Goal: Entertainment & Leisure: Browse casually

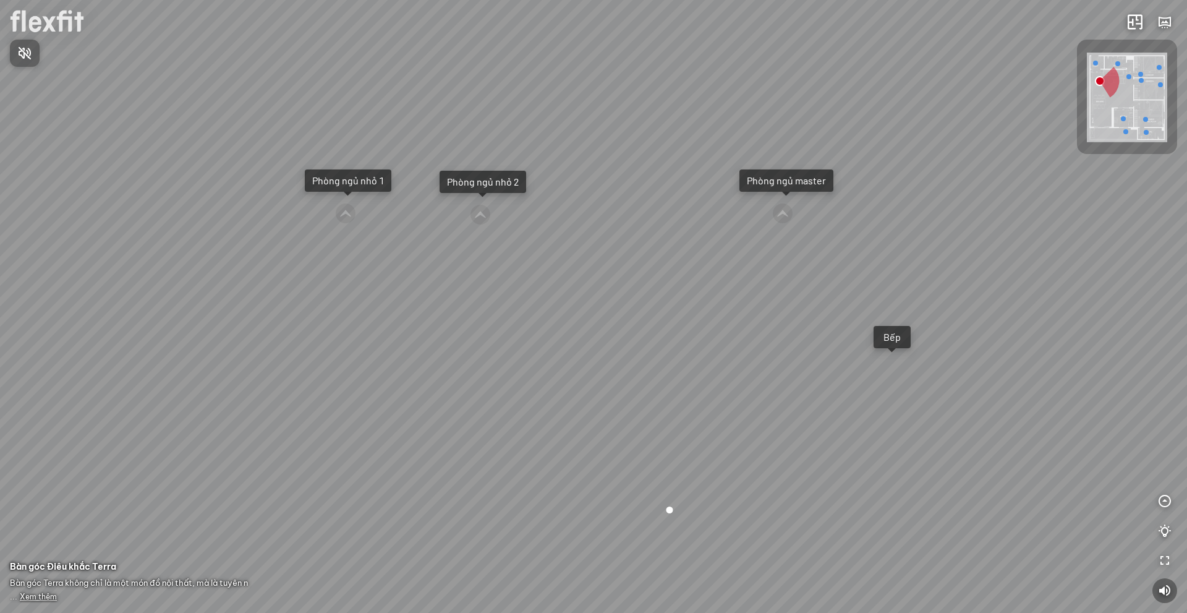
drag, startPoint x: 678, startPoint y: 320, endPoint x: 482, endPoint y: 330, distance: 196.2
click at [529, 331] on div at bounding box center [593, 306] width 1187 height 613
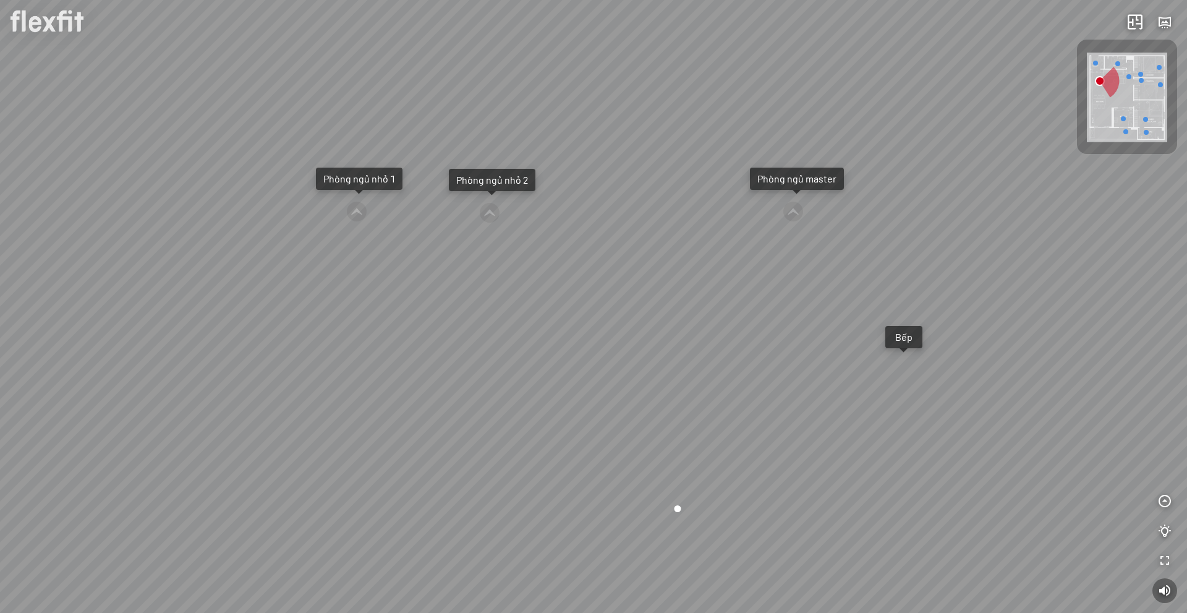
drag, startPoint x: 435, startPoint y: 320, endPoint x: 686, endPoint y: 310, distance: 250.6
click at [670, 308] on div "Ban công Bếp Phòng ngủ master Phòng ngủ nhỏ 1 Phòng ngủ nhỏ 2" at bounding box center [593, 306] width 1187 height 613
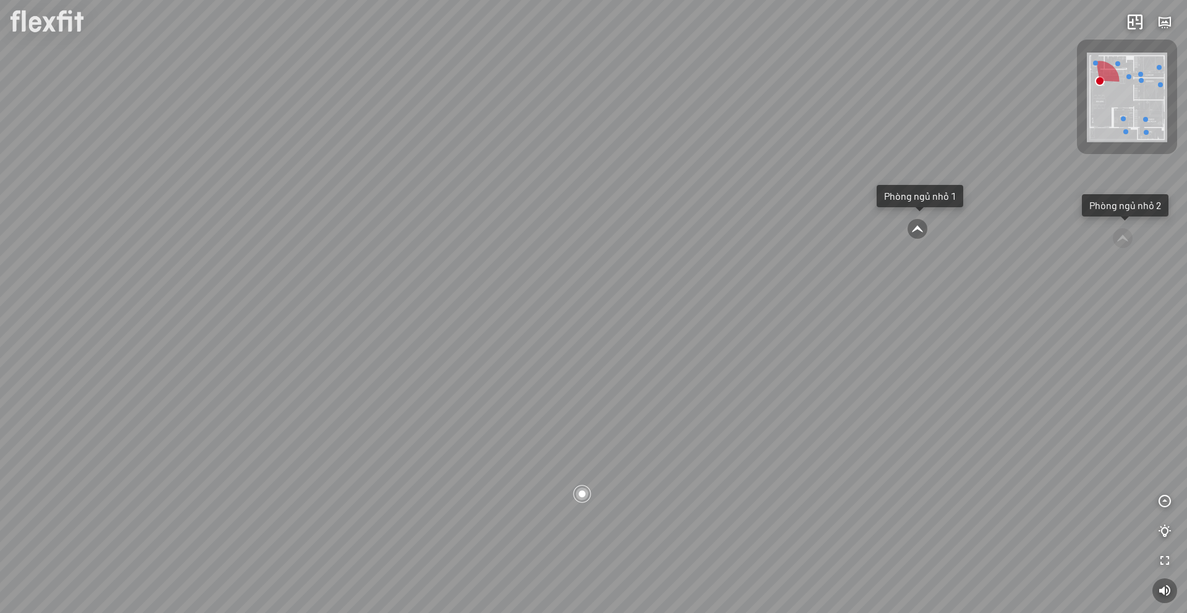
drag, startPoint x: 538, startPoint y: 334, endPoint x: 752, endPoint y: 376, distance: 217.4
click at [670, 360] on div "Ban công Bếp Phòng ngủ master Phòng ngủ nhỏ 1 Phòng ngủ nhỏ 2" at bounding box center [593, 306] width 1187 height 613
drag, startPoint x: 406, startPoint y: 302, endPoint x: 577, endPoint y: 338, distance: 175.0
click at [516, 333] on div "Ban công Bếp Phòng ngủ master Phòng ngủ nhỏ 1 Phòng ngủ nhỏ 2" at bounding box center [593, 306] width 1187 height 613
click at [580, 283] on div "Ban công Bếp Phòng ngủ master Phòng ngủ nhỏ 1 Phòng ngủ nhỏ 2" at bounding box center [593, 306] width 1187 height 613
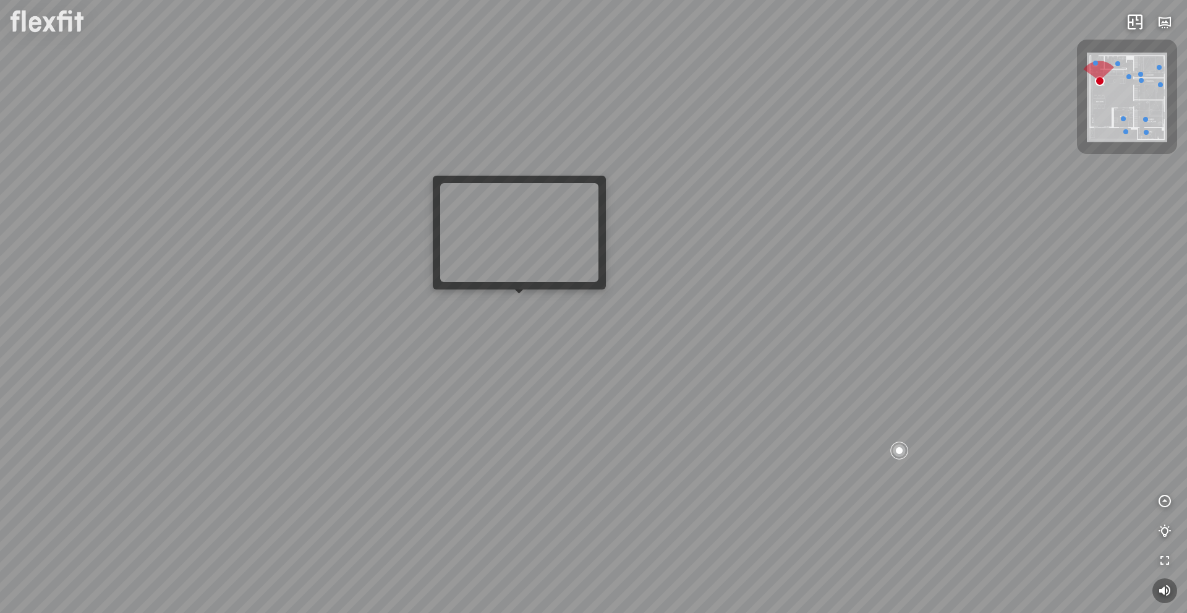
click at [509, 299] on div "Ban công Bếp Phòng ngủ master Phòng ngủ nhỏ 1 Phòng ngủ nhỏ 2" at bounding box center [593, 306] width 1187 height 613
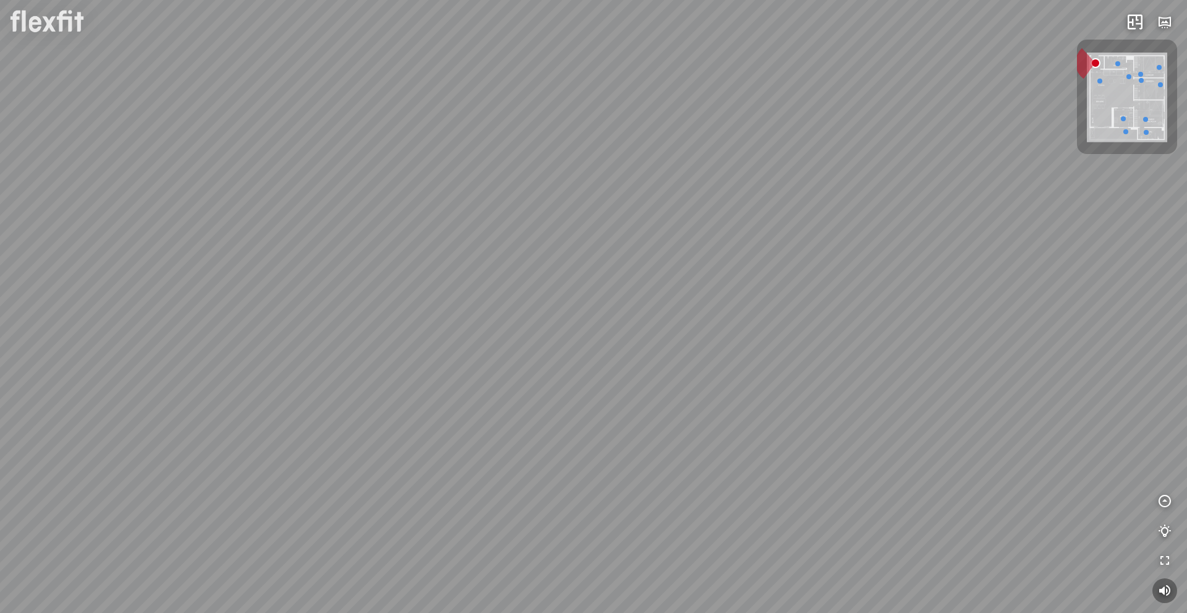
drag, startPoint x: 691, startPoint y: 359, endPoint x: 616, endPoint y: 271, distance: 115.3
click at [616, 274] on div at bounding box center [593, 306] width 1187 height 613
drag, startPoint x: 581, startPoint y: 304, endPoint x: 671, endPoint y: 310, distance: 90.5
click at [634, 302] on div at bounding box center [593, 306] width 1187 height 613
drag, startPoint x: 728, startPoint y: 297, endPoint x: 632, endPoint y: 355, distance: 111.9
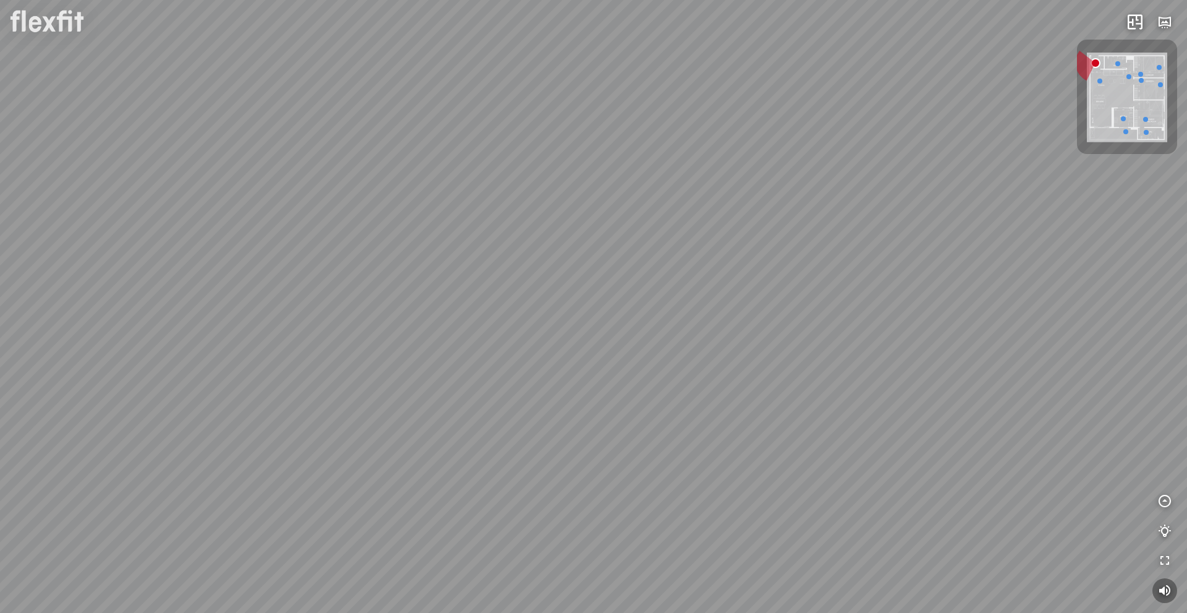
click at [642, 347] on div at bounding box center [593, 306] width 1187 height 613
drag, startPoint x: 815, startPoint y: 409, endPoint x: 647, endPoint y: 304, distance: 198.3
click at [737, 350] on div at bounding box center [593, 306] width 1187 height 613
drag, startPoint x: 710, startPoint y: 349, endPoint x: 504, endPoint y: 268, distance: 221.8
click at [601, 307] on div at bounding box center [593, 306] width 1187 height 613
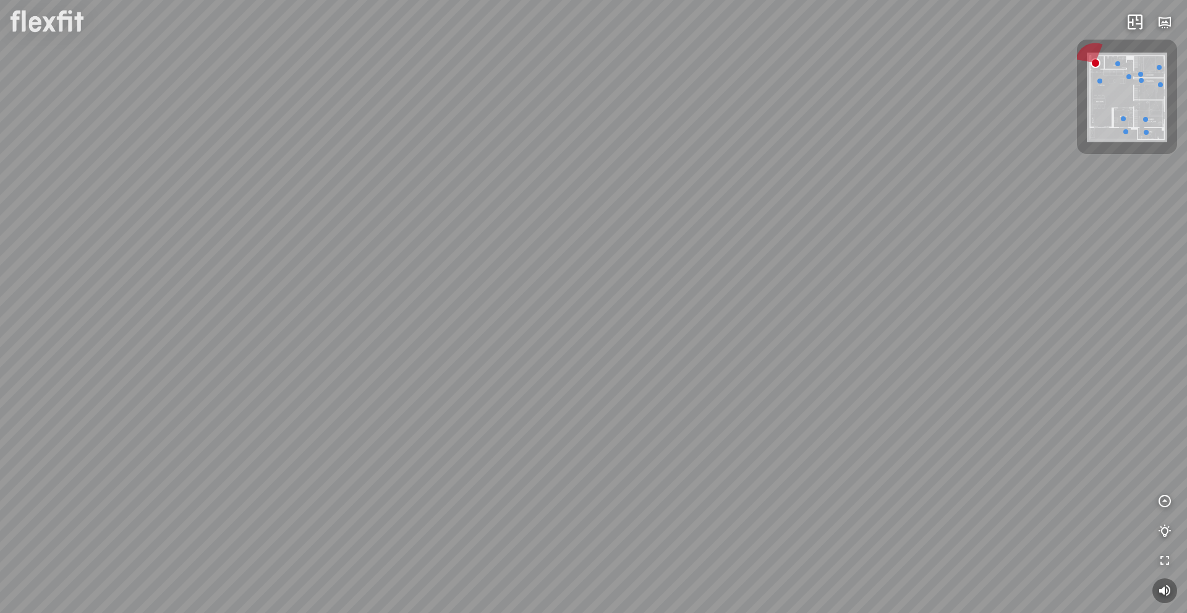
drag, startPoint x: 826, startPoint y: 359, endPoint x: 639, endPoint y: 343, distance: 187.3
click at [780, 349] on div at bounding box center [593, 306] width 1187 height 613
drag, startPoint x: 608, startPoint y: 375, endPoint x: 1074, endPoint y: 230, distance: 488.0
click at [964, 277] on div at bounding box center [593, 306] width 1187 height 613
drag, startPoint x: 708, startPoint y: 356, endPoint x: 724, endPoint y: 464, distance: 108.8
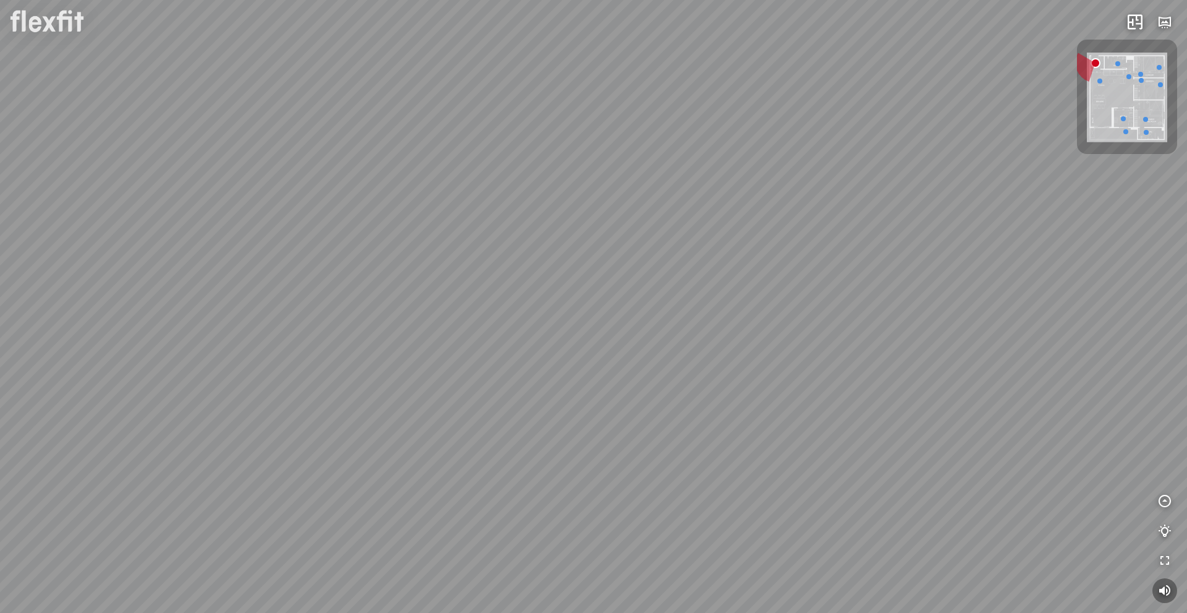
click at [723, 441] on div at bounding box center [593, 306] width 1187 height 613
drag, startPoint x: 696, startPoint y: 331, endPoint x: 708, endPoint y: 341, distance: 15.8
click at [705, 340] on div at bounding box center [593, 306] width 1187 height 613
click at [861, 266] on div at bounding box center [593, 306] width 1187 height 613
drag, startPoint x: 494, startPoint y: 378, endPoint x: 296, endPoint y: 389, distance: 198.2
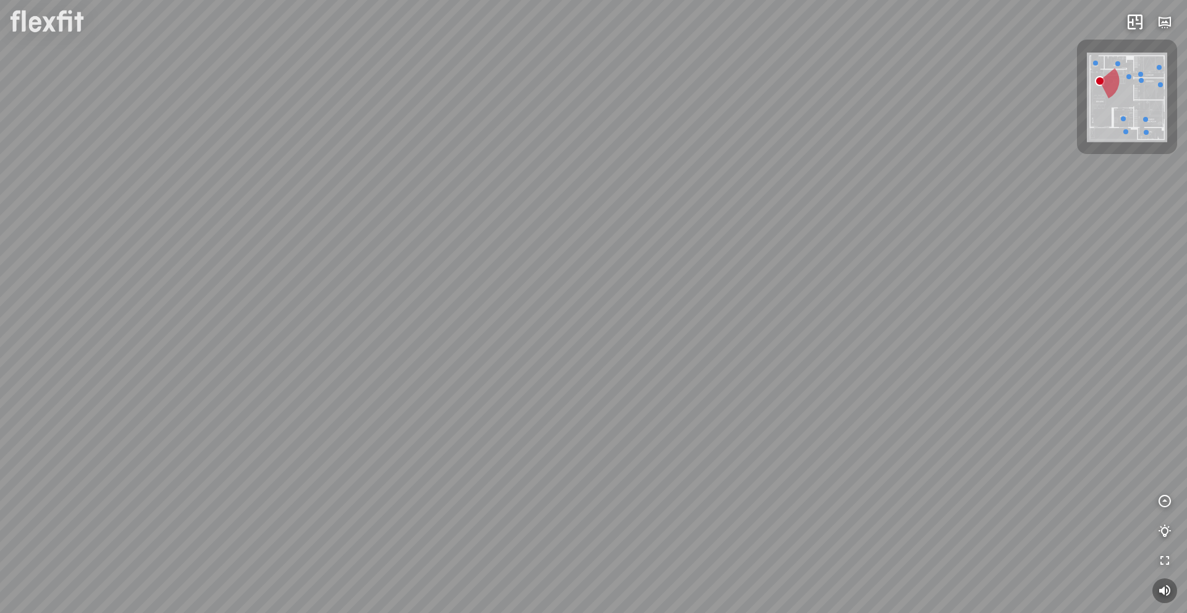
click at [358, 386] on div at bounding box center [593, 306] width 1187 height 613
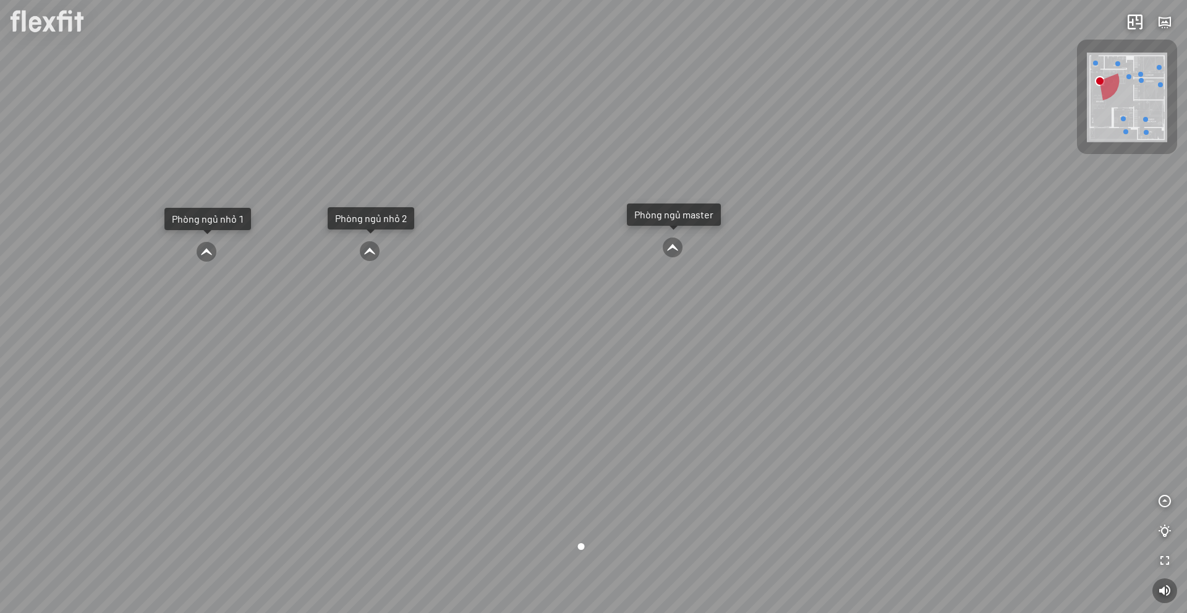
drag, startPoint x: 338, startPoint y: 338, endPoint x: 778, endPoint y: 329, distance: 439.6
click at [699, 313] on div "Ban công Bếp Phòng ngủ master Phòng ngủ nhỏ 1 Phòng ngủ nhỏ 2" at bounding box center [593, 306] width 1187 height 613
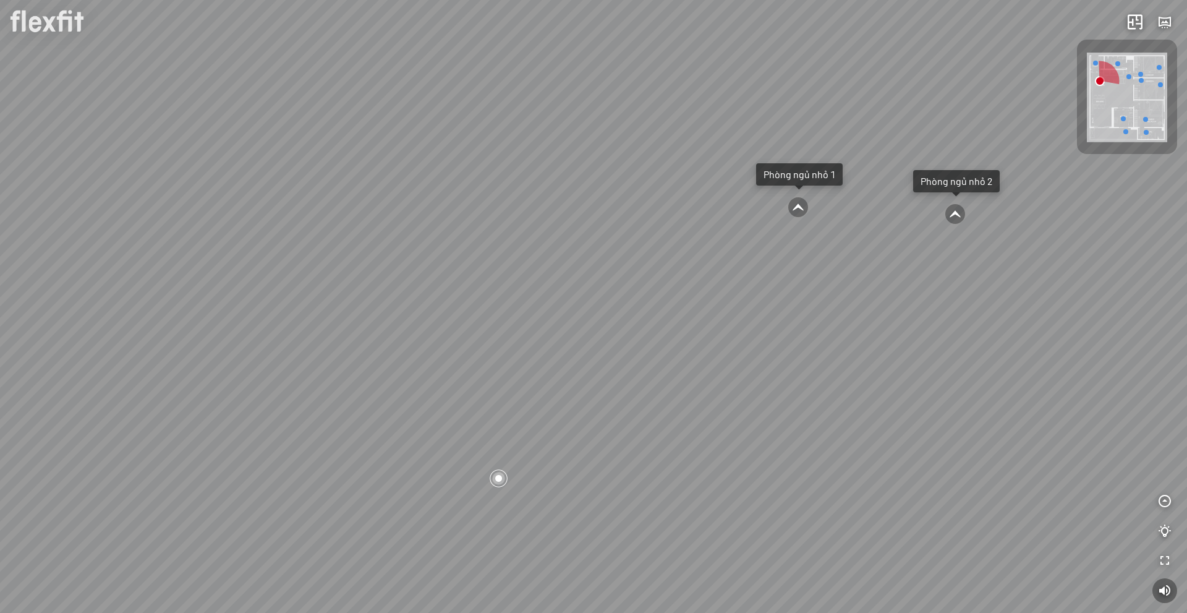
drag, startPoint x: 605, startPoint y: 339, endPoint x: 739, endPoint y: 339, distance: 134.1
click at [728, 329] on div "Ban công Bếp Phòng ngủ master Phòng ngủ nhỏ 1 Phòng ngủ nhỏ 2" at bounding box center [593, 306] width 1187 height 613
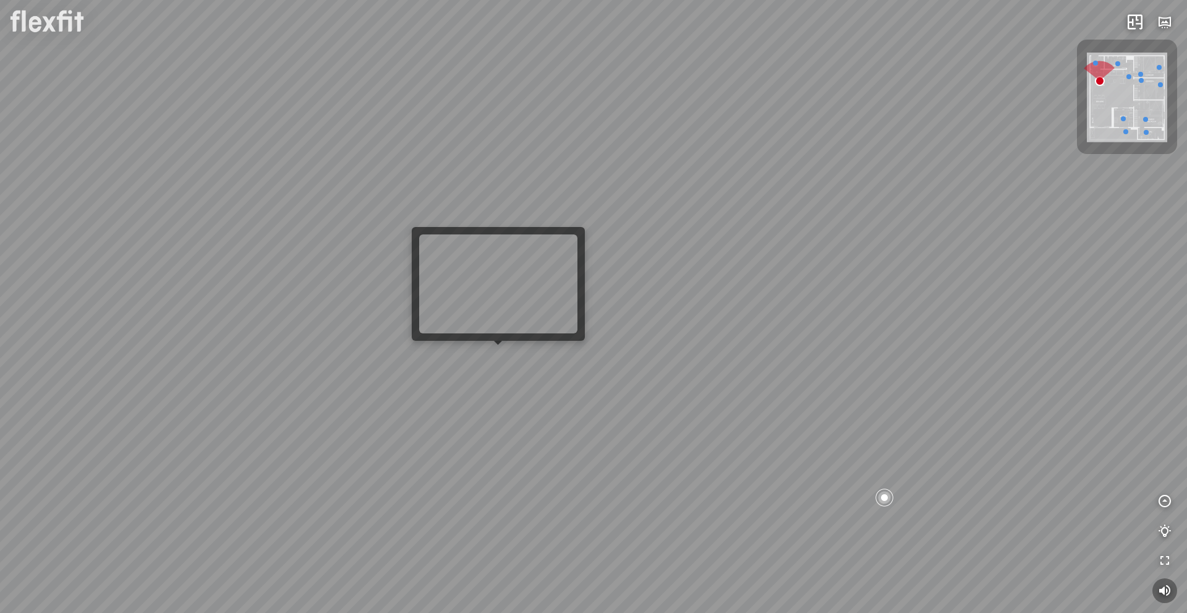
click at [504, 354] on div "Ban công Bếp Phòng ngủ master Phòng ngủ nhỏ 1 Phòng ngủ nhỏ 2" at bounding box center [593, 306] width 1187 height 613
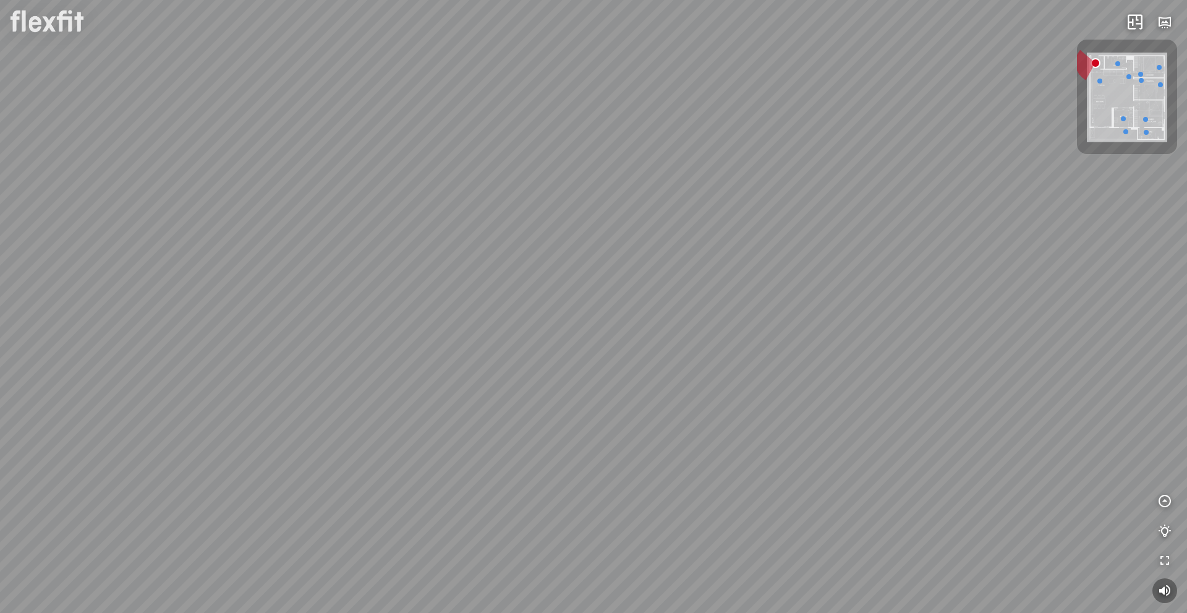
drag, startPoint x: 651, startPoint y: 420, endPoint x: 613, endPoint y: 368, distance: 65.0
click at [619, 373] on div at bounding box center [593, 306] width 1187 height 613
drag, startPoint x: 911, startPoint y: 418, endPoint x: 669, endPoint y: 310, distance: 265.1
click at [723, 328] on div at bounding box center [593, 306] width 1187 height 613
click at [700, 381] on div at bounding box center [593, 306] width 1187 height 613
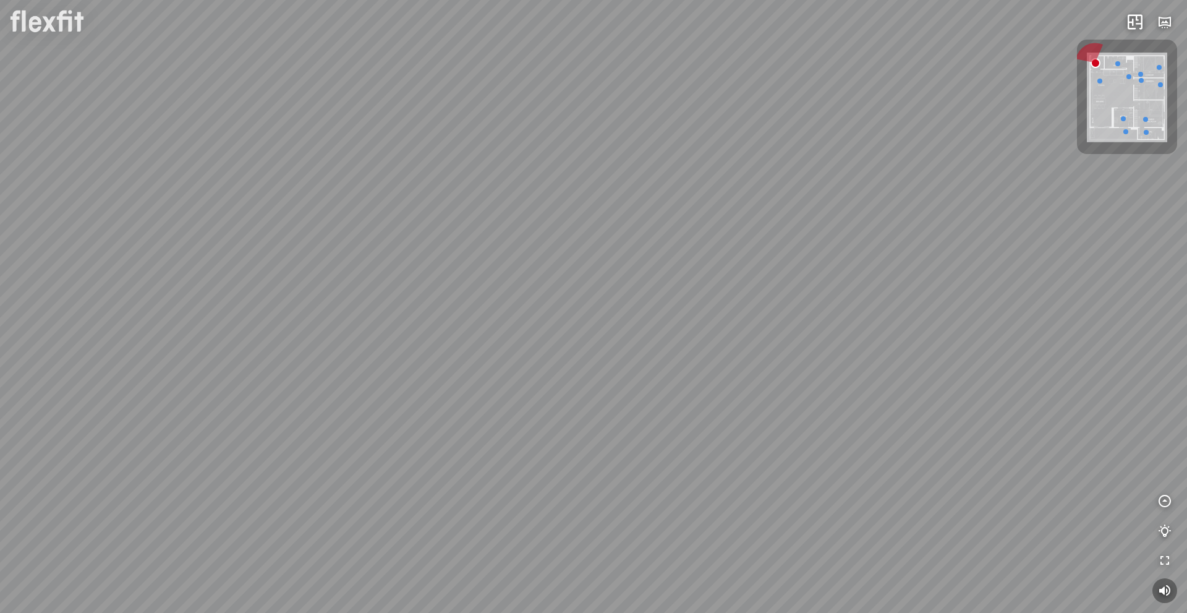
drag, startPoint x: 638, startPoint y: 370, endPoint x: 838, endPoint y: 304, distance: 210.9
click at [891, 295] on div at bounding box center [593, 306] width 1187 height 613
drag, startPoint x: 747, startPoint y: 323, endPoint x: 918, endPoint y: 318, distance: 171.3
click at [903, 302] on div at bounding box center [593, 306] width 1187 height 613
drag, startPoint x: 780, startPoint y: 397, endPoint x: 844, endPoint y: 433, distance: 73.9
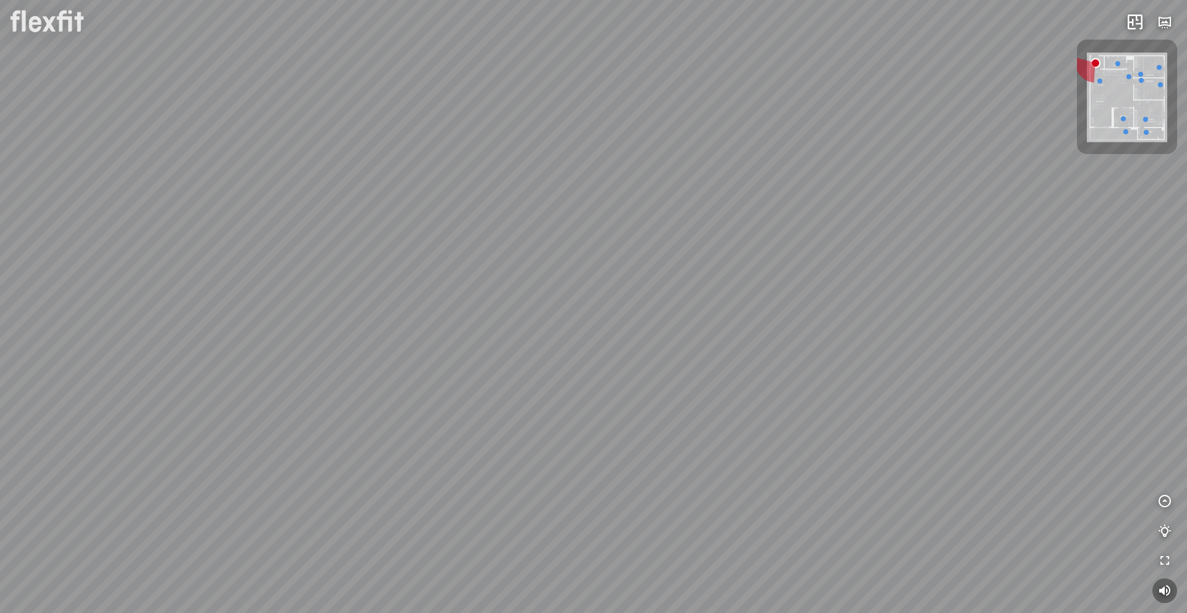
click at [843, 431] on div at bounding box center [593, 306] width 1187 height 613
drag, startPoint x: 767, startPoint y: 346, endPoint x: 776, endPoint y: 351, distance: 9.7
click at [806, 359] on div at bounding box center [593, 306] width 1187 height 613
click at [733, 226] on div at bounding box center [725, 227] width 21 height 21
click at [590, 305] on div at bounding box center [593, 306] width 21 height 21
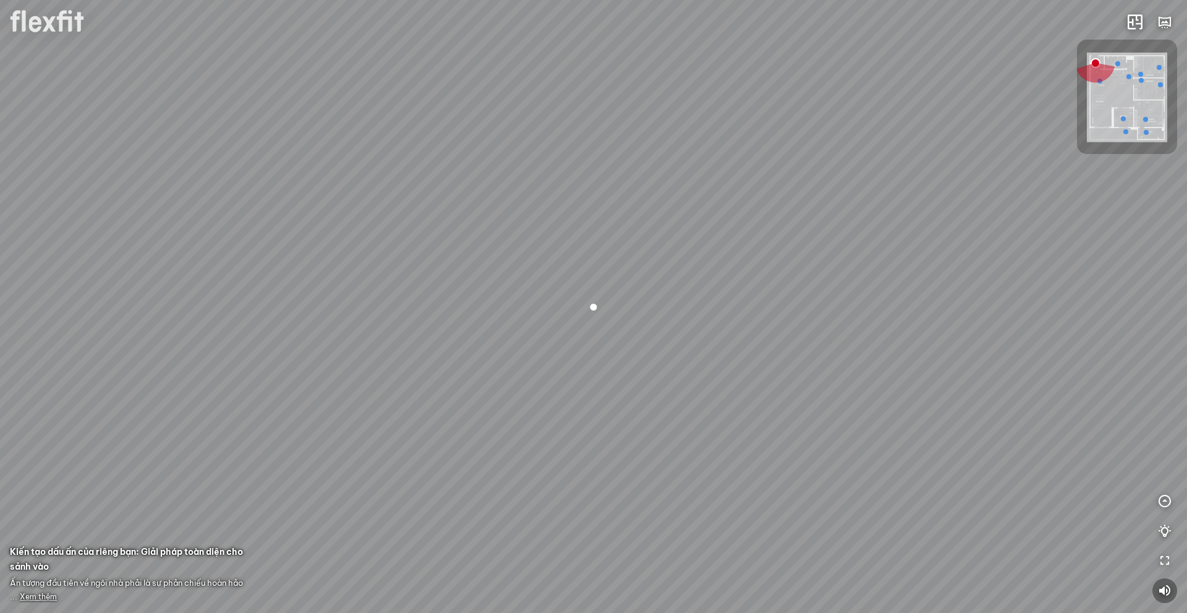
click at [38, 598] on span "Xem thêm" at bounding box center [38, 596] width 37 height 9
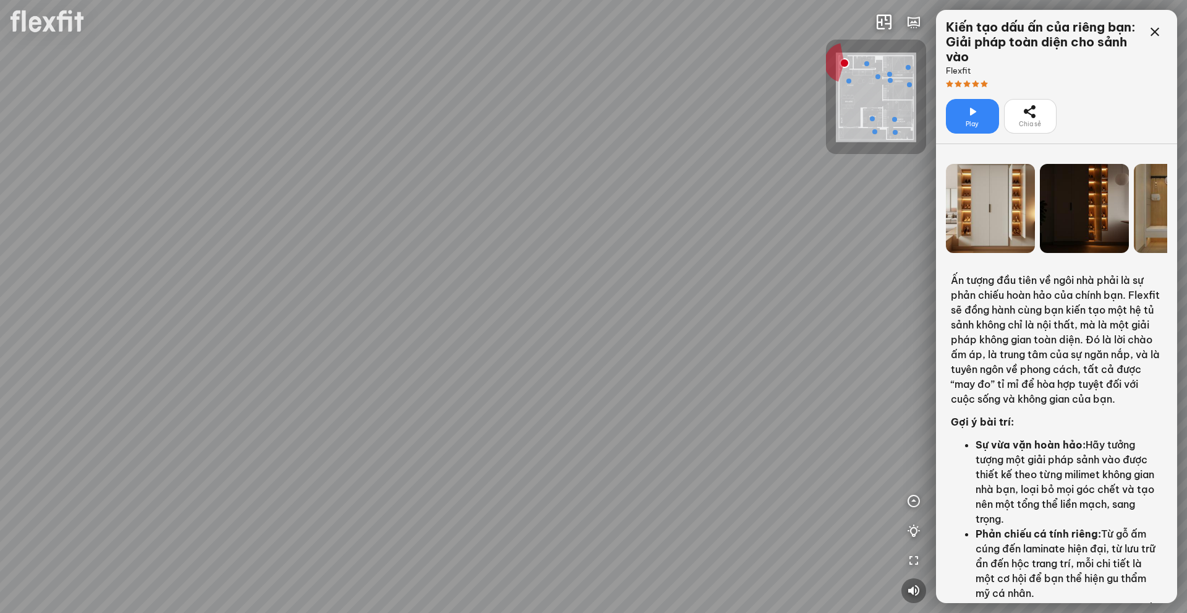
drag, startPoint x: 883, startPoint y: 375, endPoint x: 739, endPoint y: 402, distance: 146.7
click at [739, 402] on div at bounding box center [593, 306] width 1187 height 613
drag, startPoint x: 739, startPoint y: 402, endPoint x: 760, endPoint y: 386, distance: 27.0
click at [760, 386] on div at bounding box center [593, 306] width 1187 height 613
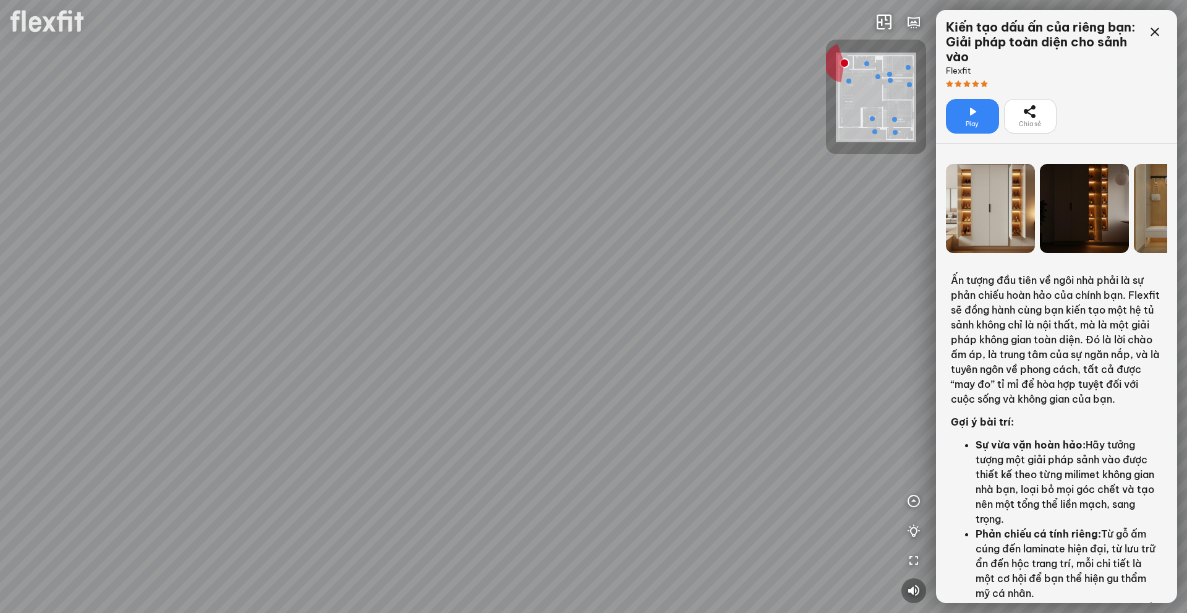
click at [966, 109] on icon at bounding box center [972, 111] width 15 height 15
click at [959, 111] on div "Play" at bounding box center [972, 116] width 53 height 35
click at [982, 109] on div "Play" at bounding box center [972, 116] width 53 height 35
click at [1160, 35] on icon at bounding box center [1154, 32] width 15 height 15
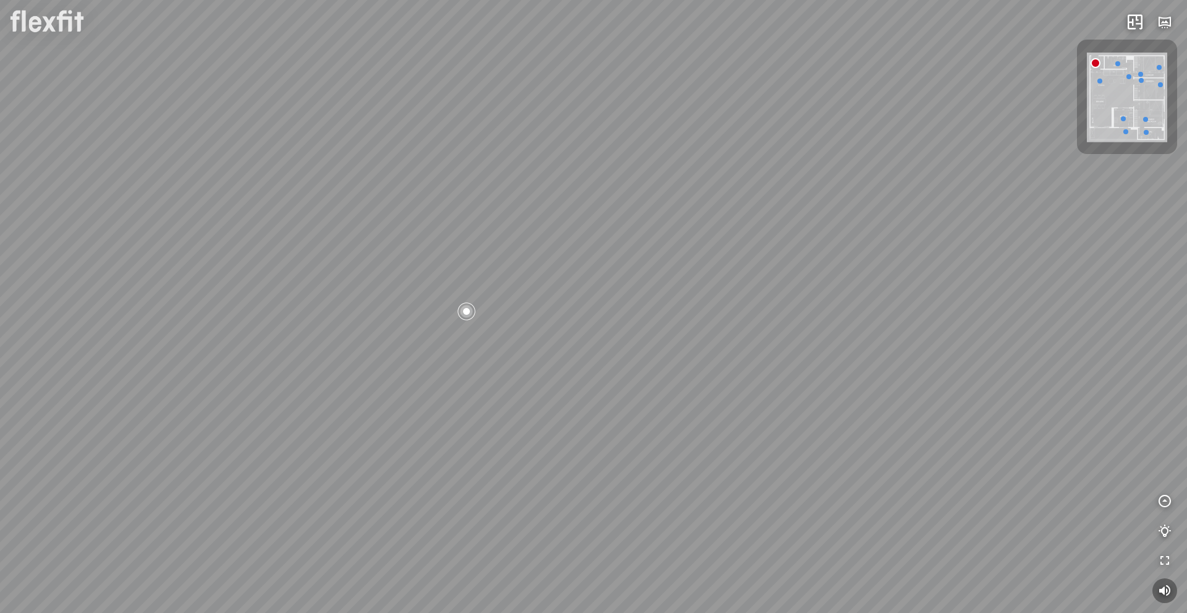
click at [741, 376] on div at bounding box center [593, 306] width 1187 height 613
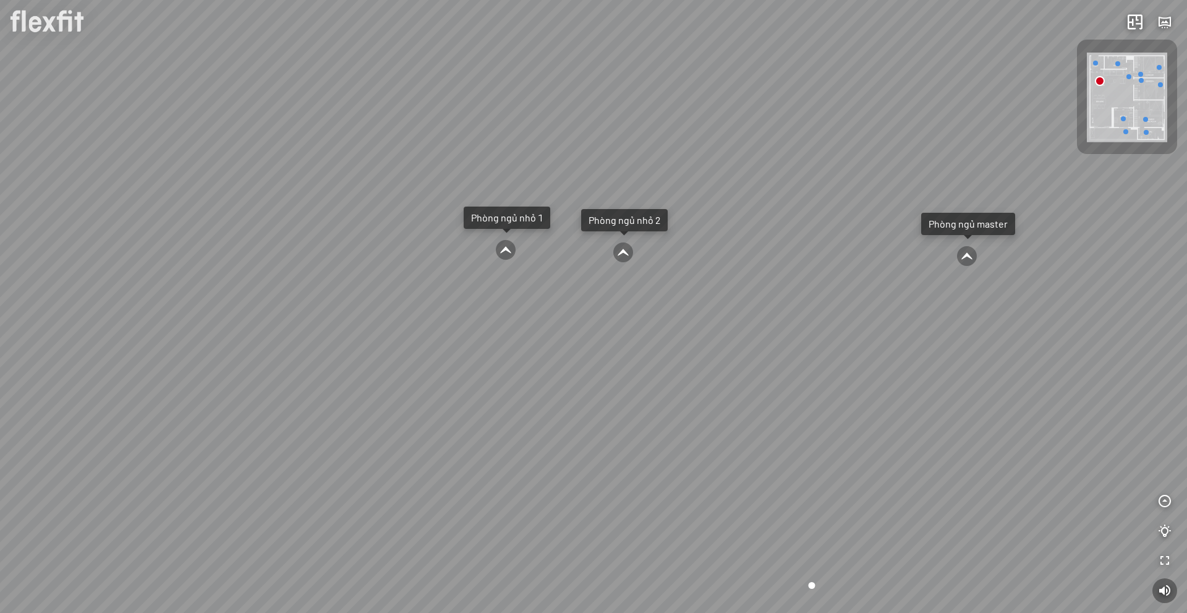
drag, startPoint x: 732, startPoint y: 427, endPoint x: 984, endPoint y: 440, distance: 252.5
click at [912, 459] on div "Ban công Bếp Phòng ngủ master Phòng ngủ nhỏ 1 Phòng ngủ nhỏ 2" at bounding box center [593, 306] width 1187 height 613
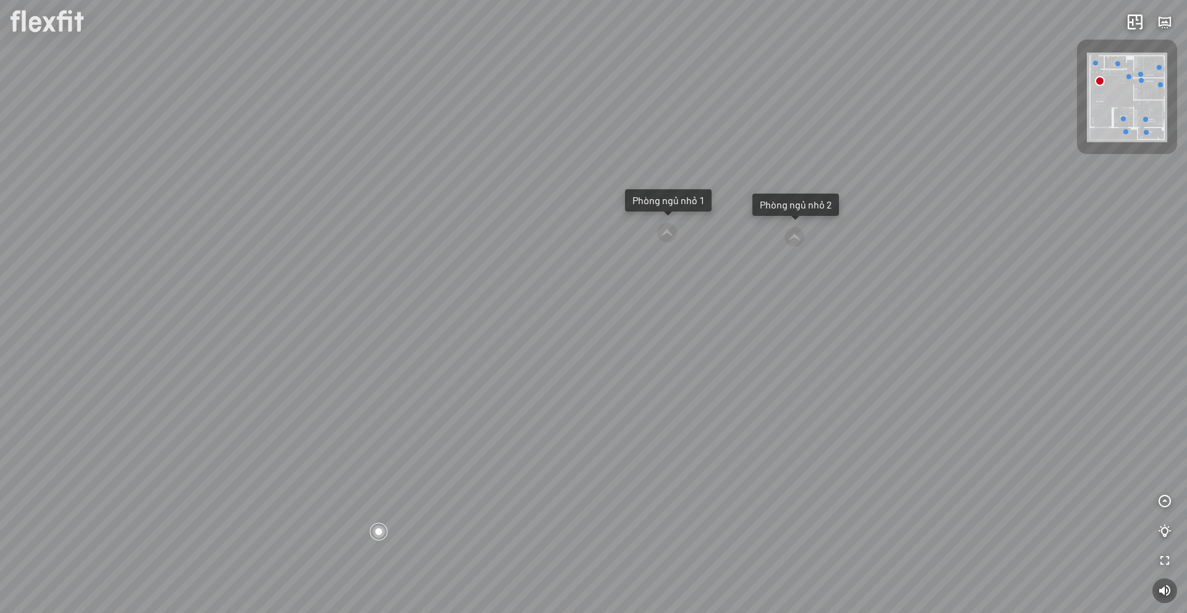
drag, startPoint x: 757, startPoint y: 428, endPoint x: 300, endPoint y: 393, distance: 458.8
click at [385, 399] on div "Ban công Bếp Phòng ngủ master Phòng ngủ nhỏ 1 Phòng ngủ nhỏ 2" at bounding box center [593, 306] width 1187 height 613
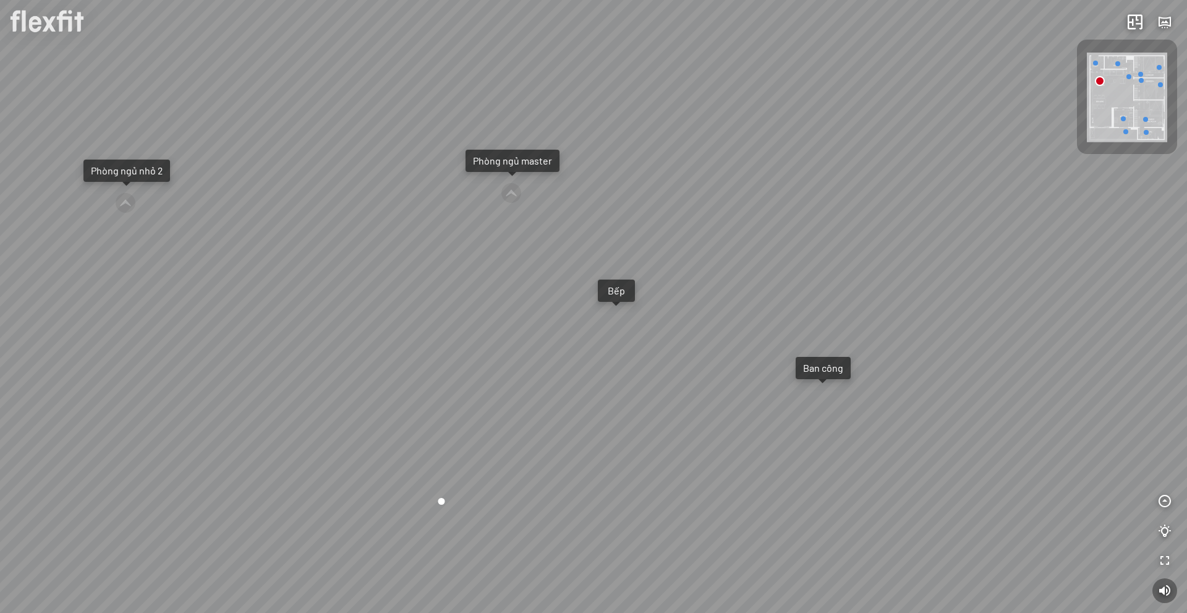
drag, startPoint x: 566, startPoint y: 388, endPoint x: 151, endPoint y: 374, distance: 415.0
click at [96, 382] on div "Ban công Bếp Phòng ngủ master Phòng ngủ nhỏ 1 Phòng ngủ nhỏ 2" at bounding box center [593, 306] width 1187 height 613
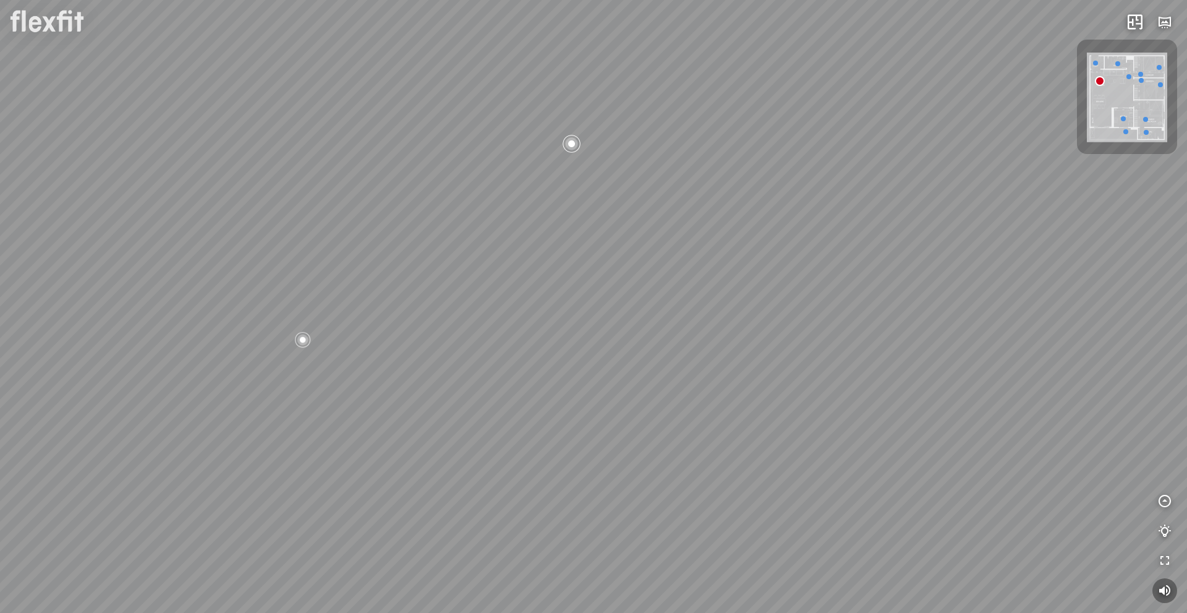
drag, startPoint x: 440, startPoint y: 365, endPoint x: 389, endPoint y: 393, distance: 58.1
click at [381, 391] on div "Ban công Bếp Phòng ngủ master Phòng ngủ nhỏ 1 Phòng ngủ nhỏ 2" at bounding box center [593, 306] width 1187 height 613
drag, startPoint x: 517, startPoint y: 376, endPoint x: 380, endPoint y: 401, distance: 140.2
click at [381, 401] on div "Ban công Bếp Phòng ngủ master Phòng ngủ nhỏ 1 Phòng ngủ nhỏ 2" at bounding box center [593, 306] width 1187 height 613
drag, startPoint x: 579, startPoint y: 307, endPoint x: 532, endPoint y: 423, distance: 125.7
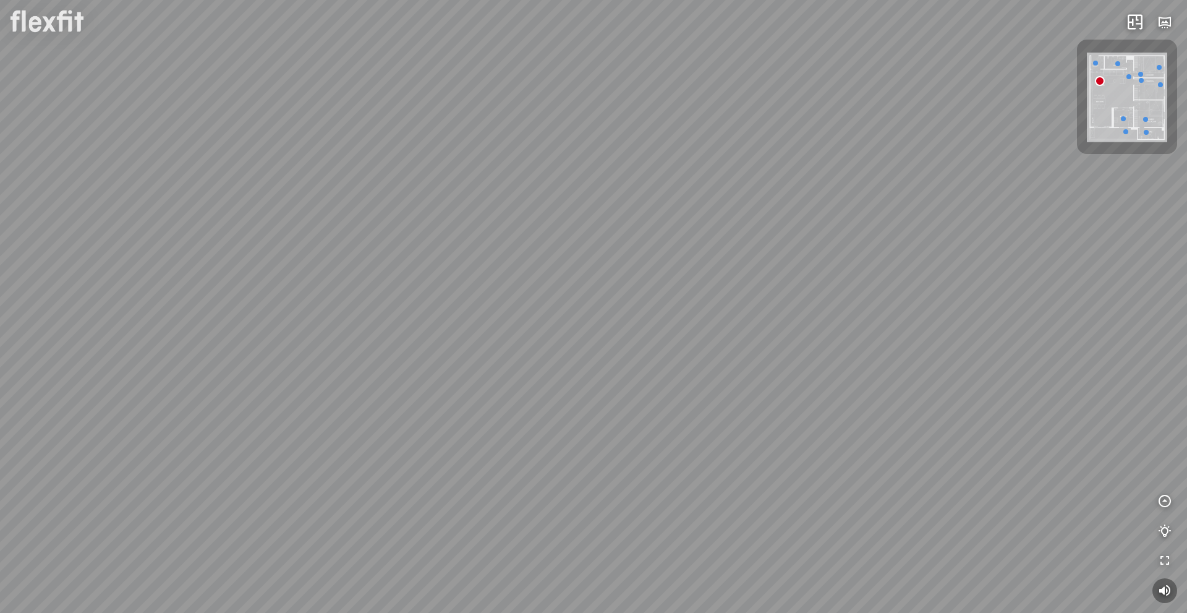
click at [533, 412] on div "Ban công Bếp Phòng ngủ master Phòng ngủ nhỏ 1 Phòng ngủ nhỏ 2" at bounding box center [593, 306] width 1187 height 613
drag, startPoint x: 567, startPoint y: 421, endPoint x: 628, endPoint y: 215, distance: 215.2
click at [623, 226] on div "Ban công Bếp Phòng ngủ master Phòng ngủ nhỏ 1 Phòng ngủ nhỏ 2" at bounding box center [593, 306] width 1187 height 613
drag, startPoint x: 632, startPoint y: 389, endPoint x: 573, endPoint y: 383, distance: 59.7
click at [584, 385] on div "Ban công Bếp Phòng ngủ master Phòng ngủ nhỏ 1 Phòng ngủ nhỏ 2" at bounding box center [593, 306] width 1187 height 613
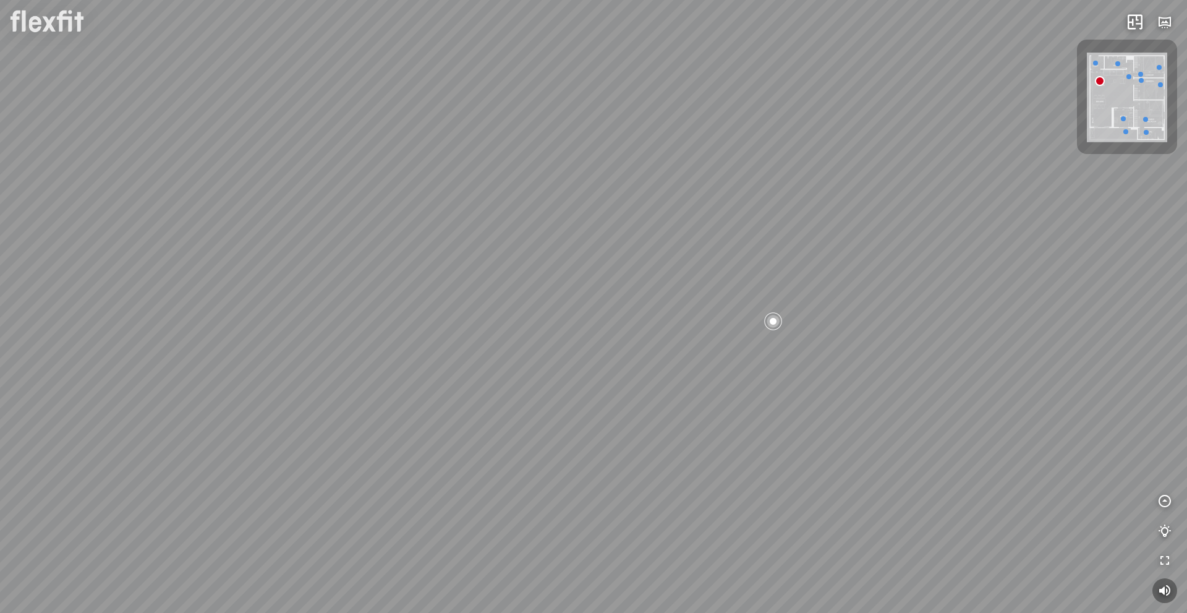
drag, startPoint x: 651, startPoint y: 365, endPoint x: 417, endPoint y: 369, distance: 234.3
click at [397, 380] on div "Ban công Bếp Phòng ngủ master Phòng ngủ nhỏ 1 Phòng ngủ nhỏ 2" at bounding box center [593, 306] width 1187 height 613
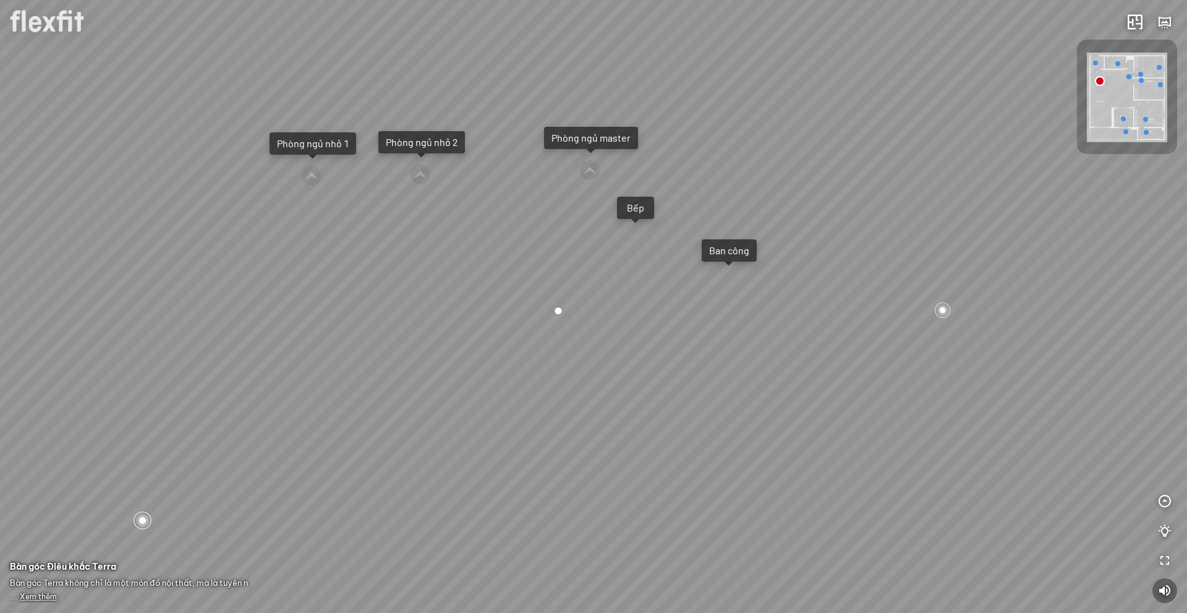
click at [925, 293] on div "Ban công Bếp Phòng ngủ master Phòng ngủ nhỏ 1 Phòng ngủ nhỏ 2" at bounding box center [593, 306] width 1187 height 613
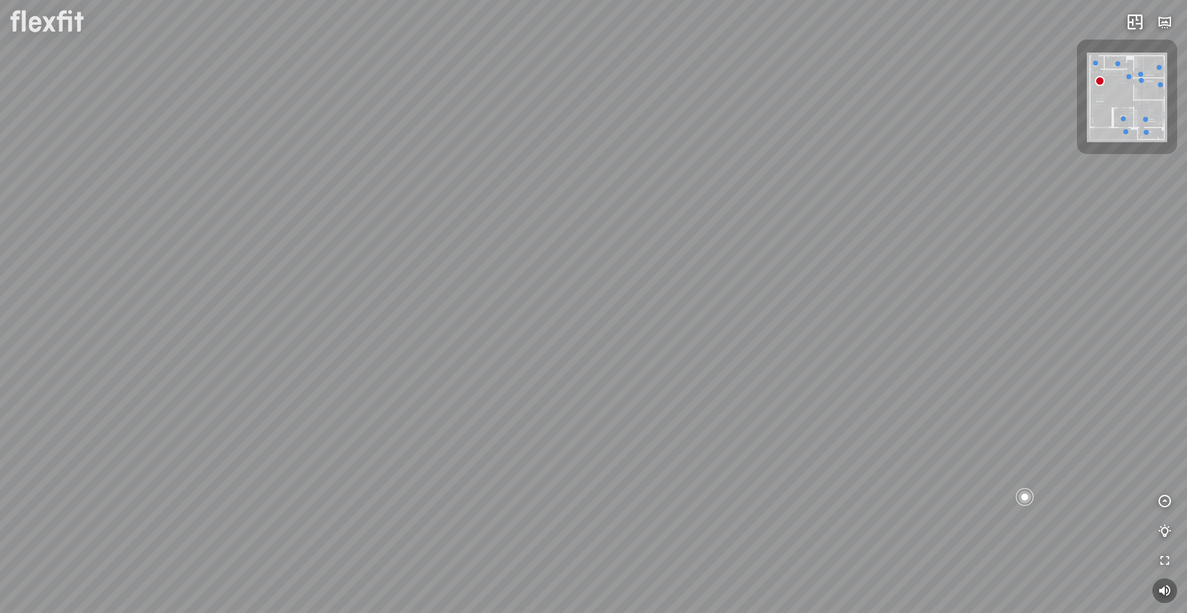
drag, startPoint x: 576, startPoint y: 308, endPoint x: 597, endPoint y: 397, distance: 92.2
click at [604, 393] on div "Ban công Bếp Phòng ngủ master Phòng ngủ nhỏ 1 Phòng ngủ nhỏ 2" at bounding box center [593, 306] width 1187 height 613
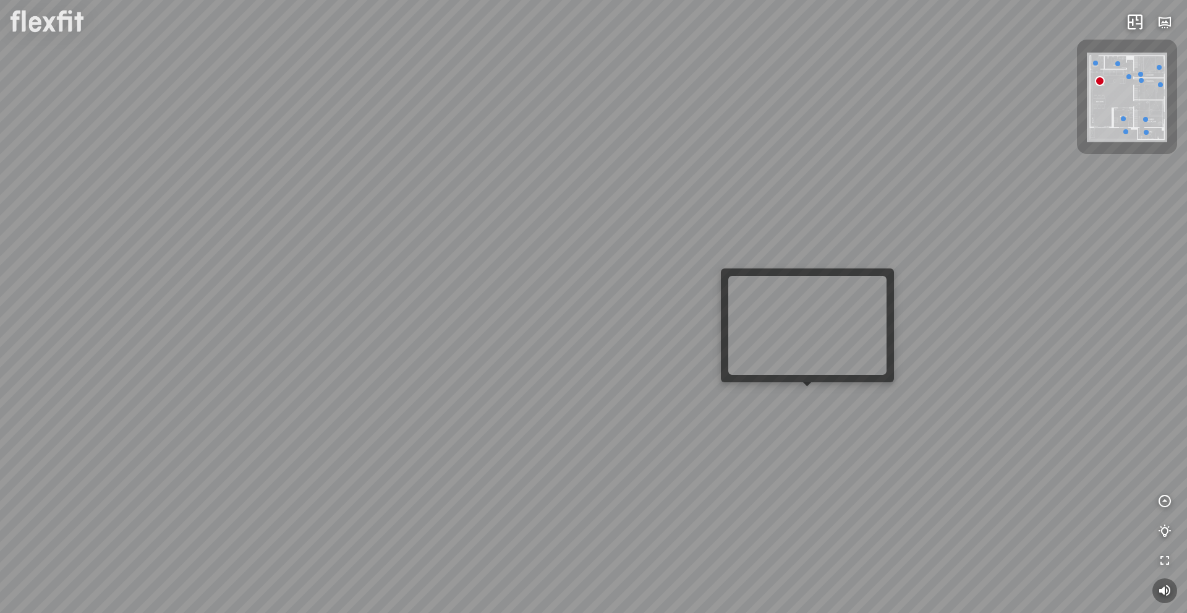
click at [801, 391] on div "Ban công Bếp Phòng ngủ master Phòng ngủ nhỏ 1 Phòng ngủ nhỏ 2" at bounding box center [593, 306] width 1187 height 613
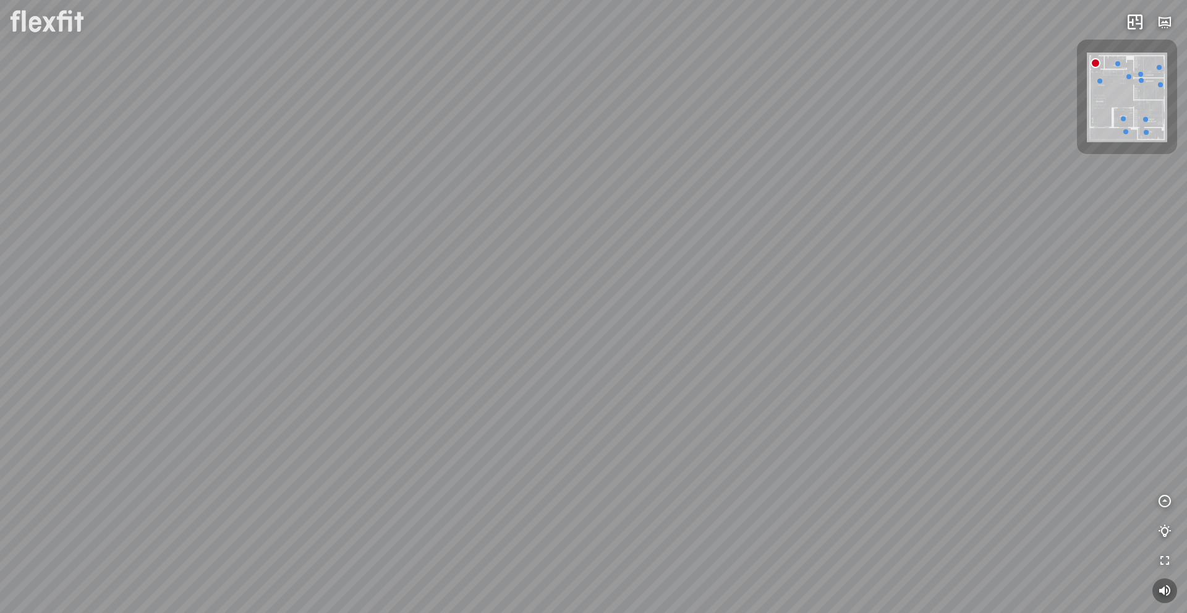
drag, startPoint x: 787, startPoint y: 367, endPoint x: 659, endPoint y: 351, distance: 129.0
click at [689, 357] on div at bounding box center [593, 306] width 1187 height 613
drag, startPoint x: 737, startPoint y: 379, endPoint x: 472, endPoint y: 322, distance: 270.6
click at [588, 341] on div at bounding box center [593, 306] width 1187 height 613
drag, startPoint x: 679, startPoint y: 339, endPoint x: 465, endPoint y: 272, distance: 224.1
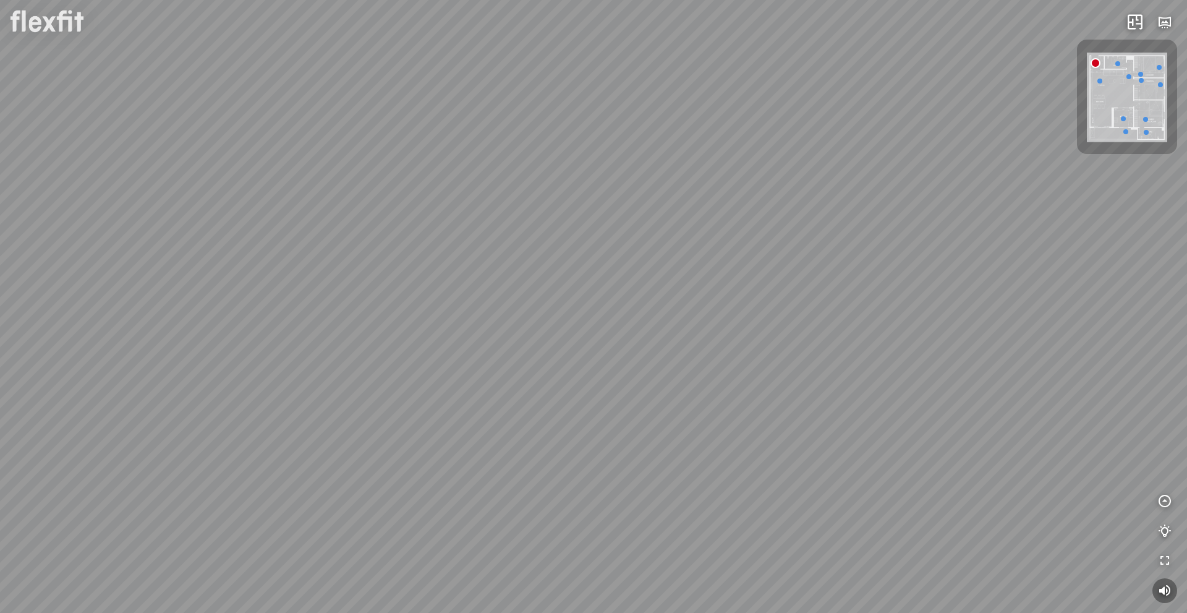
click at [504, 284] on div at bounding box center [593, 306] width 1187 height 613
drag, startPoint x: 721, startPoint y: 331, endPoint x: 340, endPoint y: 326, distance: 380.8
click at [364, 325] on div at bounding box center [593, 306] width 1187 height 613
click at [215, 342] on div at bounding box center [593, 306] width 1187 height 613
drag, startPoint x: 386, startPoint y: 328, endPoint x: 301, endPoint y: 325, distance: 85.4
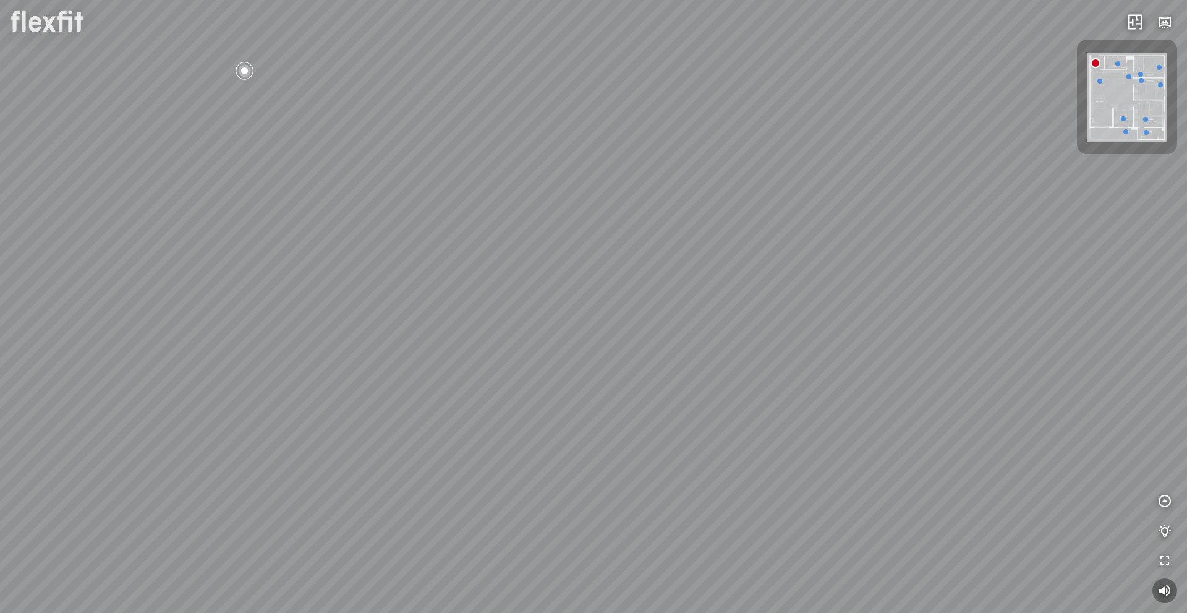
click at [310, 326] on div at bounding box center [593, 306] width 1187 height 613
click at [658, 327] on div at bounding box center [593, 306] width 1187 height 613
click at [650, 229] on div at bounding box center [593, 306] width 1187 height 613
drag, startPoint x: 707, startPoint y: 355, endPoint x: 377, endPoint y: 196, distance: 366.1
click at [381, 197] on div at bounding box center [593, 306] width 1187 height 613
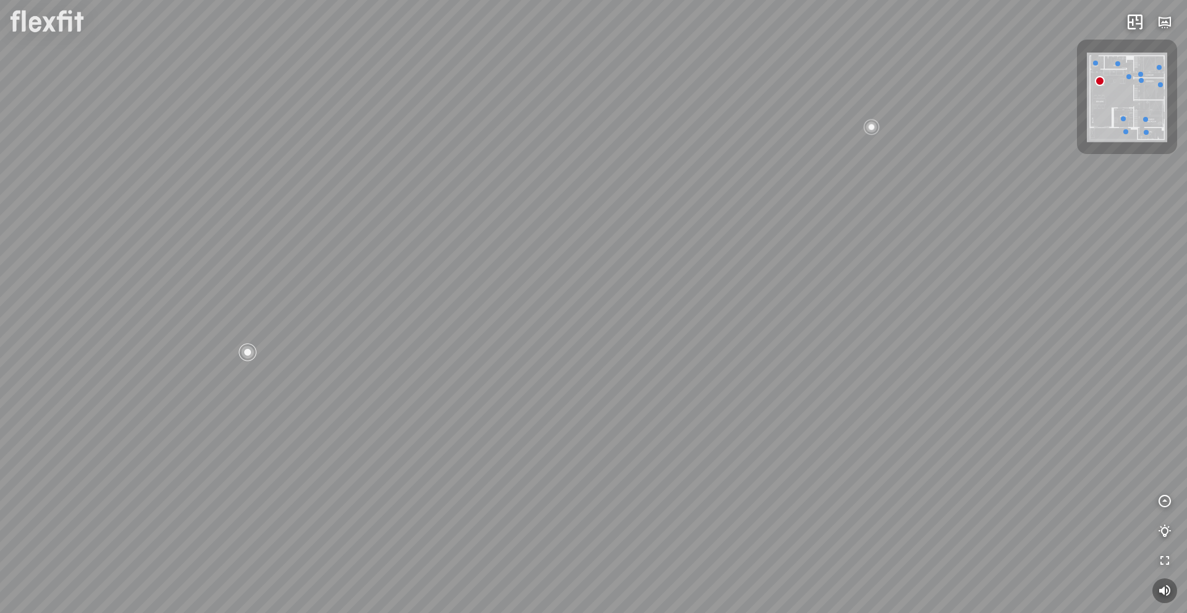
drag, startPoint x: 407, startPoint y: 312, endPoint x: 383, endPoint y: 320, distance: 25.4
click at [393, 317] on div "Ban công Bếp Phòng ngủ master Phòng ngủ nhỏ 1 Phòng ngủ nhỏ 2" at bounding box center [593, 306] width 1187 height 613
drag, startPoint x: 501, startPoint y: 287, endPoint x: 563, endPoint y: 253, distance: 70.0
click at [431, 318] on div "Ban công Bếp Phòng ngủ master Phòng ngủ nhỏ 1 Phòng ngủ nhỏ 2" at bounding box center [593, 306] width 1187 height 613
drag, startPoint x: 570, startPoint y: 249, endPoint x: 448, endPoint y: 316, distance: 138.9
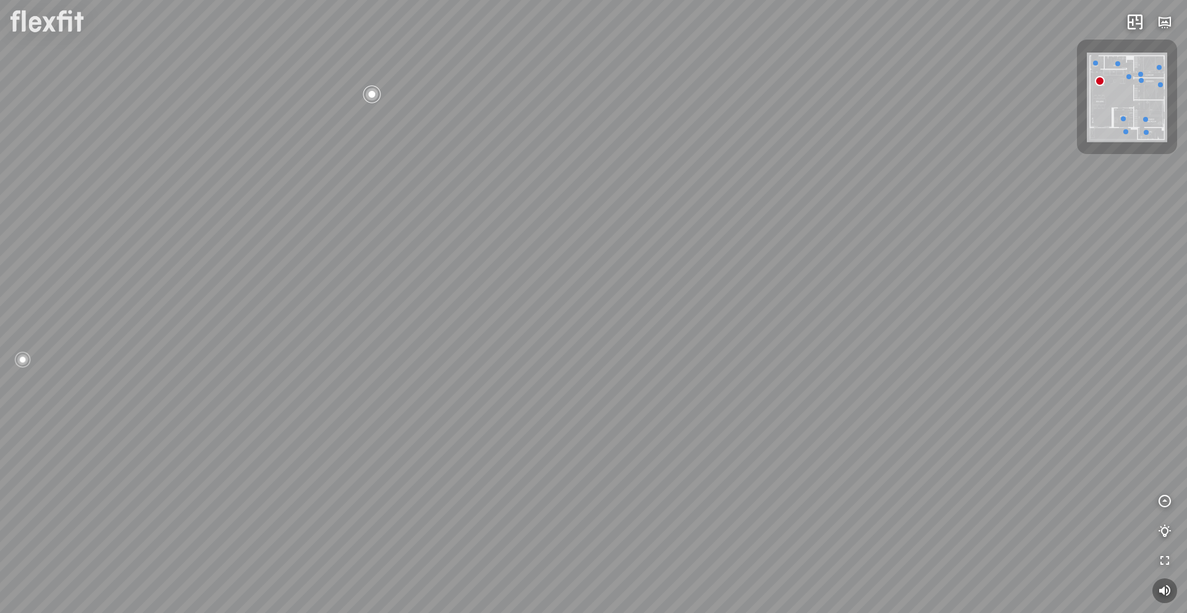
click at [455, 313] on div "Ban công Bếp Phòng ngủ master Phòng ngủ nhỏ 1 Phòng ngủ nhỏ 2" at bounding box center [593, 306] width 1187 height 613
drag, startPoint x: 524, startPoint y: 303, endPoint x: 533, endPoint y: 308, distance: 10.5
click at [520, 310] on div "Ban công Bếp Phòng ngủ master Phòng ngủ nhỏ 1 Phòng ngủ nhỏ 2" at bounding box center [593, 306] width 1187 height 613
drag, startPoint x: 594, startPoint y: 208, endPoint x: 573, endPoint y: 273, distance: 68.8
click at [573, 273] on div "Ban công Bếp Phòng ngủ master Phòng ngủ nhỏ 1 Phòng ngủ nhỏ 2" at bounding box center [593, 306] width 1187 height 613
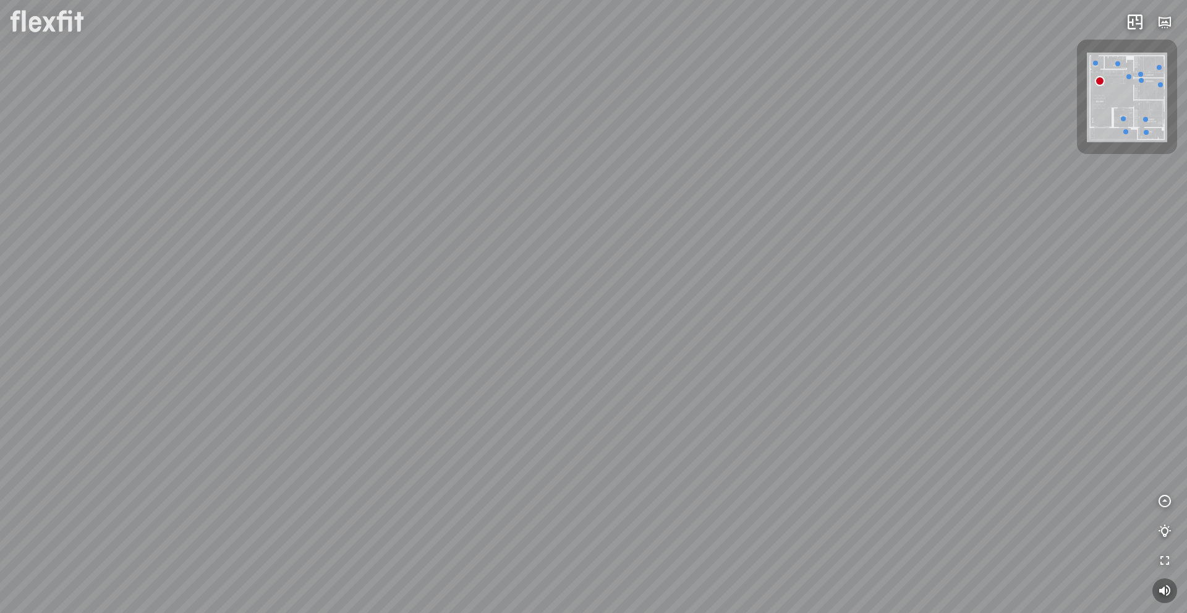
drag, startPoint x: 603, startPoint y: 231, endPoint x: 599, endPoint y: 344, distance: 112.6
click at [607, 338] on div "Ban công Bếp Phòng ngủ master Phòng ngủ nhỏ 1 Phòng ngủ nhỏ 2" at bounding box center [593, 306] width 1187 height 613
drag, startPoint x: 644, startPoint y: 225, endPoint x: 546, endPoint y: 390, distance: 191.5
click at [548, 386] on div "Ban công Bếp Phòng ngủ master Phòng ngủ nhỏ 1 Phòng ngủ nhỏ 2" at bounding box center [593, 306] width 1187 height 613
drag, startPoint x: 553, startPoint y: 404, endPoint x: 572, endPoint y: 148, distance: 256.1
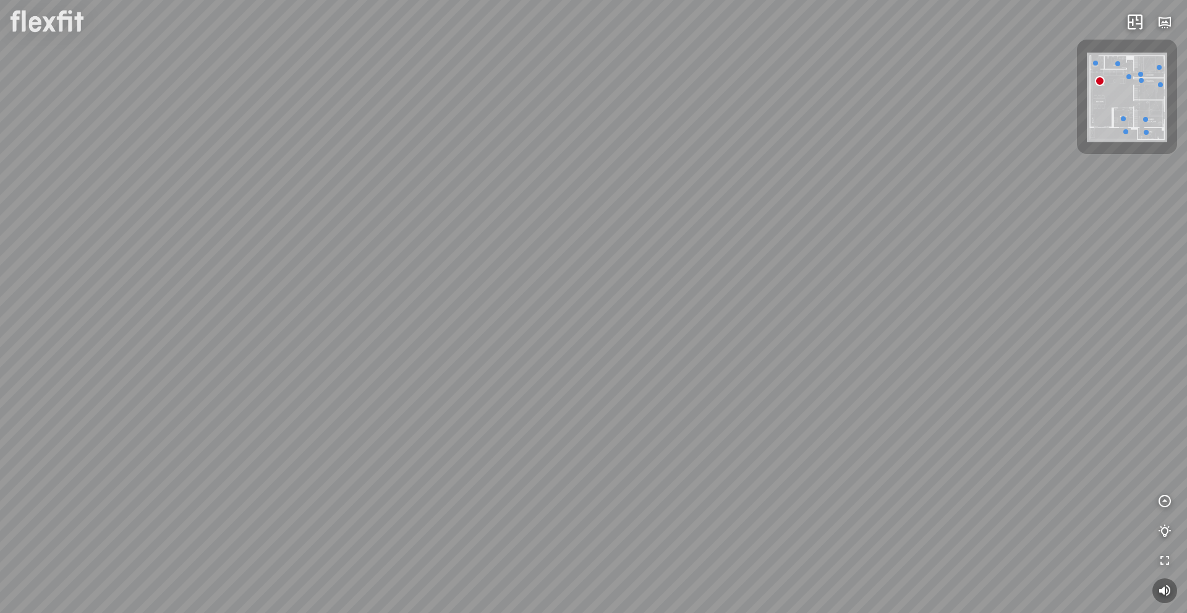
click at [561, 189] on div "Ban công Bếp Phòng ngủ master Phòng ngủ nhỏ 1 Phòng ngủ nhỏ 2" at bounding box center [593, 306] width 1187 height 613
drag, startPoint x: 537, startPoint y: 316, endPoint x: 677, endPoint y: 202, distance: 181.0
click at [613, 236] on div "Ban công Bếp Phòng ngủ master Phòng ngủ nhỏ 1 Phòng ngủ nhỏ 2" at bounding box center [593, 306] width 1187 height 613
drag, startPoint x: 565, startPoint y: 304, endPoint x: 617, endPoint y: 147, distance: 166.0
click at [607, 175] on div "Ban công Bếp Phòng ngủ master Phòng ngủ nhỏ 1 Phòng ngủ nhỏ 2" at bounding box center [593, 306] width 1187 height 613
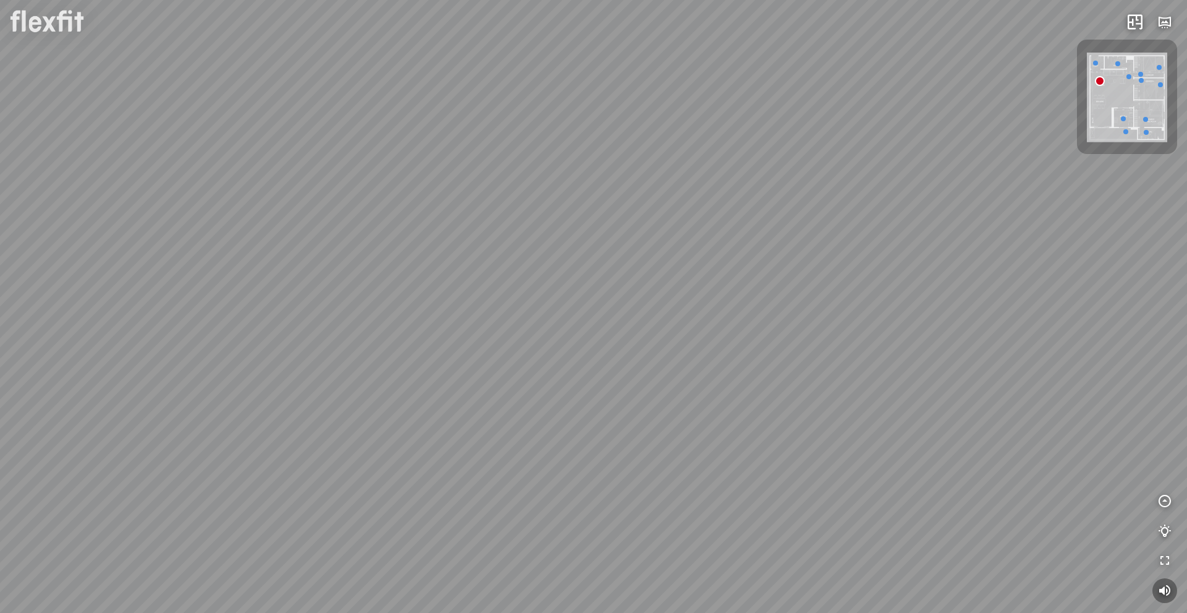
drag, startPoint x: 673, startPoint y: 214, endPoint x: 661, endPoint y: 301, distance: 88.0
click at [660, 303] on div "Ban công Bếp Phòng ngủ master Phòng ngủ nhỏ 1 Phòng ngủ nhỏ 2" at bounding box center [593, 306] width 1187 height 613
drag, startPoint x: 516, startPoint y: 329, endPoint x: 632, endPoint y: 293, distance: 122.2
click at [865, 281] on div "Ban công Bếp Phòng ngủ master Phòng ngủ nhỏ 1 Phòng ngủ nhỏ 2" at bounding box center [593, 306] width 1187 height 613
drag, startPoint x: 608, startPoint y: 310, endPoint x: 629, endPoint y: 315, distance: 22.2
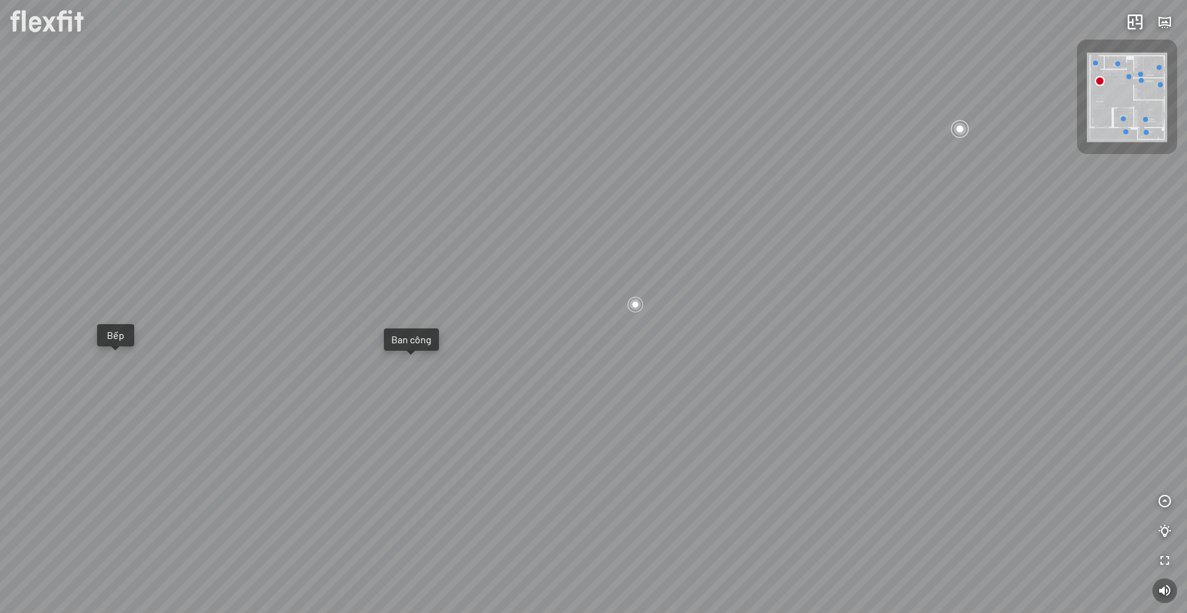
click at [630, 315] on div "Ban công Bếp Phòng ngủ master Phòng ngủ nhỏ 1 Phòng ngủ nhỏ 2" at bounding box center [593, 306] width 1187 height 613
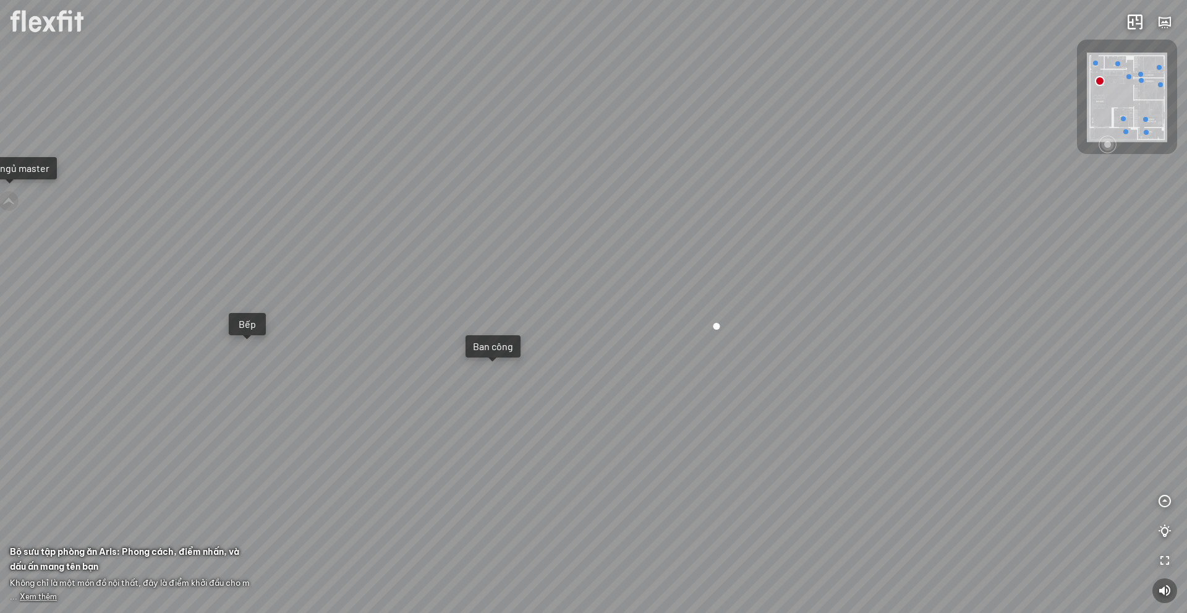
click at [256, 323] on div "Bếp" at bounding box center [247, 324] width 22 height 12
click at [38, 592] on span "Xem thêm" at bounding box center [38, 596] width 37 height 9
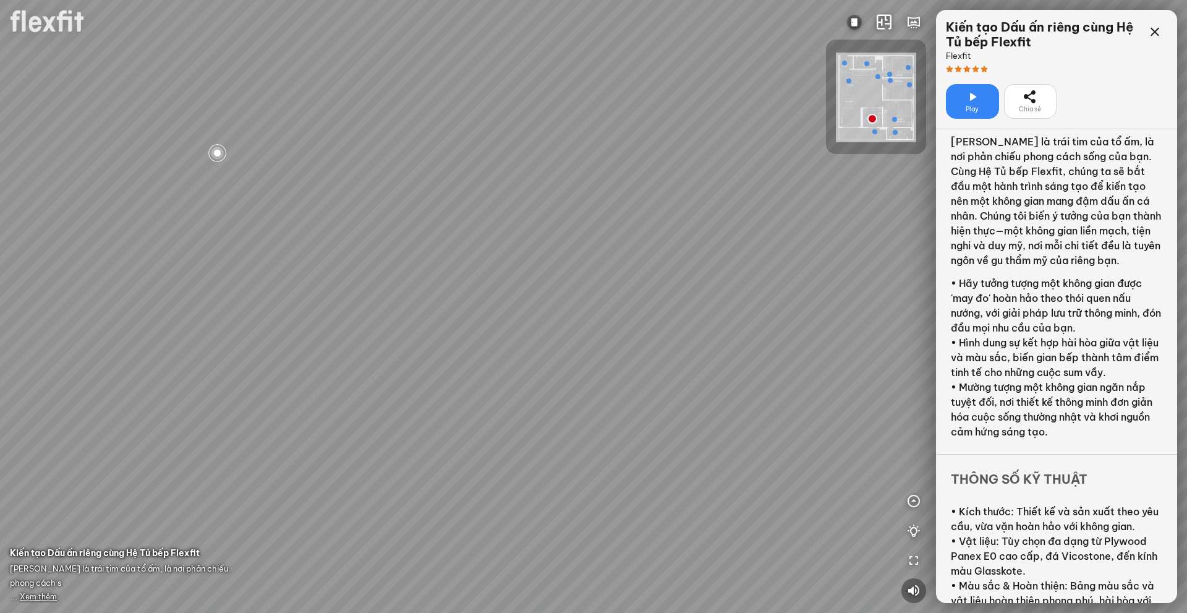
scroll to position [202, 0]
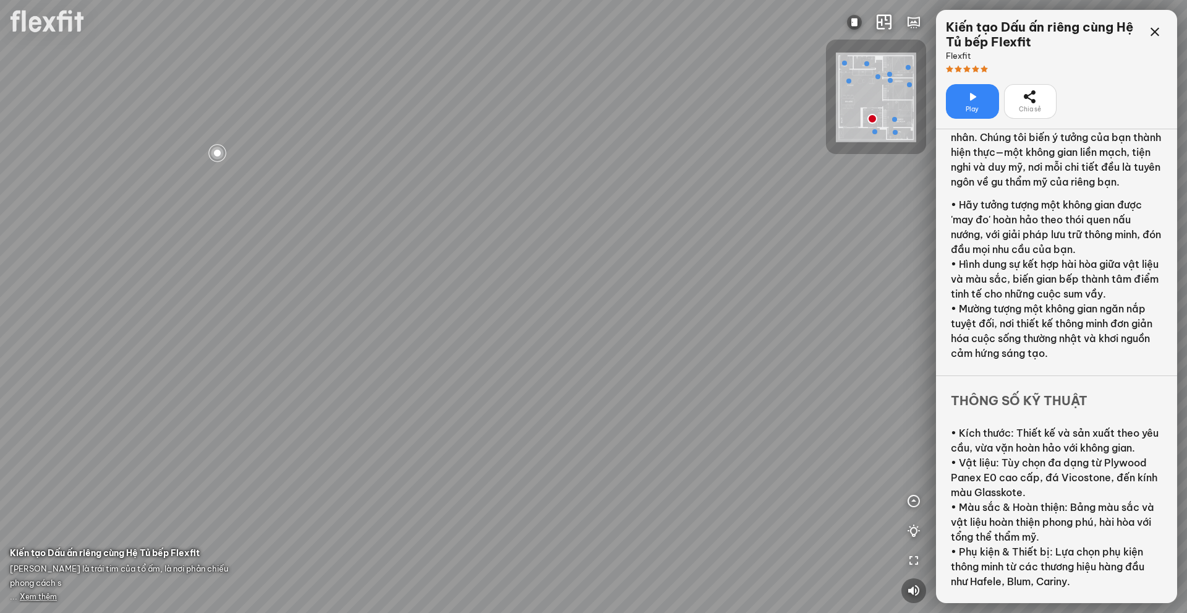
drag, startPoint x: 436, startPoint y: 352, endPoint x: 695, endPoint y: 334, distance: 260.3
click at [733, 344] on div at bounding box center [593, 306] width 1187 height 613
drag, startPoint x: 399, startPoint y: 299, endPoint x: 675, endPoint y: 318, distance: 277.0
click at [645, 315] on div at bounding box center [593, 306] width 1187 height 613
drag, startPoint x: 551, startPoint y: 377, endPoint x: 635, endPoint y: 333, distance: 94.8
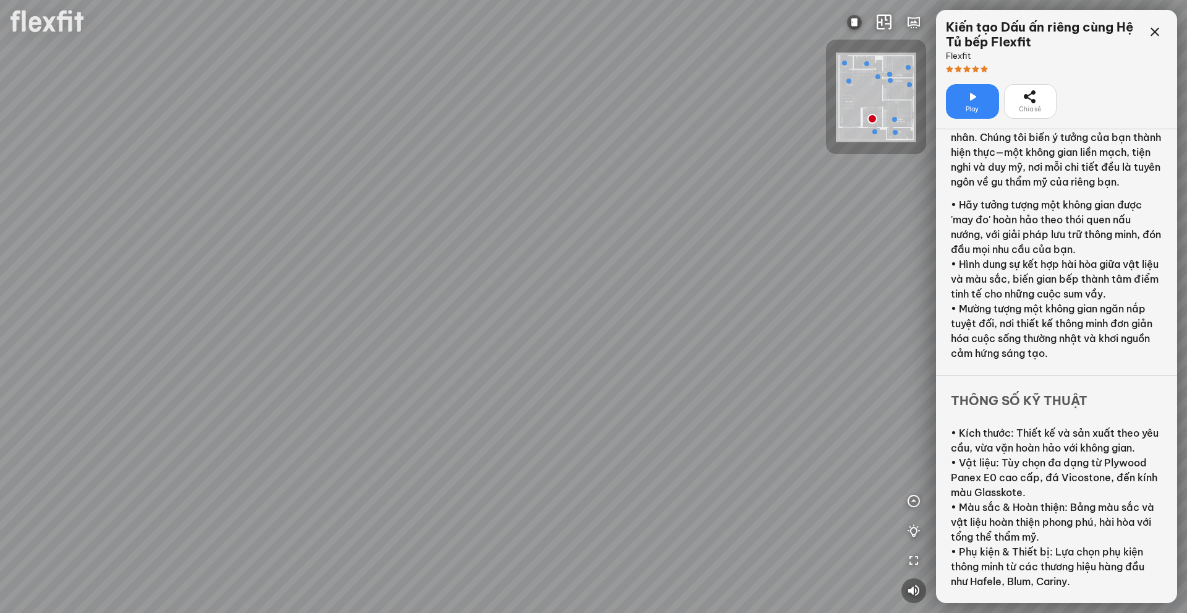
click at [623, 338] on div at bounding box center [593, 306] width 1187 height 613
drag, startPoint x: 462, startPoint y: 287, endPoint x: 498, endPoint y: 291, distance: 35.5
click at [491, 291] on div at bounding box center [593, 306] width 1187 height 613
drag, startPoint x: 525, startPoint y: 334, endPoint x: 540, endPoint y: 391, distance: 58.3
click at [538, 388] on div at bounding box center [593, 306] width 1187 height 613
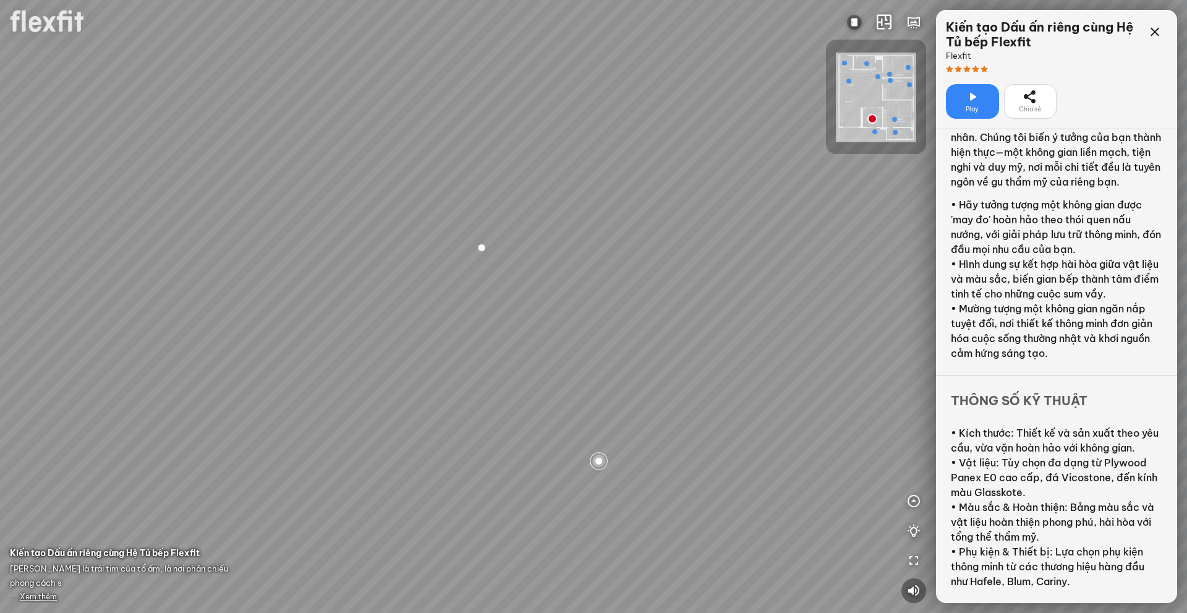
click at [604, 462] on div at bounding box center [599, 460] width 21 height 21
drag, startPoint x: 385, startPoint y: 381, endPoint x: 168, endPoint y: 409, distance: 218.8
click at [185, 414] on div at bounding box center [593, 306] width 1187 height 613
drag, startPoint x: 647, startPoint y: 286, endPoint x: 465, endPoint y: 340, distance: 190.3
click at [467, 338] on div at bounding box center [593, 306] width 1187 height 613
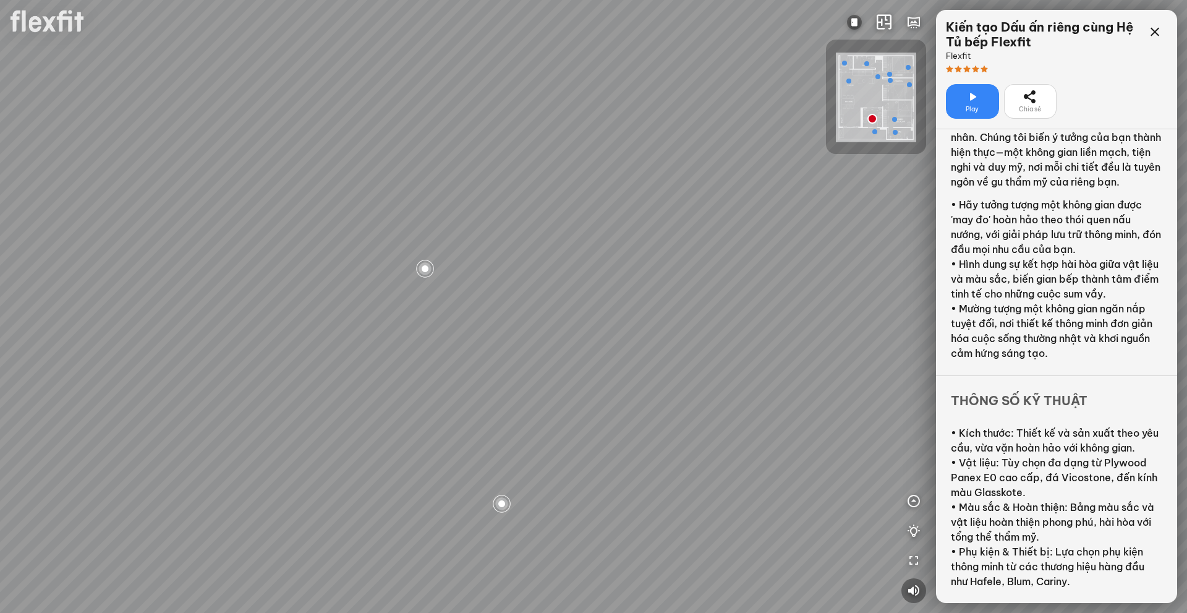
click at [419, 265] on div at bounding box center [425, 268] width 21 height 21
click at [604, 533] on div at bounding box center [608, 536] width 21 height 21
drag, startPoint x: 585, startPoint y: 400, endPoint x: 465, endPoint y: 417, distance: 121.7
click at [491, 412] on div at bounding box center [593, 306] width 1187 height 613
drag, startPoint x: 516, startPoint y: 342, endPoint x: 513, endPoint y: 360, distance: 17.5
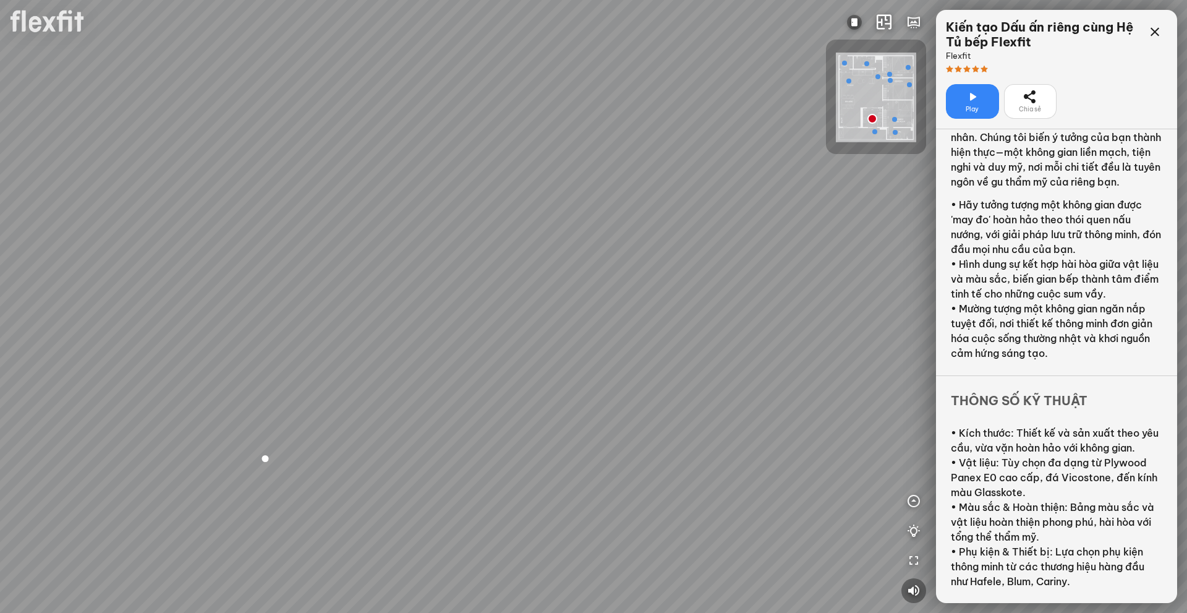
click at [513, 357] on div at bounding box center [593, 306] width 1187 height 613
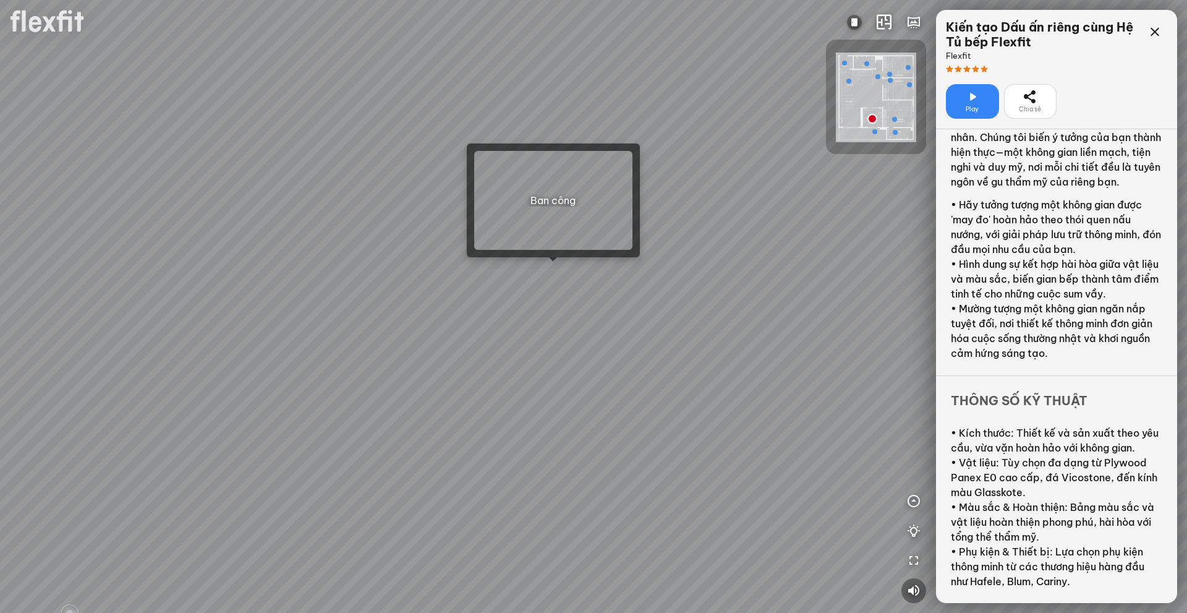
click at [550, 268] on div at bounding box center [593, 306] width 1187 height 613
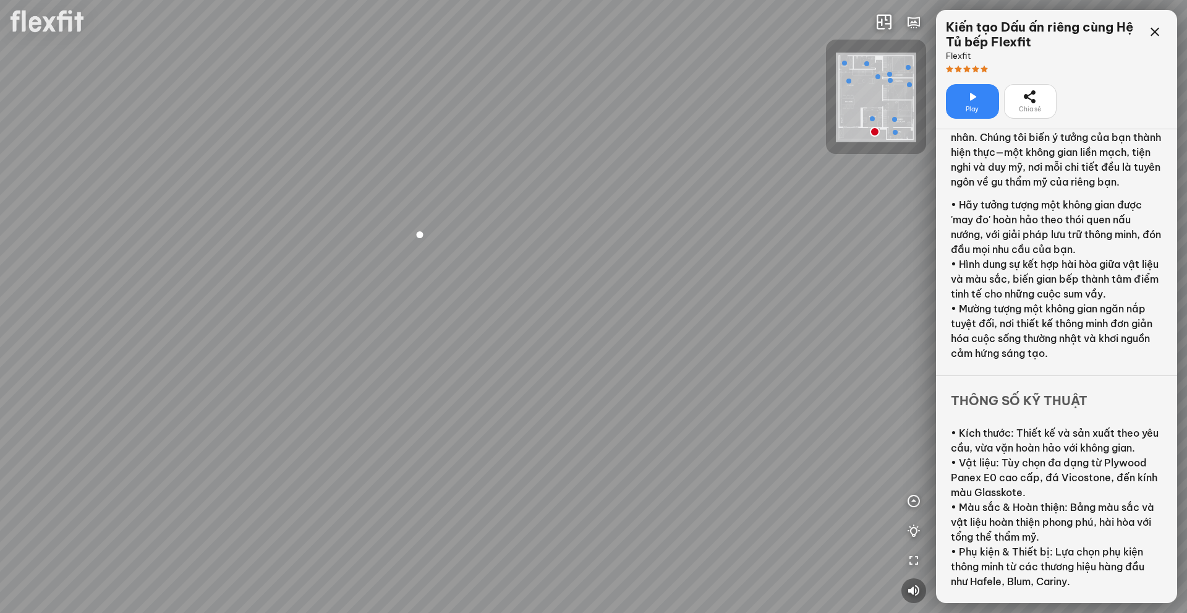
drag, startPoint x: 534, startPoint y: 356, endPoint x: 469, endPoint y: 346, distance: 66.3
click at [476, 351] on div "Phòng khách" at bounding box center [593, 306] width 1187 height 613
drag, startPoint x: 485, startPoint y: 334, endPoint x: 590, endPoint y: 347, distance: 106.5
click at [569, 347] on div "Phòng khách" at bounding box center [593, 306] width 1187 height 613
click at [412, 354] on div "Phòng khách" at bounding box center [593, 306] width 1187 height 613
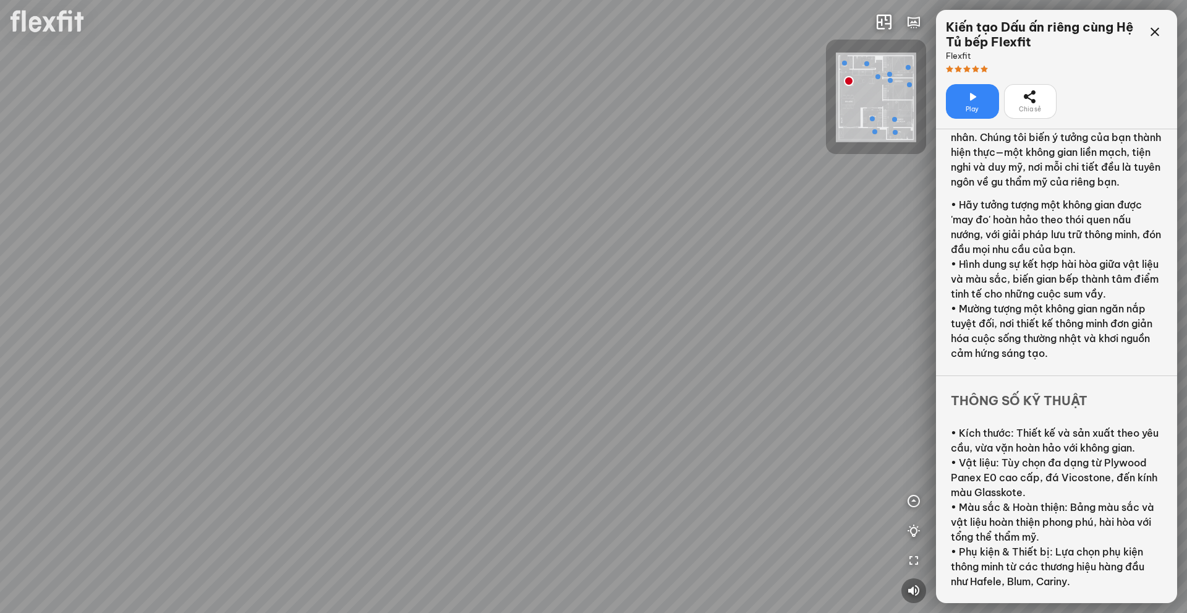
drag, startPoint x: 475, startPoint y: 373, endPoint x: 585, endPoint y: 368, distance: 110.2
click at [584, 368] on div at bounding box center [593, 306] width 1187 height 613
drag, startPoint x: 585, startPoint y: 368, endPoint x: 347, endPoint y: 385, distance: 238.6
click at [360, 382] on div "Ban công Bếp Phòng ngủ master Phòng ngủ nhỏ 1 Phòng ngủ nhỏ 2" at bounding box center [593, 306] width 1187 height 613
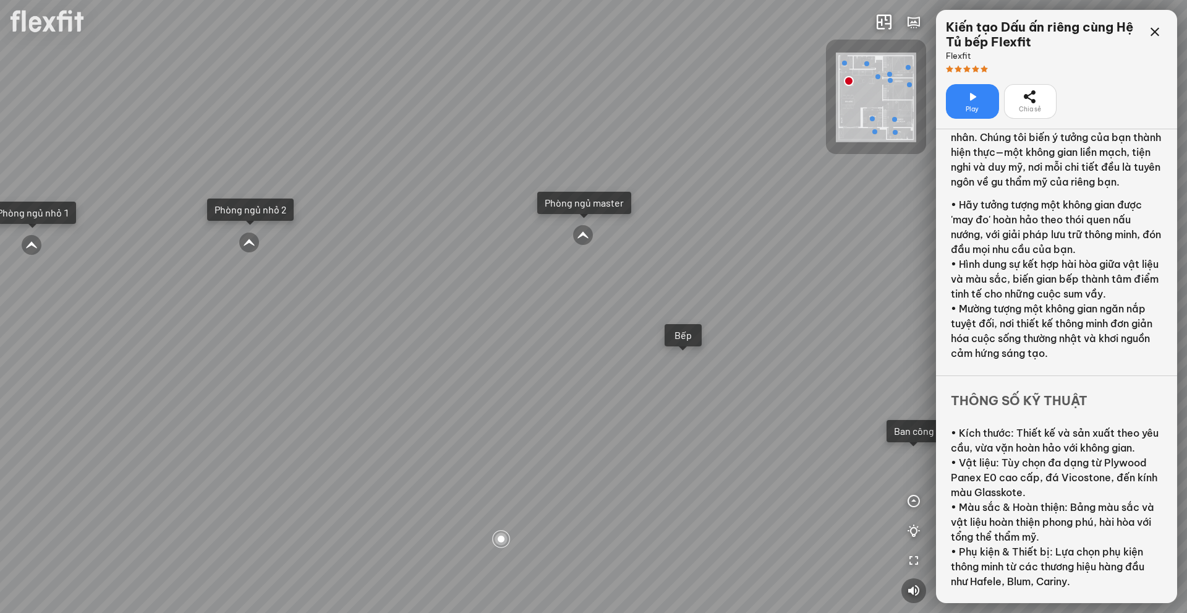
drag, startPoint x: 684, startPoint y: 341, endPoint x: 582, endPoint y: 375, distance: 108.3
click at [582, 373] on div "Ban công Bếp Phòng ngủ master Phòng ngủ nhỏ 1 Phòng ngủ nhỏ 2" at bounding box center [593, 306] width 1187 height 613
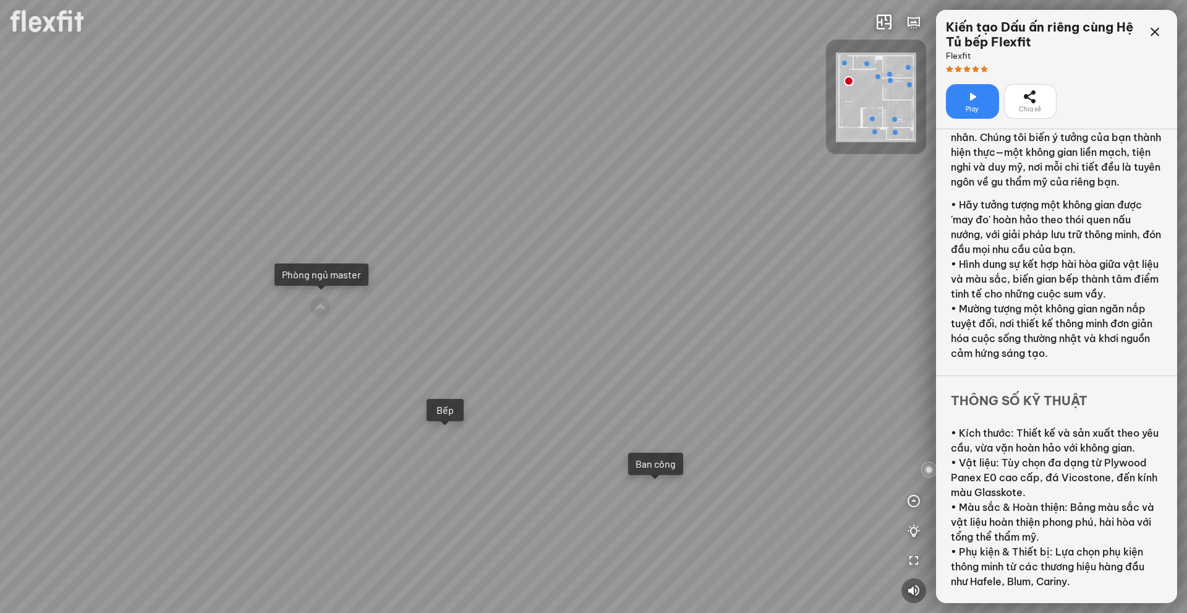
drag, startPoint x: 668, startPoint y: 391, endPoint x: 674, endPoint y: 410, distance: 20.1
click at [639, 395] on div "Ban công Bếp Phòng ngủ master Phòng ngủ nhỏ 1 Phòng ngủ nhỏ 2" at bounding box center [593, 306] width 1187 height 613
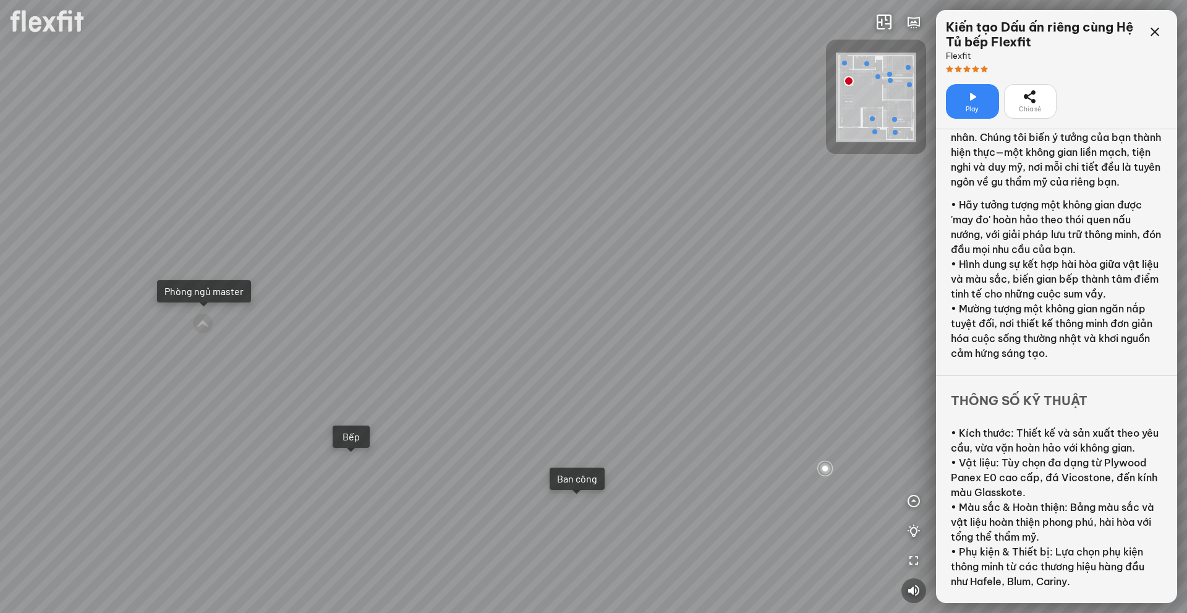
click at [583, 514] on div "Ban công Bếp Phòng ngủ master Phòng ngủ nhỏ 1 Phòng ngủ nhỏ 2" at bounding box center [593, 306] width 1187 height 613
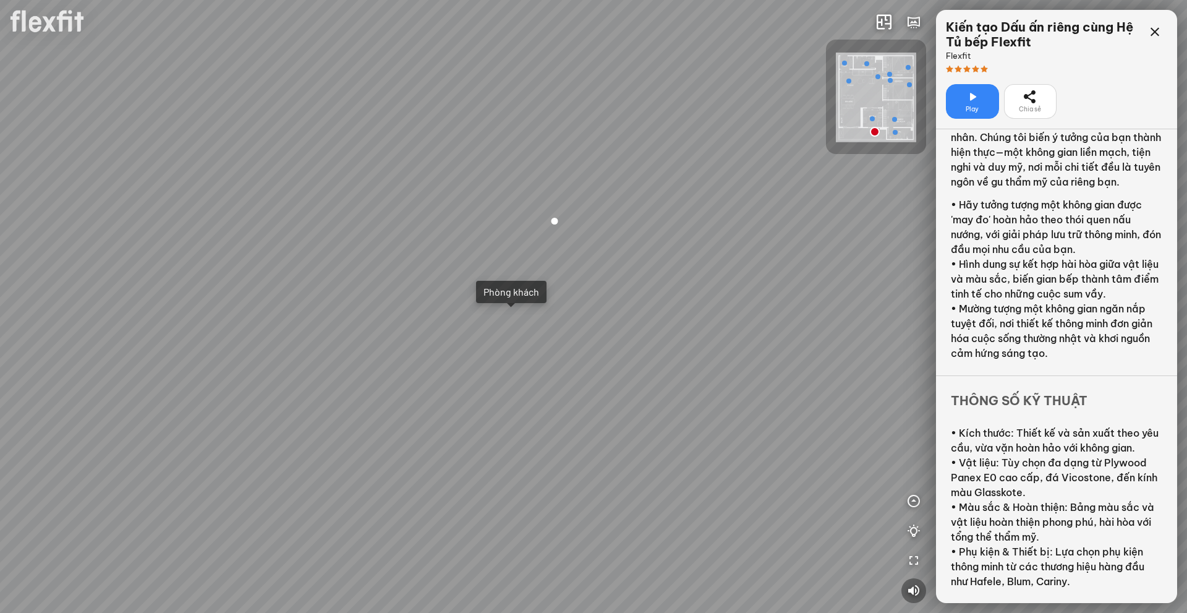
drag, startPoint x: 639, startPoint y: 404, endPoint x: 658, endPoint y: 392, distance: 22.3
click at [658, 392] on div "Phòng khách" at bounding box center [593, 306] width 1187 height 613
drag, startPoint x: 590, startPoint y: 380, endPoint x: 404, endPoint y: 266, distance: 218.1
click at [451, 260] on div "Phòng khách" at bounding box center [593, 306] width 1187 height 613
drag, startPoint x: 569, startPoint y: 314, endPoint x: 227, endPoint y: 380, distance: 348.8
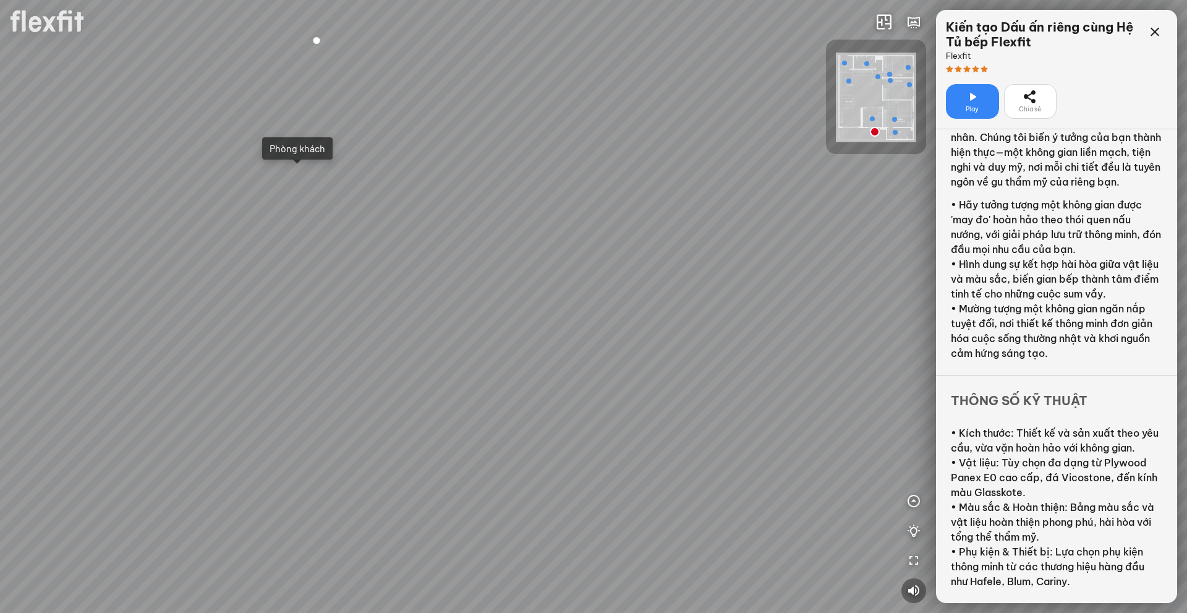
click at [234, 374] on div "Phòng khách" at bounding box center [593, 306] width 1187 height 613
drag, startPoint x: 546, startPoint y: 352, endPoint x: 440, endPoint y: 394, distance: 113.8
click at [441, 391] on div "Phòng khách" at bounding box center [593, 306] width 1187 height 613
drag, startPoint x: 441, startPoint y: 388, endPoint x: 617, endPoint y: 323, distance: 187.5
click at [575, 328] on div "Phòng khách" at bounding box center [593, 306] width 1187 height 613
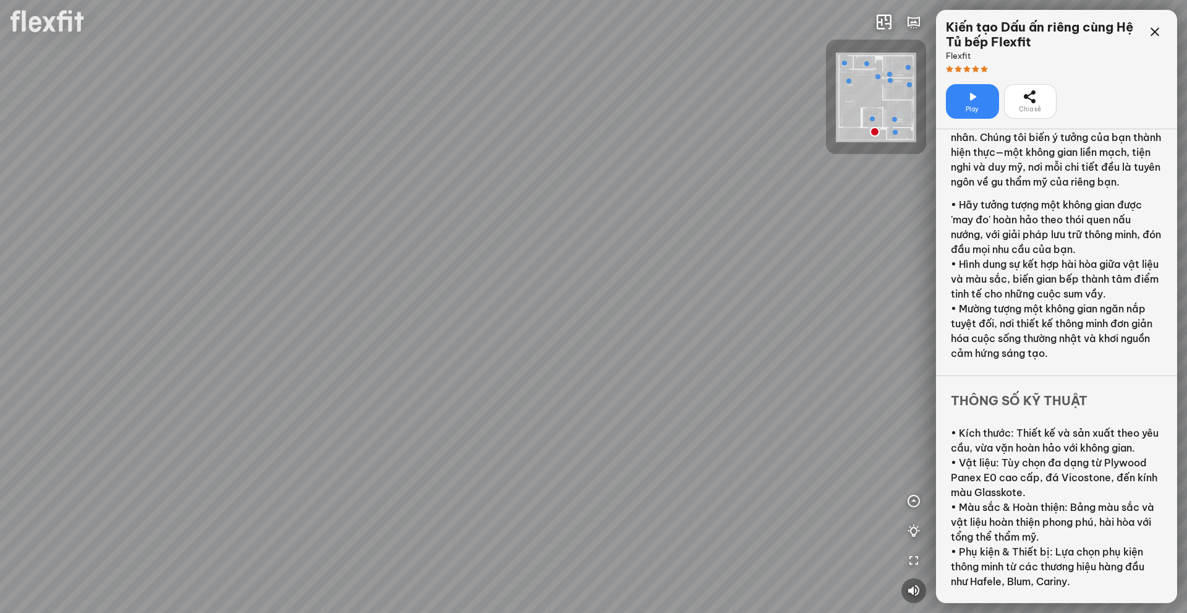
drag, startPoint x: 448, startPoint y: 361, endPoint x: 579, endPoint y: 392, distance: 134.7
click at [558, 372] on div "Phòng khách" at bounding box center [593, 306] width 1187 height 613
drag, startPoint x: 553, startPoint y: 388, endPoint x: 587, endPoint y: 465, distance: 85.2
click at [563, 427] on div "Phòng khách" at bounding box center [593, 306] width 1187 height 613
click at [603, 381] on div "Phòng khách" at bounding box center [593, 306] width 1187 height 613
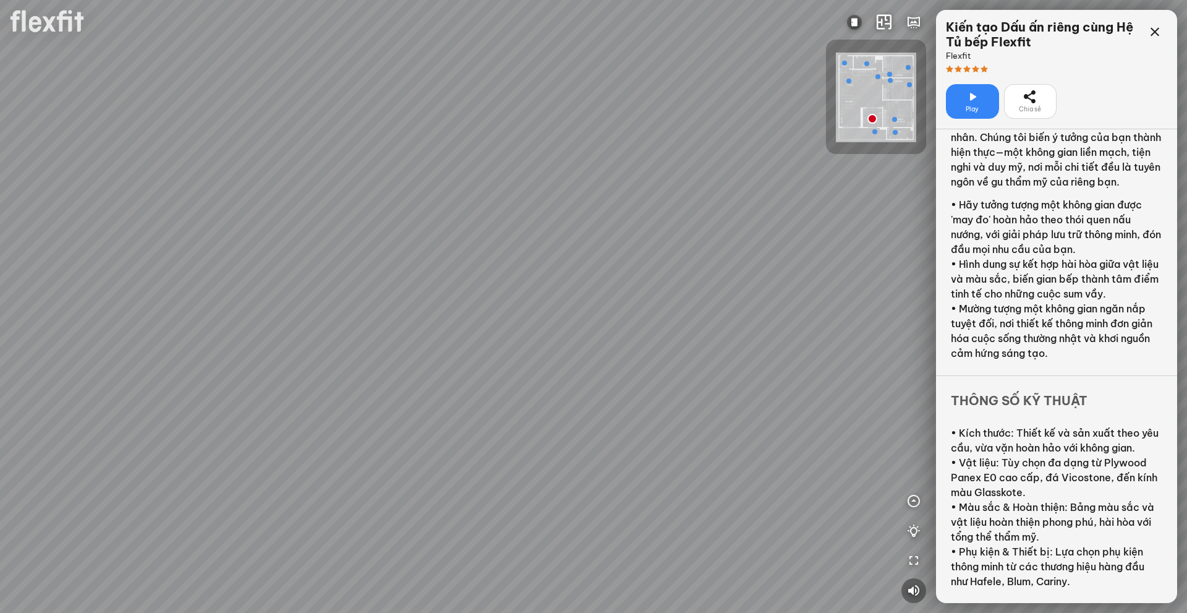
click at [767, 389] on div at bounding box center [593, 306] width 1187 height 613
drag, startPoint x: 533, startPoint y: 399, endPoint x: 597, endPoint y: 399, distance: 64.3
click at [581, 399] on div at bounding box center [593, 306] width 1187 height 613
click at [302, 441] on div at bounding box center [593, 306] width 1187 height 613
click at [526, 399] on div "Bếp WC Phòng ngủ master Phòng ngủ nhỏ 2 Phòng ngủ nhỏ 1" at bounding box center [593, 306] width 1187 height 613
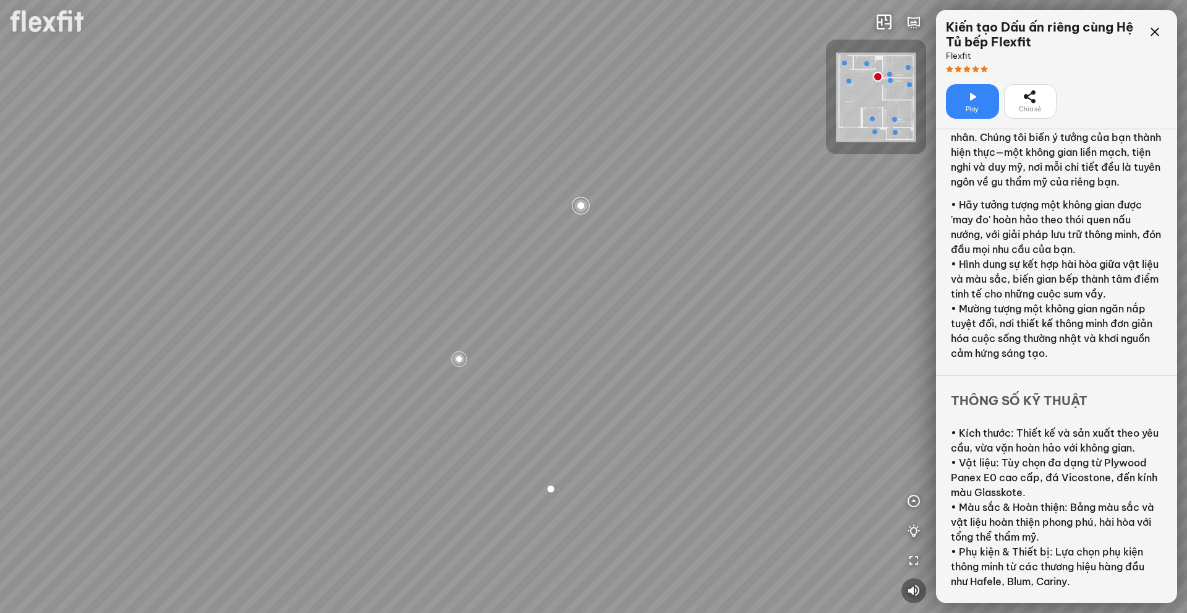
click at [585, 201] on div at bounding box center [581, 205] width 21 height 21
click at [309, 472] on div at bounding box center [315, 473] width 19 height 19
drag, startPoint x: 591, startPoint y: 449, endPoint x: 747, endPoint y: 445, distance: 155.8
click at [735, 445] on div "Bếp WC Phòng ngủ master Phòng ngủ nhỏ 2 Phòng ngủ nhỏ 1" at bounding box center [593, 306] width 1187 height 613
drag, startPoint x: 583, startPoint y: 412, endPoint x: 691, endPoint y: 422, distance: 108.6
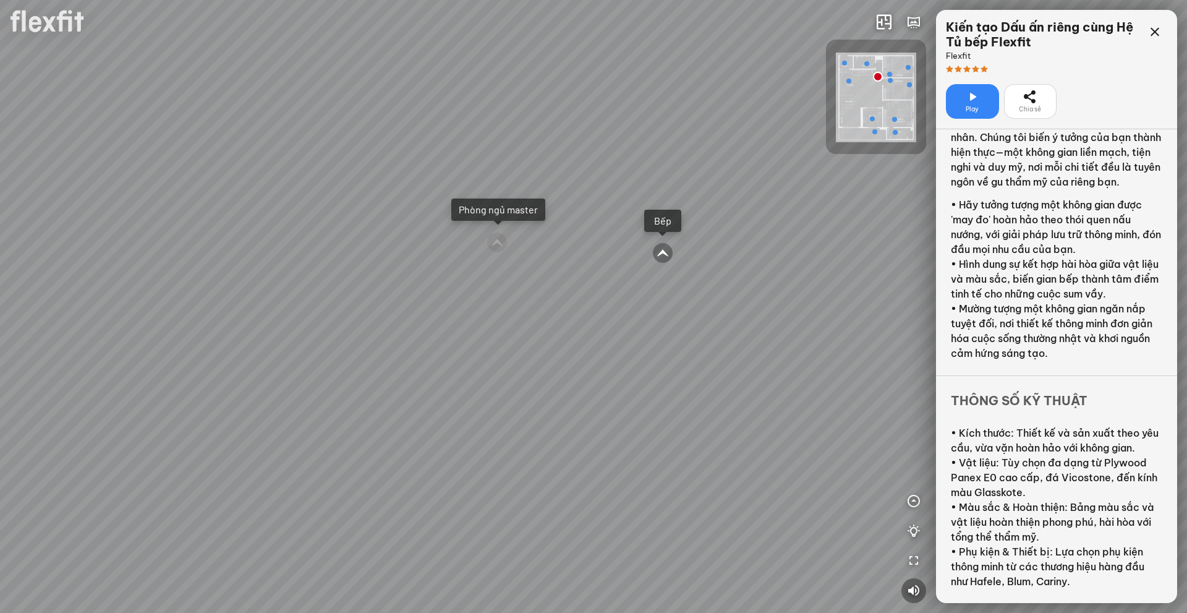
click at [663, 415] on div "Bếp WC Phòng ngủ master Phòng ngủ nhỏ 2 Phòng ngủ nhỏ 1" at bounding box center [593, 306] width 1187 height 613
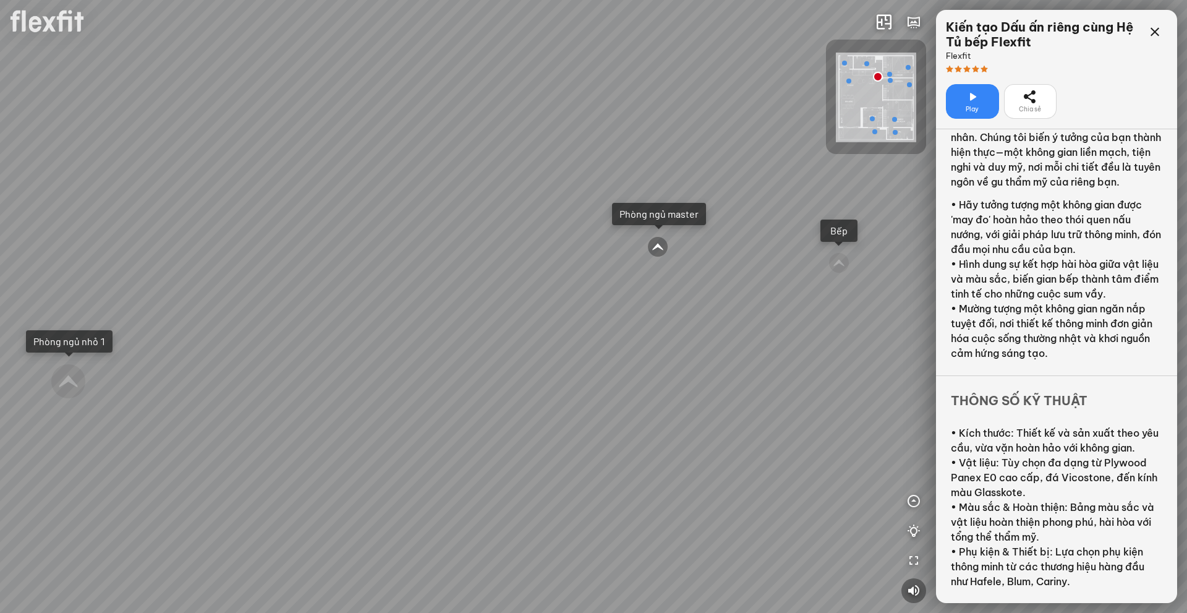
drag, startPoint x: 501, startPoint y: 409, endPoint x: 558, endPoint y: 409, distance: 56.9
click at [553, 402] on div "Bếp WC Phòng ngủ master Phòng ngủ nhỏ 2 Phòng ngủ nhỏ 1" at bounding box center [593, 306] width 1187 height 613
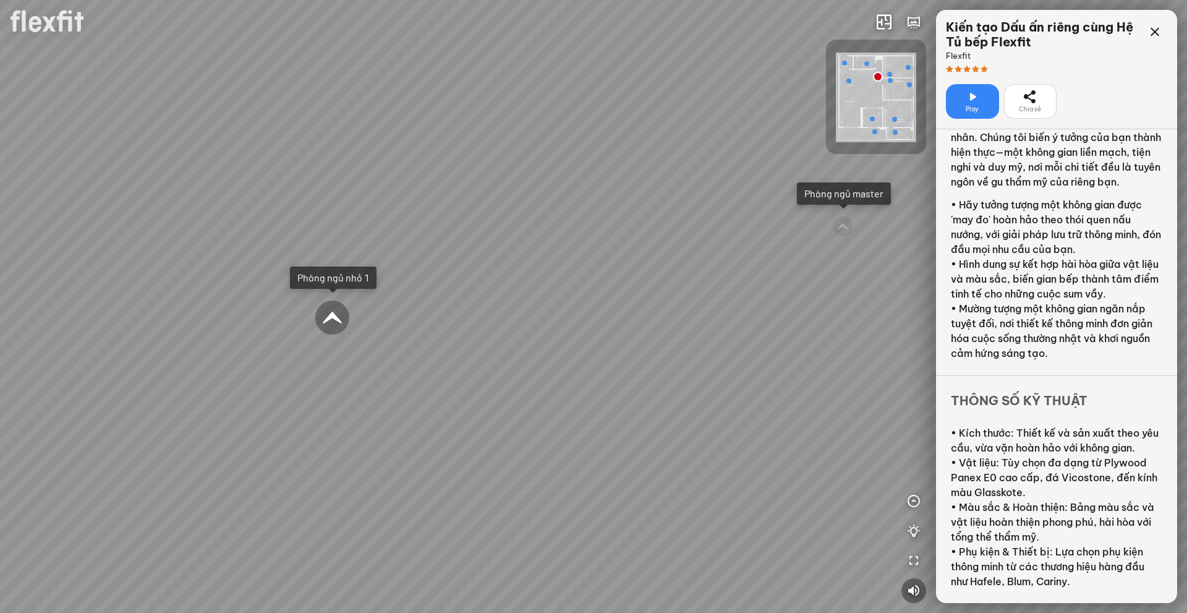
drag, startPoint x: 347, startPoint y: 340, endPoint x: 225, endPoint y: 318, distance: 124.4
click at [228, 312] on div "Bếp WC Phòng ngủ master Phòng ngủ nhỏ 2 Phòng ngủ nhỏ 1" at bounding box center [593, 306] width 1187 height 613
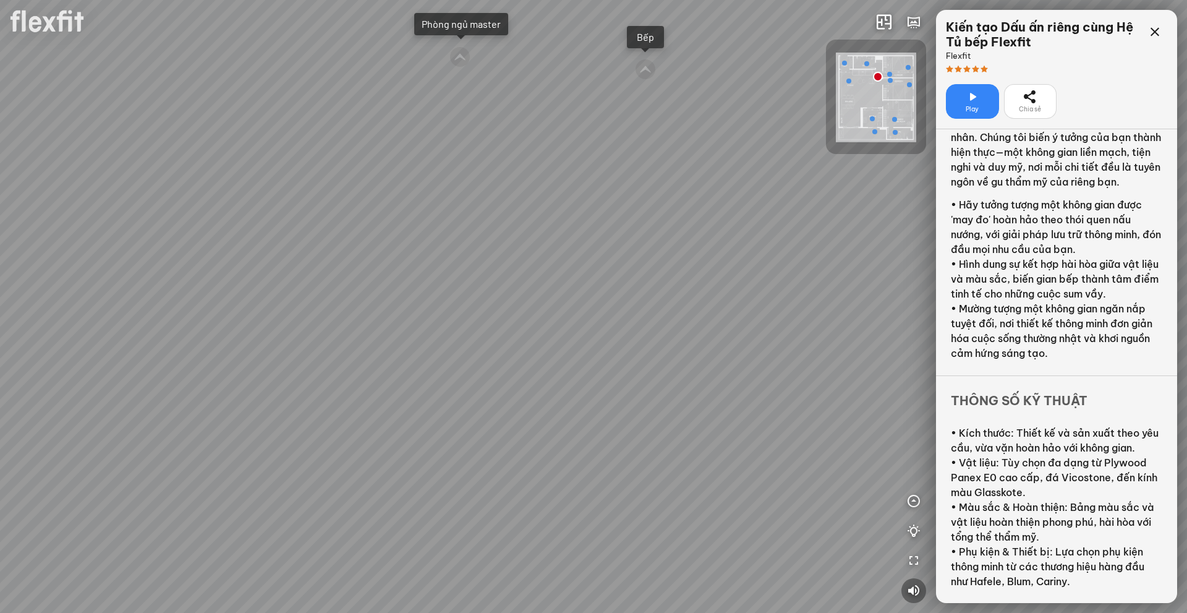
drag, startPoint x: 487, startPoint y: 354, endPoint x: 334, endPoint y: 368, distance: 154.0
click at [341, 367] on div "Bếp WC Phòng ngủ master Phòng ngủ nhỏ 2 Phòng ngủ nhỏ 1" at bounding box center [593, 306] width 1187 height 613
drag, startPoint x: 557, startPoint y: 333, endPoint x: 548, endPoint y: 385, distance: 52.1
click at [538, 373] on div "Bếp WC Phòng ngủ master Phòng ngủ nhỏ 2 Phòng ngủ nhỏ 1" at bounding box center [593, 306] width 1187 height 613
drag, startPoint x: 517, startPoint y: 330, endPoint x: 202, endPoint y: 321, distance: 315.4
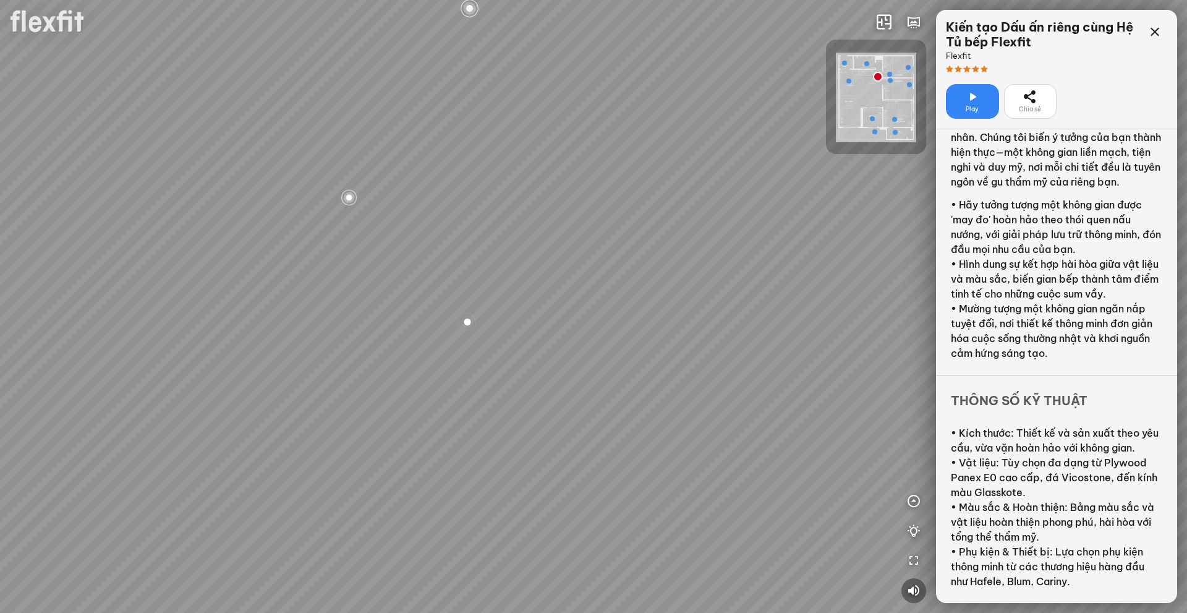
click at [212, 320] on div "Bếp WC Phòng ngủ master Phòng ngủ nhỏ 2 Phòng ngủ nhỏ 1" at bounding box center [593, 306] width 1187 height 613
drag, startPoint x: 468, startPoint y: 326, endPoint x: 470, endPoint y: 333, distance: 7.8
click at [470, 333] on div "Bếp WC Phòng ngủ master Phòng ngủ nhỏ 2 Phòng ngủ nhỏ 1" at bounding box center [593, 306] width 1187 height 613
click at [367, 364] on div "Bếp WC Phòng ngủ master Phòng ngủ nhỏ 2 Phòng ngủ nhỏ 1" at bounding box center [593, 306] width 1187 height 613
click at [508, 332] on div "Bếp WC Phòng ngủ master Phòng ngủ nhỏ 2 Phòng ngủ nhỏ 1" at bounding box center [593, 306] width 1187 height 613
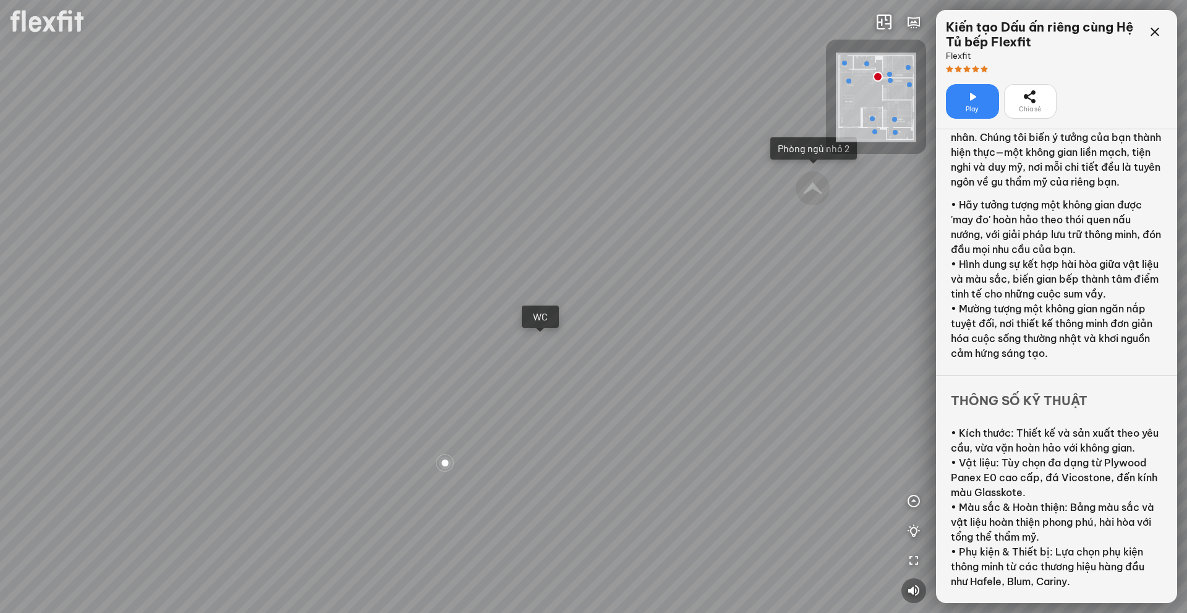
click at [583, 269] on div "Bếp WC Phòng ngủ master Phòng ngủ nhỏ 2 Phòng ngủ nhỏ 1" at bounding box center [593, 306] width 1187 height 613
click at [486, 383] on div "Bếp WC Phòng ngủ master Phòng ngủ nhỏ 2 Phòng ngủ nhỏ 1" at bounding box center [593, 306] width 1187 height 613
drag, startPoint x: 329, startPoint y: 312, endPoint x: 389, endPoint y: 338, distance: 65.9
click at [382, 334] on div "Bếp WC Phòng ngủ master Phòng ngủ nhỏ 2 Phòng ngủ nhỏ 1" at bounding box center [593, 306] width 1187 height 613
click at [535, 335] on div "Bếp WC Phòng ngủ master Phòng ngủ nhỏ 2 Phòng ngủ nhỏ 1" at bounding box center [593, 306] width 1187 height 613
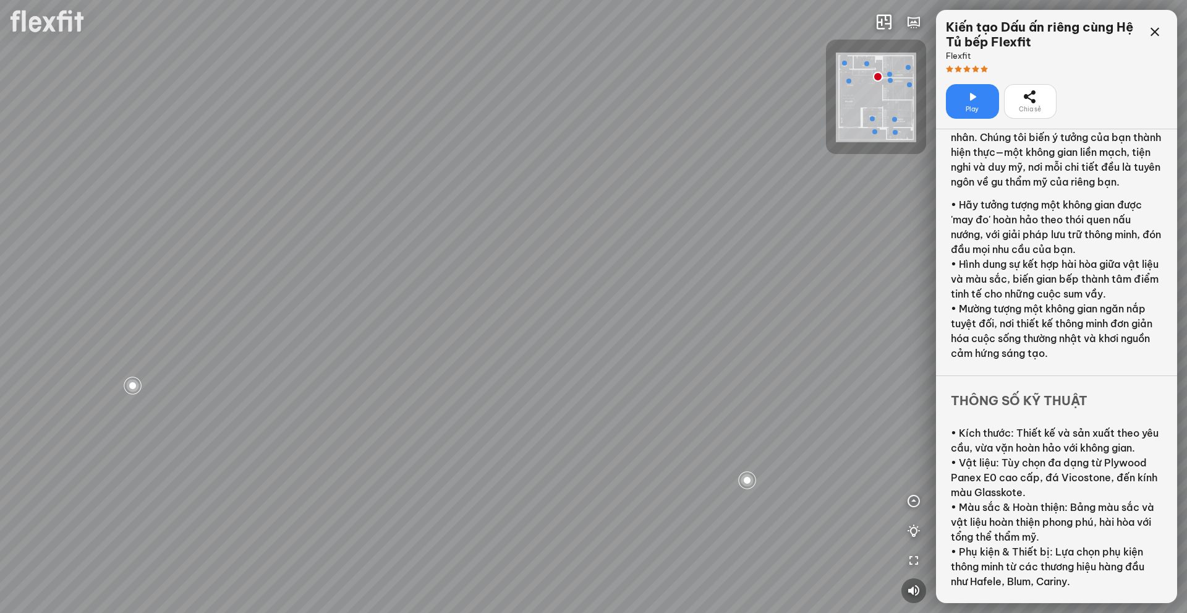
drag
click at [550, 380] on div "Bếp WC Phòng ngủ master Phòng ngủ nhỏ 2 Phòng ngủ nhỏ 1" at bounding box center [593, 306] width 1187 height 613
click at [491, 169] on div "Bếp WC Phòng ngủ master Phòng ngủ nhỏ 2 Phòng ngủ nhỏ 1" at bounding box center [593, 306] width 1187 height 613
click at [457, 267] on div "Bếp WC Phòng ngủ master Phòng ngủ nhỏ 2 Phòng ngủ nhỏ 1" at bounding box center [593, 306] width 1187 height 613
click at [276, 262] on div "Bếp WC Phòng ngủ master Phòng ngủ nhỏ 2 Phòng ngủ nhỏ 1" at bounding box center [593, 306] width 1187 height 613
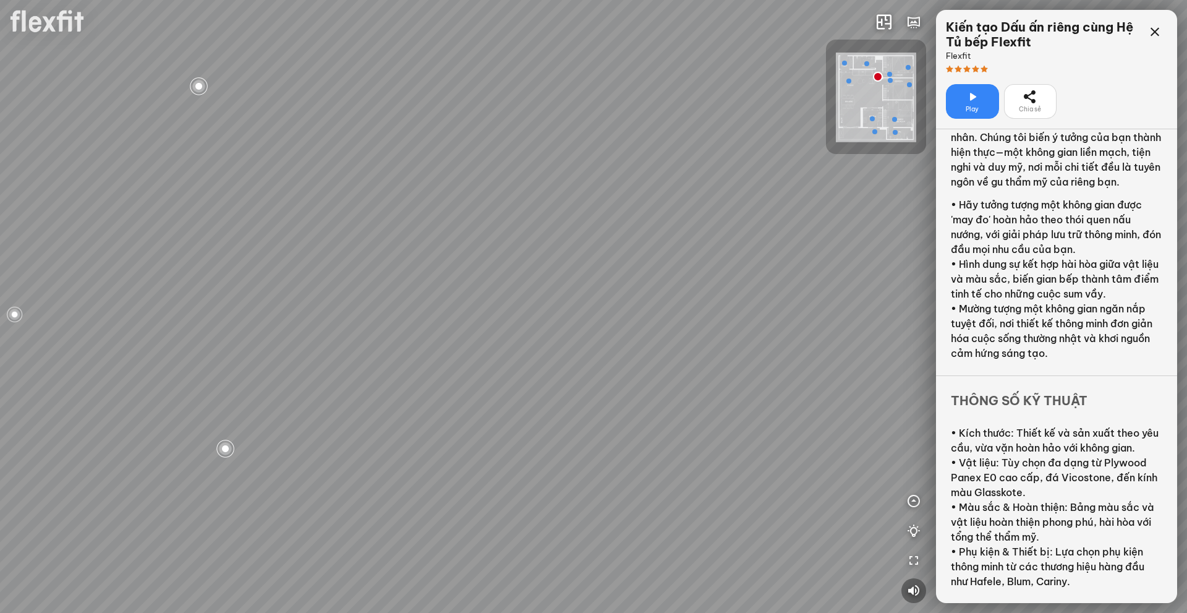
click at [370, 268] on div "Bếp WC Phòng ngủ master Phòng ngủ nhỏ 2 Phòng ngủ nhỏ 1" at bounding box center [593, 306] width 1187 height 613
click at [576, 271] on div "Bếp WC Phòng ngủ master Phòng ngủ nhỏ 2 Phòng ngủ nhỏ 1" at bounding box center [593, 306] width 1187 height 613
click at [615, 328] on div "Bếp WC Phòng ngủ master Phòng ngủ nhỏ 2 Phòng ngủ nhỏ 1" at bounding box center [593, 306] width 1187 height 613
click at [623, 292] on div "Bếp WC Phòng ngủ master Phòng ngủ nhỏ 2 Phòng ngủ nhỏ 1" at bounding box center [593, 306] width 1187 height 613
click at [580, 424] on div "Bếp WC Phòng ngủ master Phòng ngủ nhỏ 2 Phòng ngủ nhỏ 1" at bounding box center [593, 306] width 1187 height 613
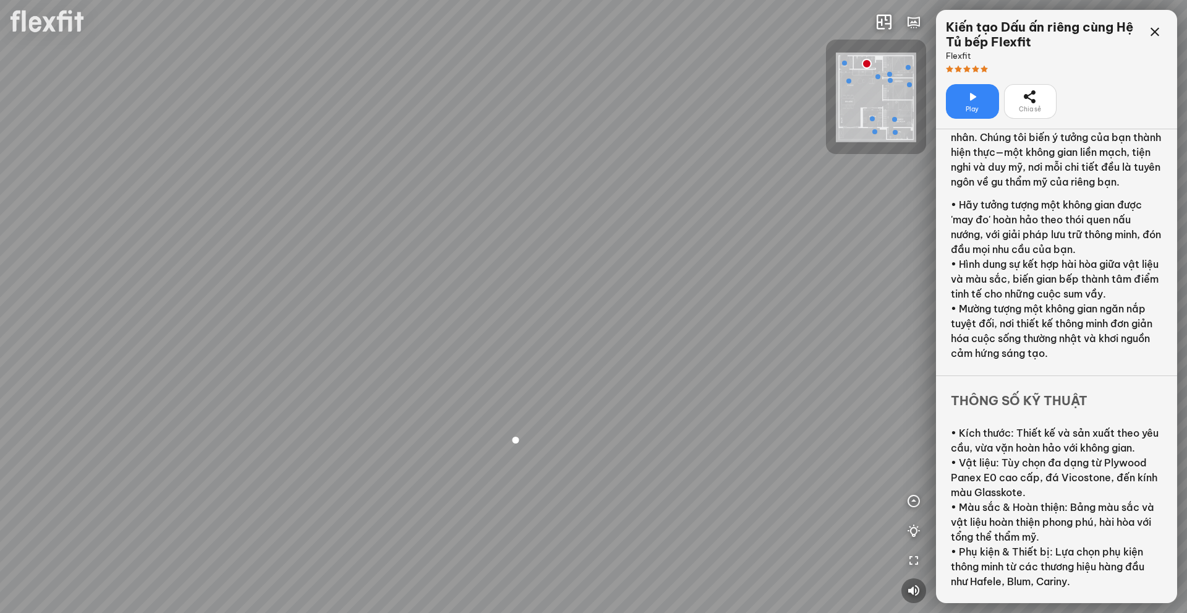
click at [658, 393] on div at bounding box center [593, 306] width 1187 height 613
click at [766, 384] on div at bounding box center [593, 306] width 1187 height 613
click at [686, 232] on div at bounding box center [593, 306] width 1187 height 613
click at [748, 333] on div at bounding box center [593, 306] width 1187 height 613
click at [684, 363] on div at bounding box center [593, 306] width 1187 height 613
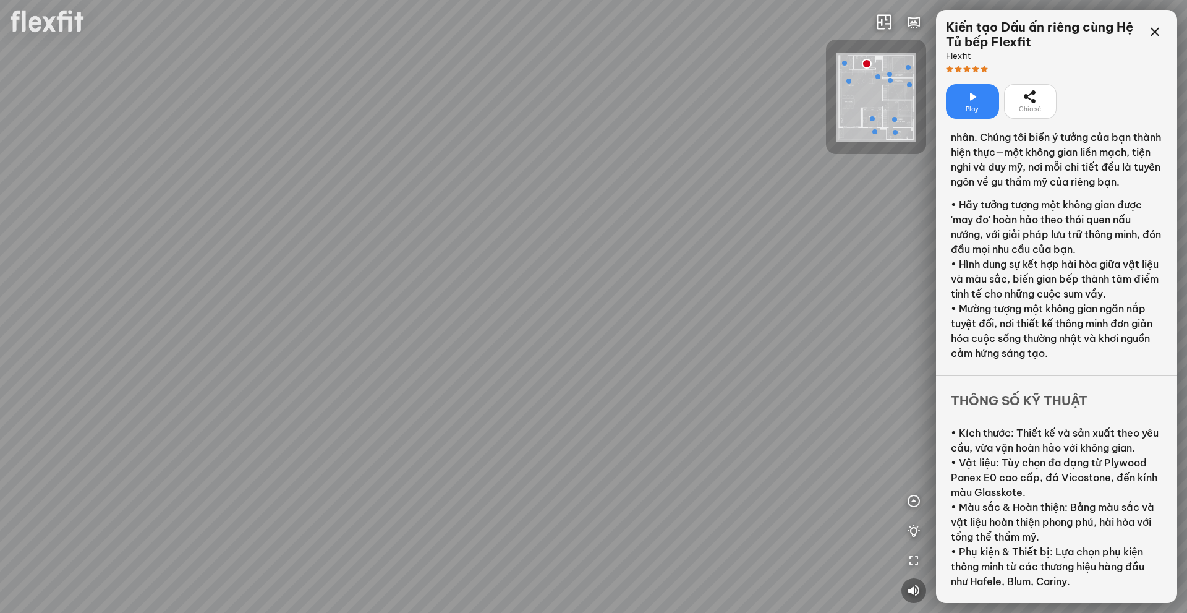
click at [605, 343] on div at bounding box center [593, 306] width 1187 height 613
click at [312, 360] on div at bounding box center [593, 306] width 1187 height 613
click at [487, 362] on div at bounding box center [593, 306] width 1187 height 613
click at [492, 343] on div at bounding box center [593, 306] width 1187 height 613
click at [446, 291] on div at bounding box center [593, 306] width 1187 height 613
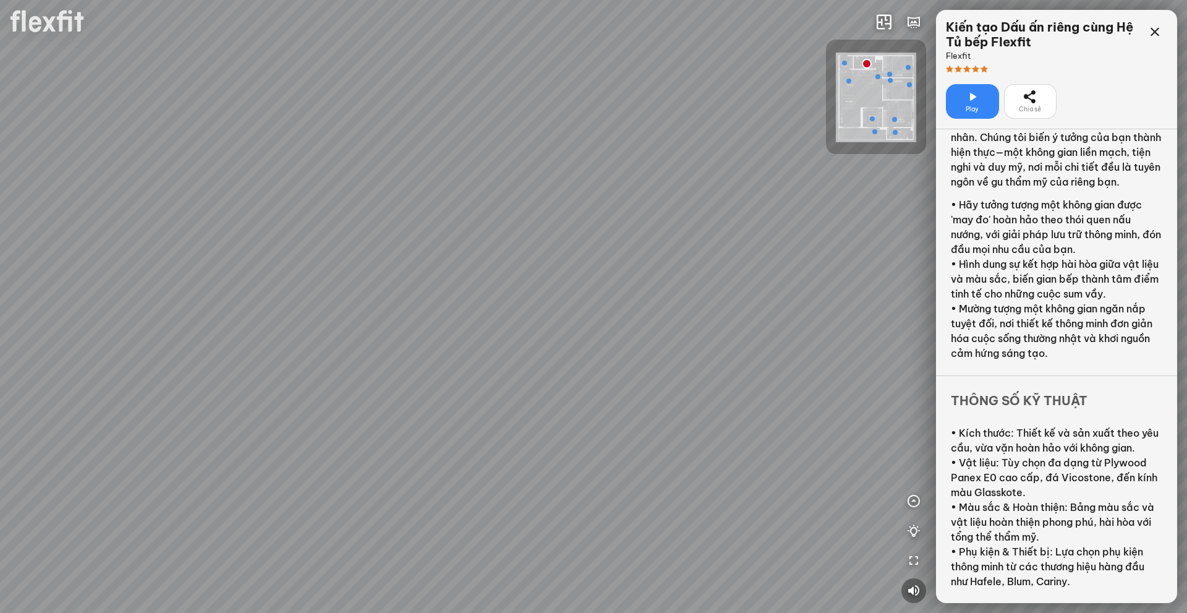
click at [470, 315] on div at bounding box center [593, 306] width 1187 height 613
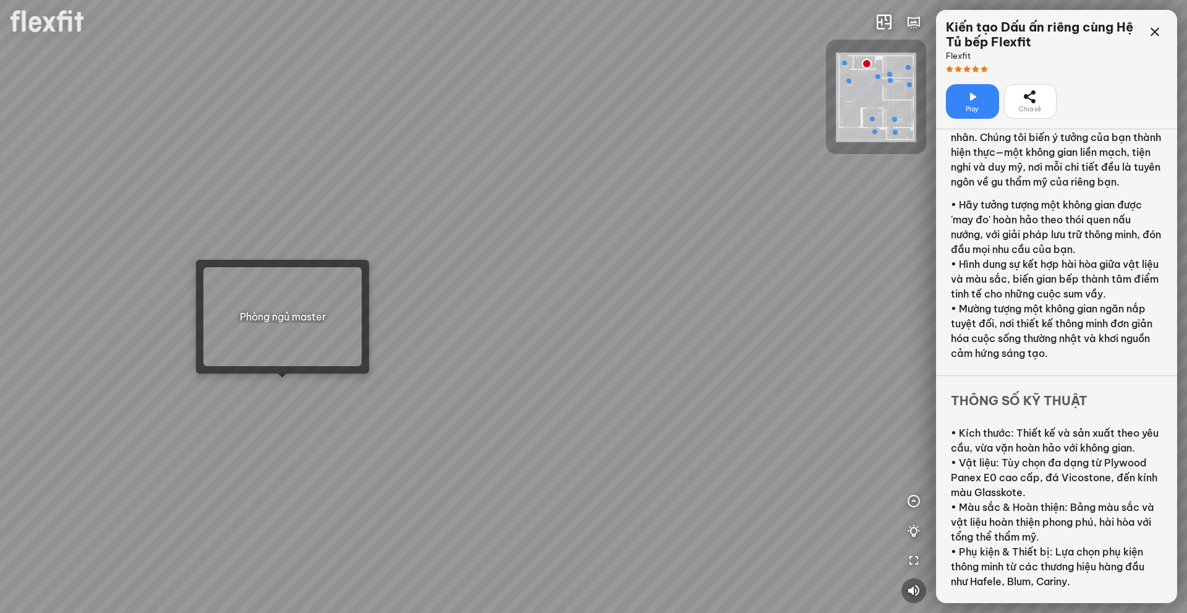
click at [260, 372] on div "INFO: krpano 1.20.8 (build [DATE]) INFO: HTML5/Desktop - Chrome 139.0 - WebGL I…" at bounding box center [282, 317] width 173 height 114
click at [303, 381] on div at bounding box center [593, 306] width 1187 height 613
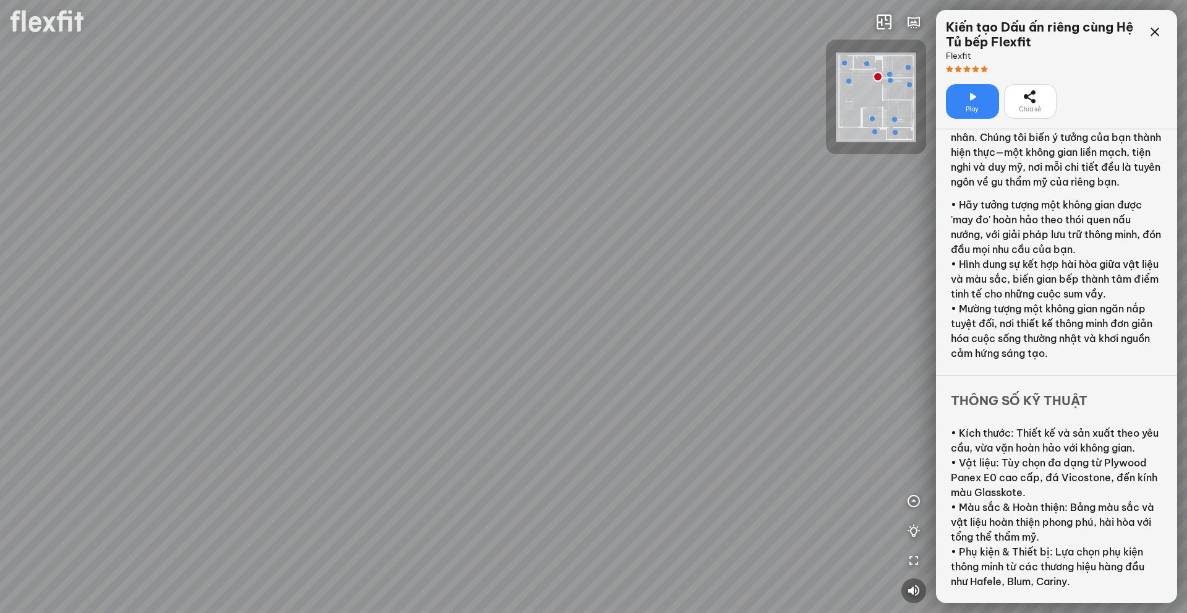
click at [311, 329] on div at bounding box center [593, 306] width 1187 height 613
click at [200, 336] on div "Bếp WC Phòng ngủ master Phòng ngủ nhỏ 2 Phòng ngủ nhỏ 1" at bounding box center [593, 306] width 1187 height 613
click at [559, 305] on div "Bếp WC Phòng ngủ master Phòng ngủ nhỏ 2 Phòng ngủ nhỏ 1" at bounding box center [593, 306] width 1187 height 613
click at [485, 390] on div at bounding box center [481, 392] width 35 height 35
click at [493, 369] on div at bounding box center [593, 306] width 1187 height 613
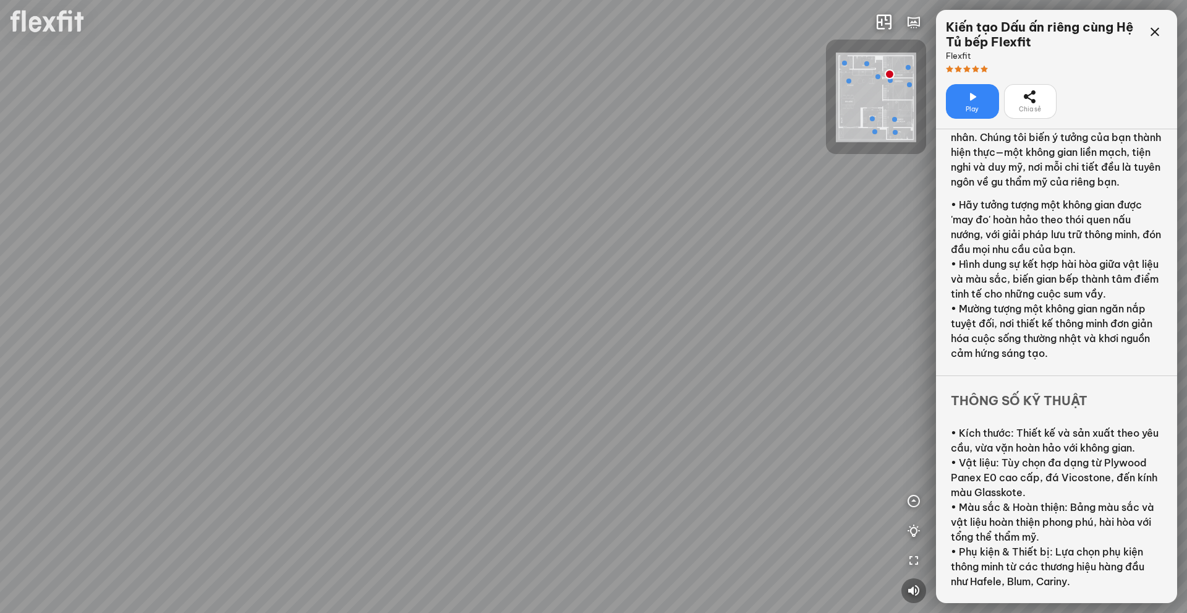
click at [598, 416] on div at bounding box center [593, 306] width 1187 height 613
click at [629, 414] on div at bounding box center [593, 306] width 1187 height 613
click at [767, 441] on div at bounding box center [593, 306] width 1187 height 613
click at [514, 436] on div at bounding box center [593, 306] width 1187 height 613
click at [574, 348] on div at bounding box center [593, 306] width 1187 height 613
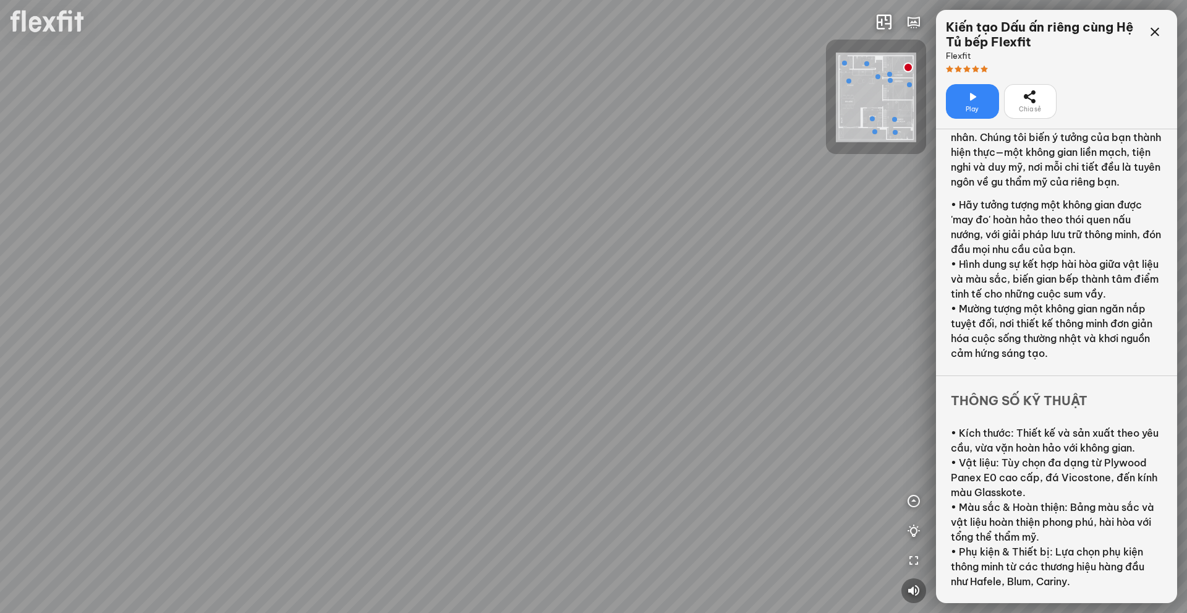
click at [608, 274] on div at bounding box center [593, 306] width 1187 height 613
click at [697, 380] on div at bounding box center [593, 306] width 1187 height 613
click at [637, 359] on div at bounding box center [593, 306] width 1187 height 613
click at [600, 362] on div at bounding box center [593, 306] width 1187 height 613
click at [672, 381] on div at bounding box center [593, 306] width 1187 height 613
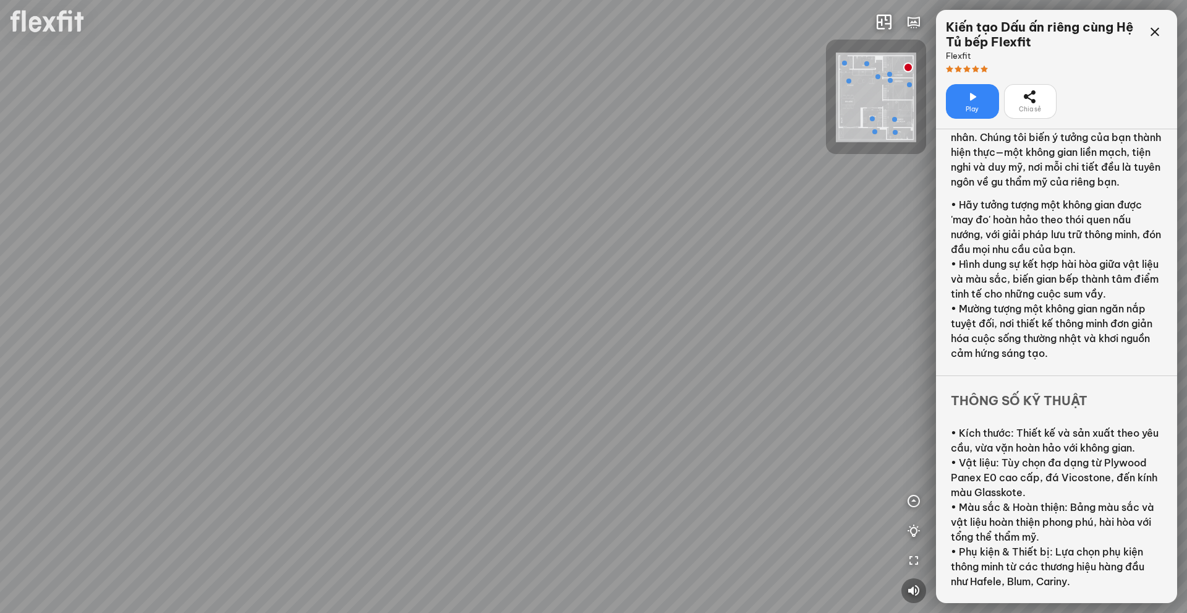
click at [863, 375] on div at bounding box center [593, 306] width 1187 height 613
click at [530, 375] on div at bounding box center [593, 306] width 1187 height 613
click at [457, 351] on div at bounding box center [593, 306] width 1187 height 613
click at [372, 339] on div at bounding box center [593, 306] width 1187 height 613
click at [556, 358] on div at bounding box center [593, 306] width 1187 height 613
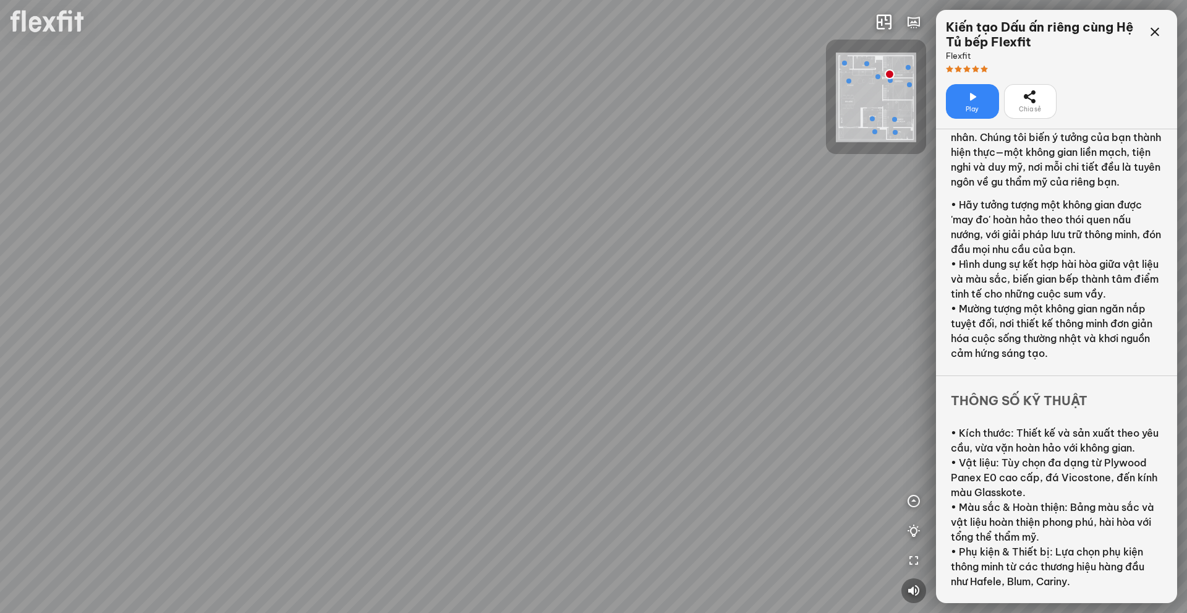
click at [585, 477] on div at bounding box center [593, 306] width 1187 height 613
click at [477, 315] on div at bounding box center [593, 306] width 1187 height 613
click at [707, 328] on div at bounding box center [593, 306] width 1187 height 613
click at [597, 347] on div at bounding box center [593, 306] width 1187 height 613
click at [227, 356] on div at bounding box center [593, 306] width 1187 height 613
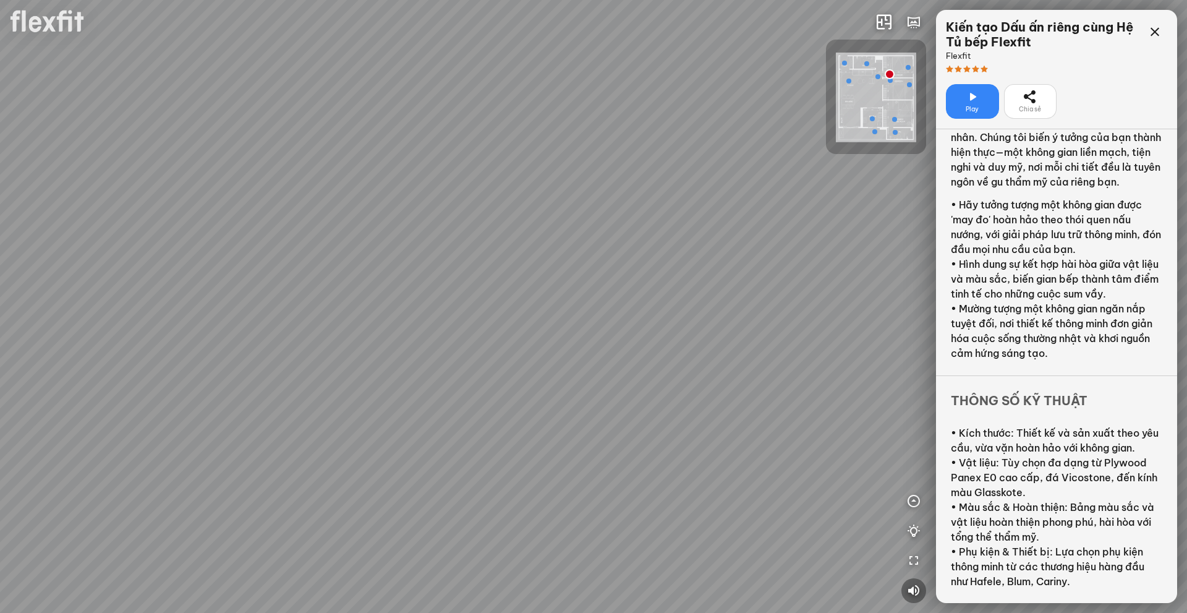
click at [748, 329] on div at bounding box center [593, 306] width 1187 height 613
click at [255, 313] on div at bounding box center [593, 306] width 1187 height 613
click at [734, 328] on div at bounding box center [593, 306] width 1187 height 613
click at [564, 330] on div at bounding box center [593, 306] width 1187 height 613
click at [545, 317] on div at bounding box center [593, 306] width 1187 height 613
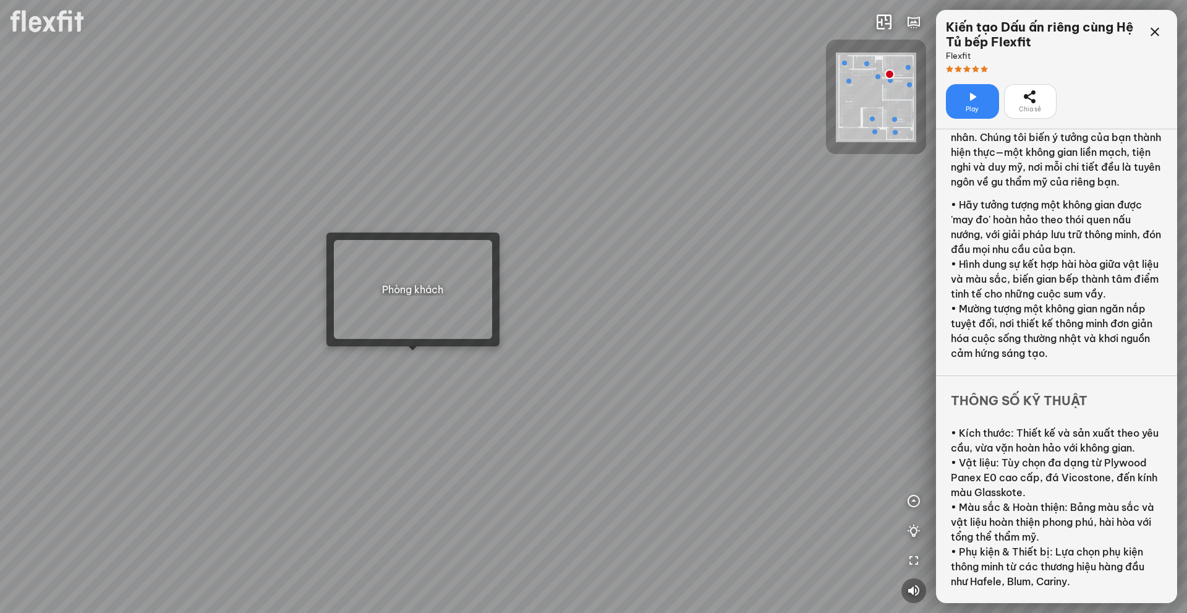
click at [406, 363] on div at bounding box center [593, 306] width 1187 height 613
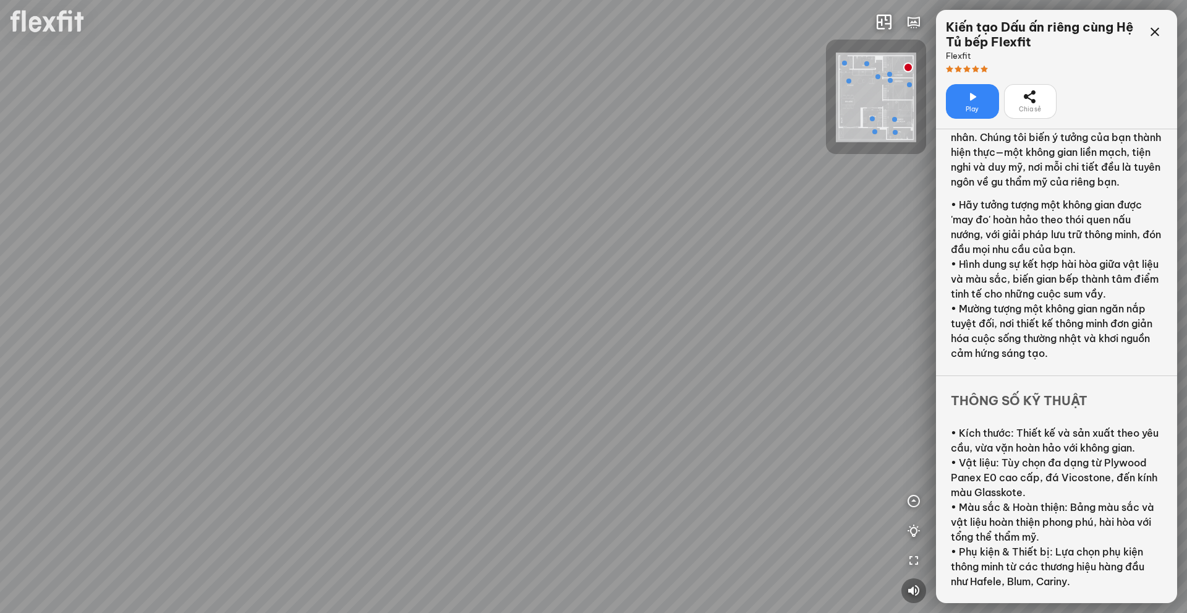
click at [423, 358] on div at bounding box center [593, 306] width 1187 height 613
click at [434, 327] on div at bounding box center [593, 306] width 1187 height 613
click at [857, 319] on div at bounding box center [593, 306] width 1187 height 613
click at [599, 316] on div at bounding box center [593, 306] width 1187 height 613
click at [384, 317] on div at bounding box center [593, 306] width 1187 height 613
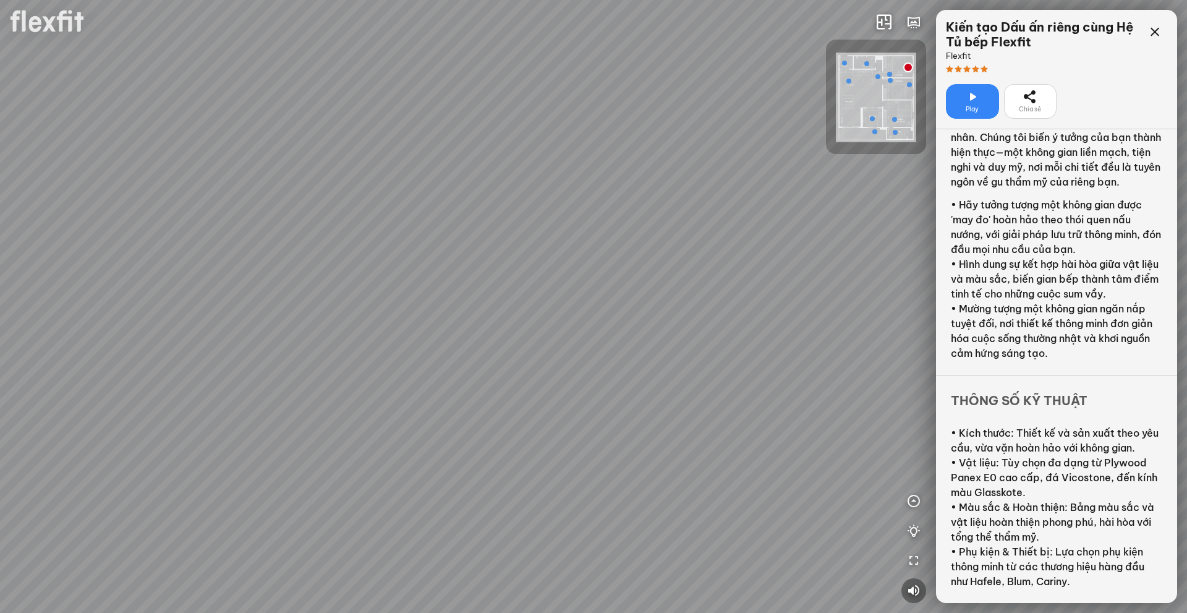
click at [715, 335] on div at bounding box center [593, 306] width 1187 height 613
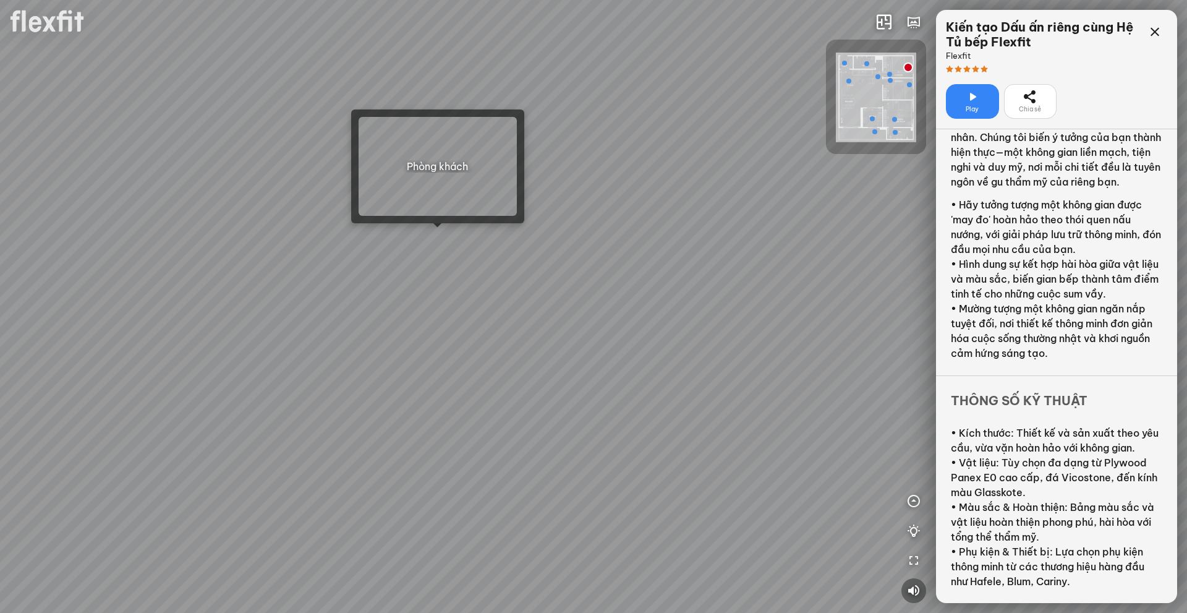
click at [439, 235] on div at bounding box center [593, 306] width 1187 height 613
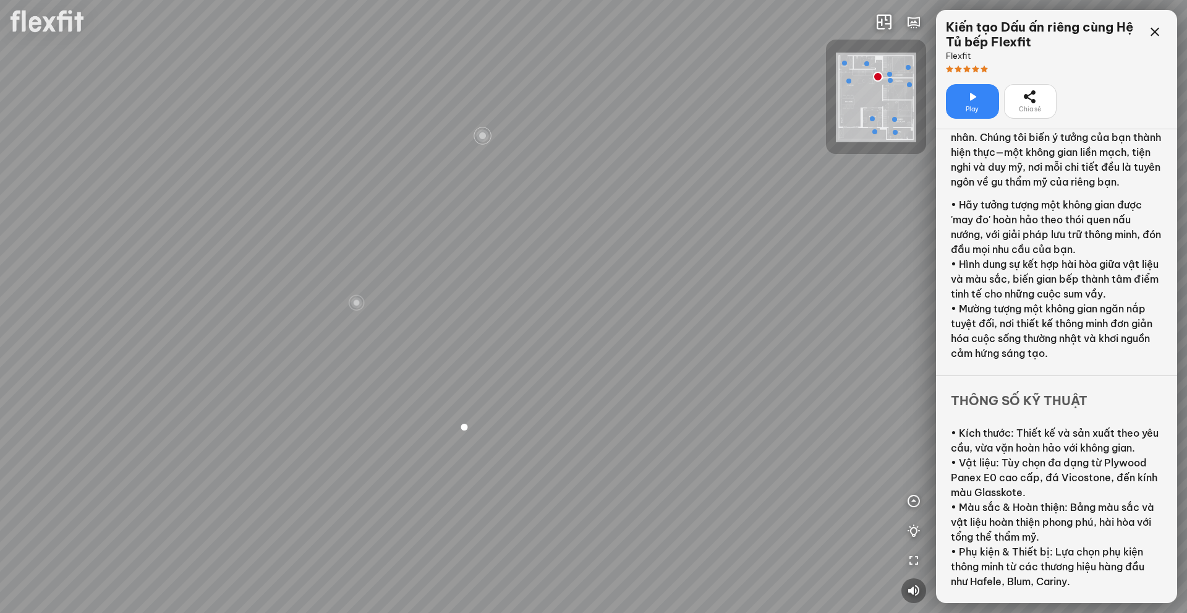
click at [755, 310] on div "Bếp WC Phòng ngủ master Phòng ngủ nhỏ 2 Phòng ngủ nhỏ 1" at bounding box center [593, 306] width 1187 height 613
click at [800, 302] on div "Bếp WC Phòng ngủ master Phòng ngủ nhỏ 2 Phòng ngủ nhỏ 1" at bounding box center [593, 306] width 1187 height 613
click at [594, 300] on div "Bếp WC Phòng ngủ master Phòng ngủ nhỏ 2 Phòng ngủ nhỏ 1" at bounding box center [593, 306] width 1187 height 613
click at [653, 328] on div "Bếp WC Phòng ngủ master Phòng ngủ nhỏ 2 Phòng ngủ nhỏ 1" at bounding box center [593, 306] width 1187 height 613
click at [498, 312] on div "Bếp WC Phòng ngủ master Phòng ngủ nhỏ 2 Phòng ngủ nhỏ 1" at bounding box center [593, 306] width 1187 height 613
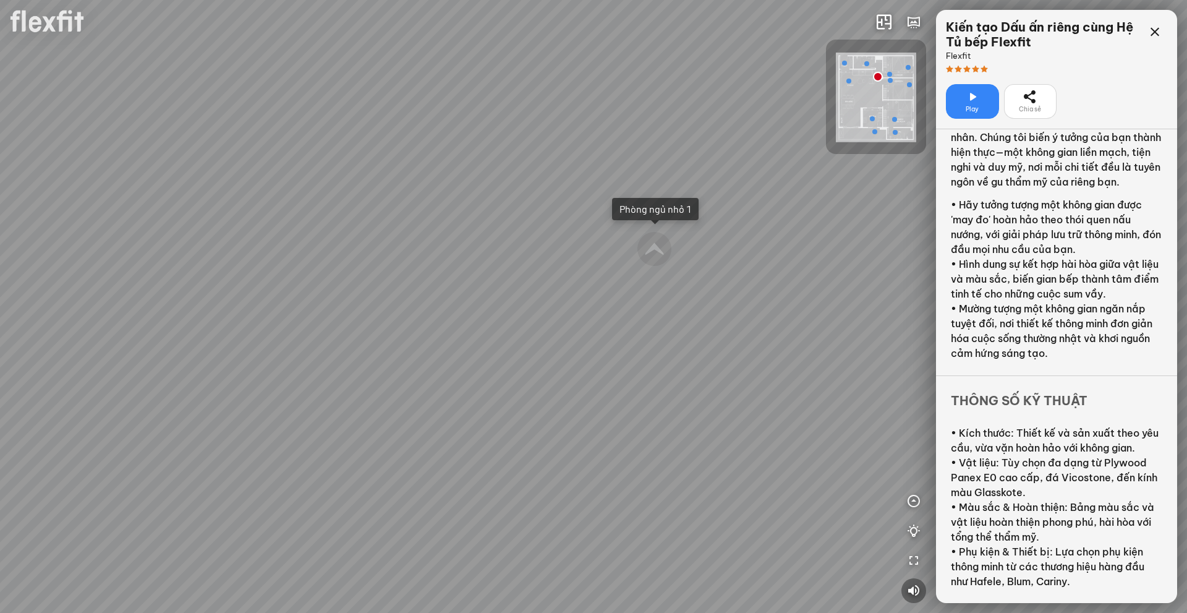
click at [675, 234] on div "Bếp WC Phòng ngủ master Phòng ngủ nhỏ 2 Phòng ngủ nhỏ 1" at bounding box center [593, 306] width 1187 height 613
click at [647, 244] on div at bounding box center [644, 249] width 35 height 35
click at [465, 289] on div at bounding box center [593, 306] width 1187 height 613
click at [671, 315] on div "Phòng khách" at bounding box center [593, 306] width 1187 height 613
click at [563, 297] on div "Phòng khách" at bounding box center [593, 306] width 1187 height 613
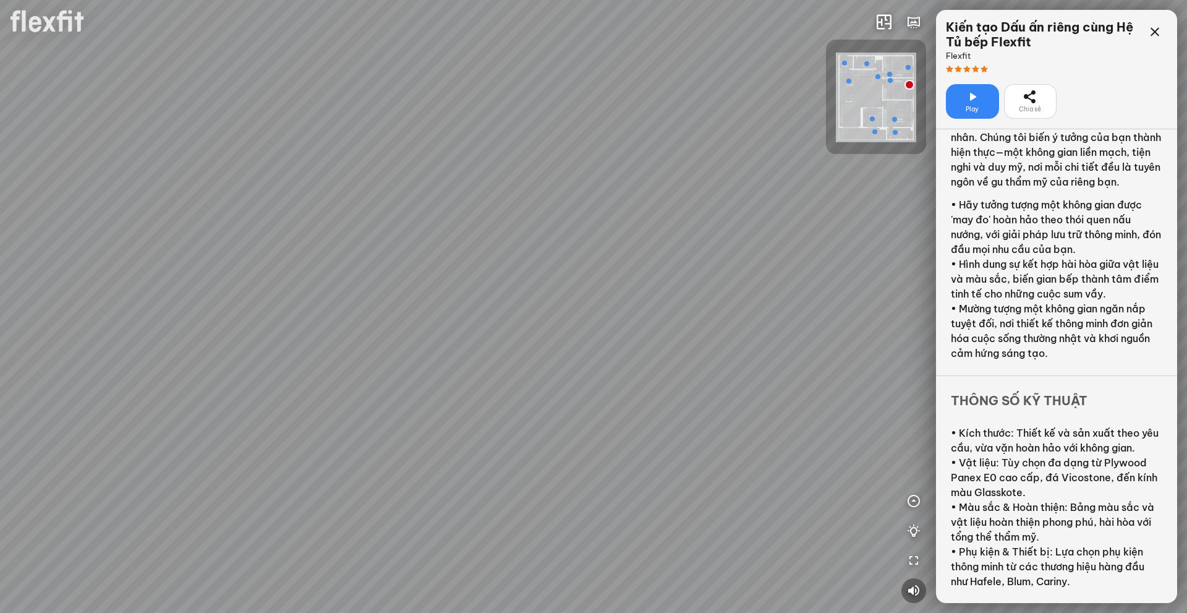
click at [679, 292] on div "Phòng khách" at bounding box center [593, 306] width 1187 height 613
click at [612, 430] on div "Phòng khách" at bounding box center [593, 306] width 1187 height 613
click at [542, 392] on div "Phòng khách" at bounding box center [593, 306] width 1187 height 613
click at [731, 433] on div "Phòng khách" at bounding box center [593, 306] width 1187 height 613
click at [645, 372] on div "Phòng khách" at bounding box center [593, 306] width 1187 height 613
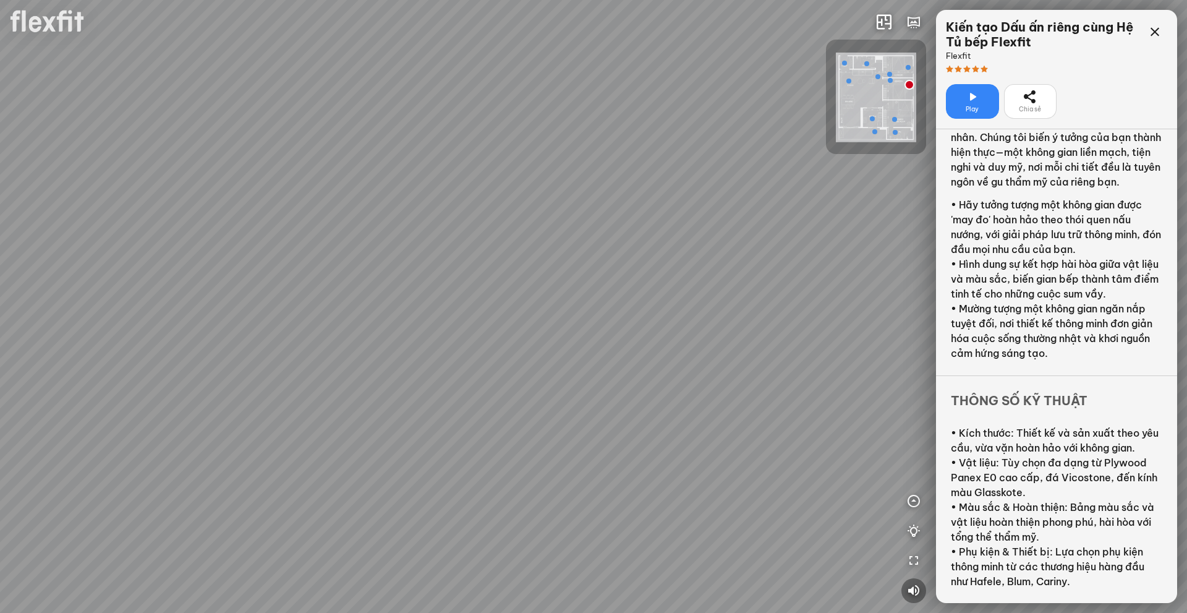
click at [495, 365] on div "Phòng khách" at bounding box center [593, 306] width 1187 height 613
click at [534, 345] on div "Phòng khách" at bounding box center [593, 306] width 1187 height 613
click at [549, 346] on div "Phòng khách" at bounding box center [593, 306] width 1187 height 613
click at [636, 357] on div "Phòng khách" at bounding box center [593, 306] width 1187 height 613
click at [436, 264] on div "Phòng khách" at bounding box center [430, 264] width 56 height 12
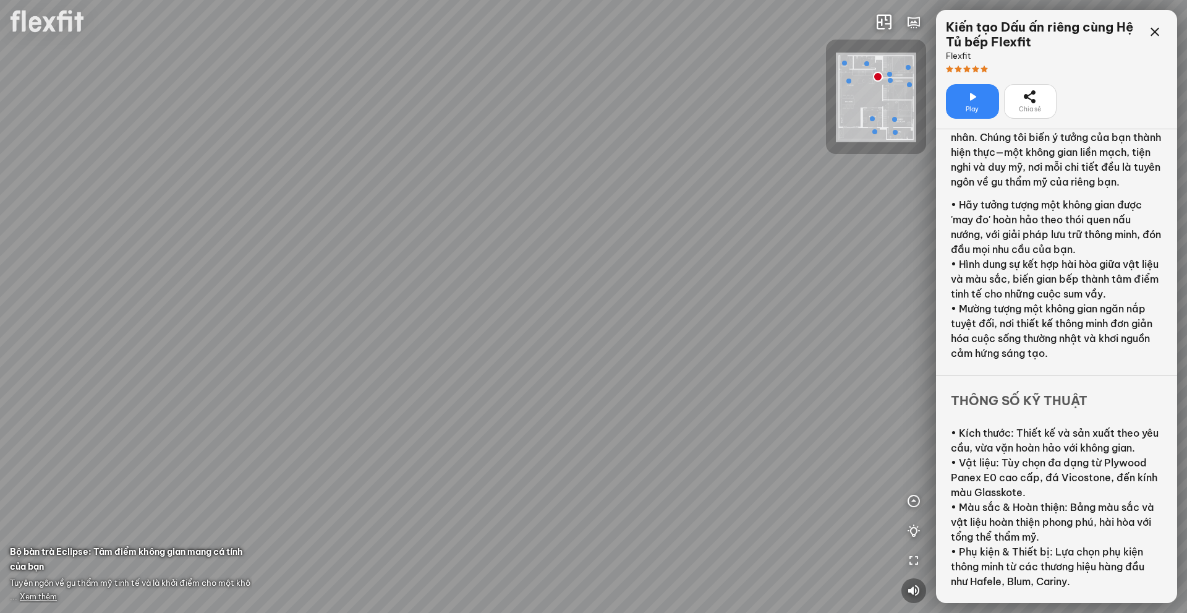
click at [592, 334] on div at bounding box center [593, 306] width 1187 height 613
click at [577, 336] on div "Bếp WC Phòng ngủ master Phòng ngủ nhỏ 2 Phòng ngủ nhỏ 1" at bounding box center [593, 306] width 1187 height 613
click at [529, 492] on div "Bếp WC Phòng ngủ master Phòng ngủ nhỏ 2 Phòng ngủ nhỏ 1" at bounding box center [593, 306] width 1187 height 613
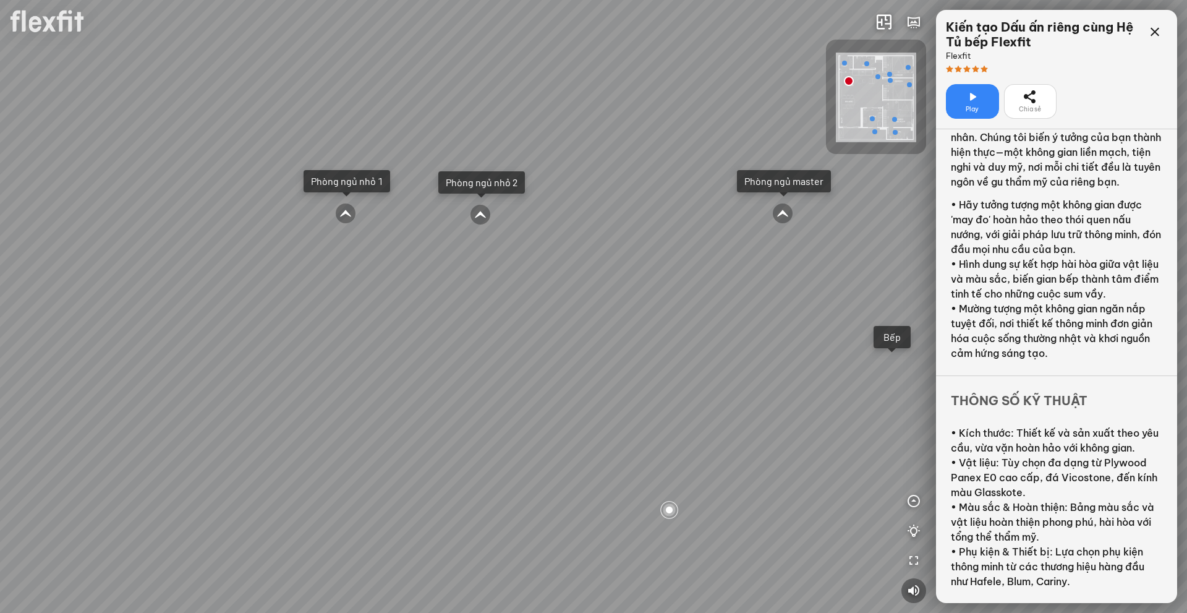
click at [652, 380] on div "Ban công Bếp Phòng ngủ master Phòng ngủ nhỏ 1 Phòng ngủ nhỏ 2" at bounding box center [593, 306] width 1187 height 613
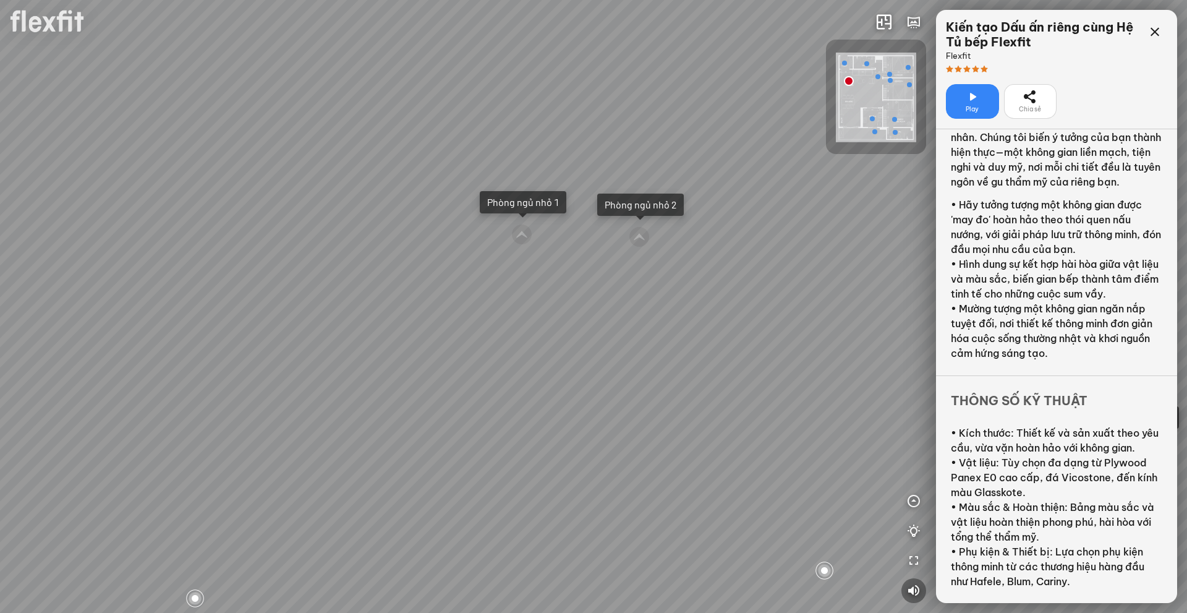
click at [642, 363] on div "Ban công Bếp Phòng ngủ master Phòng ngủ nhỏ 1 Phòng ngủ nhỏ 2" at bounding box center [593, 306] width 1187 height 613
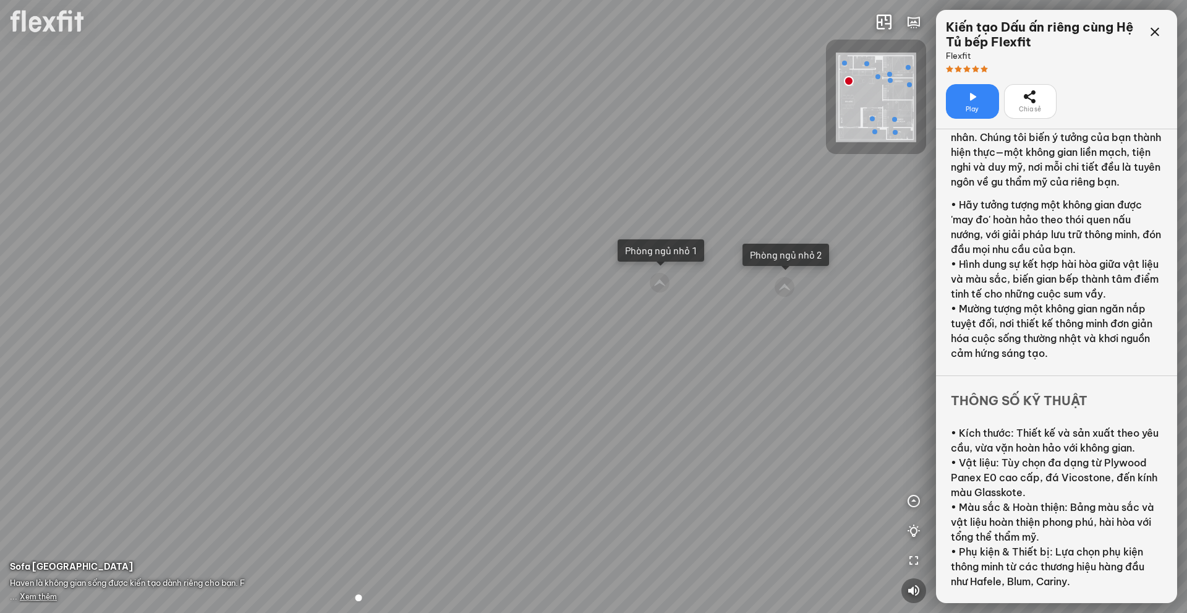
click at [519, 288] on div "Ban công Bếp Phòng ngủ master Phòng ngủ nhỏ 1 Phòng ngủ nhỏ 2" at bounding box center [593, 306] width 1187 height 613
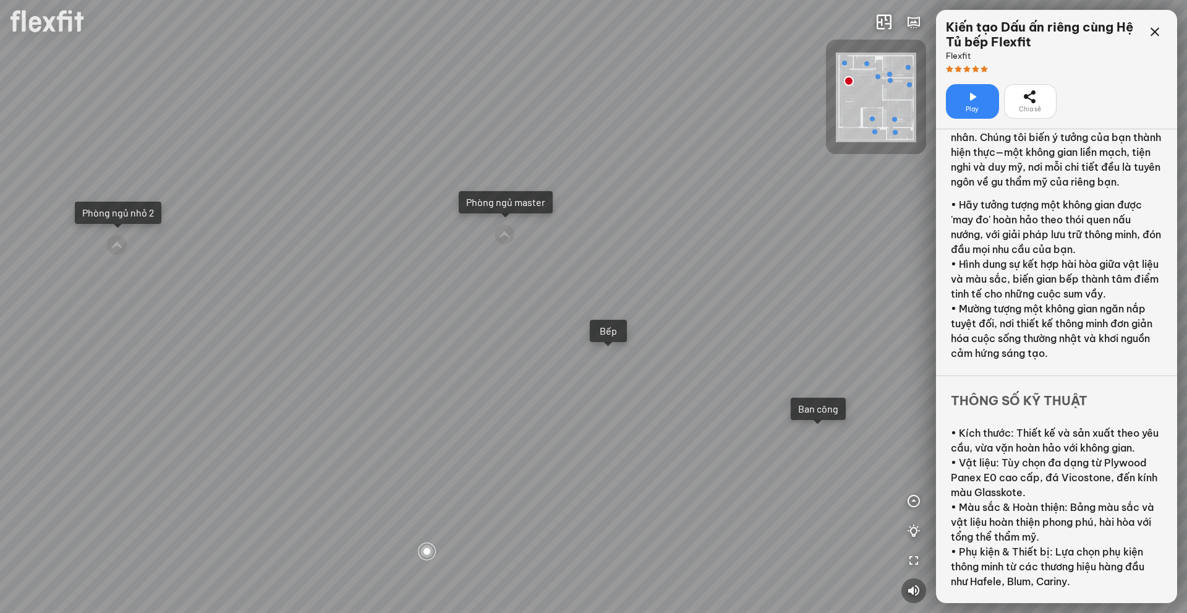
click at [477, 247] on div "Ban công Bếp Phòng ngủ master Phòng ngủ nhỏ 1 Phòng ngủ nhỏ 2" at bounding box center [593, 306] width 1187 height 613
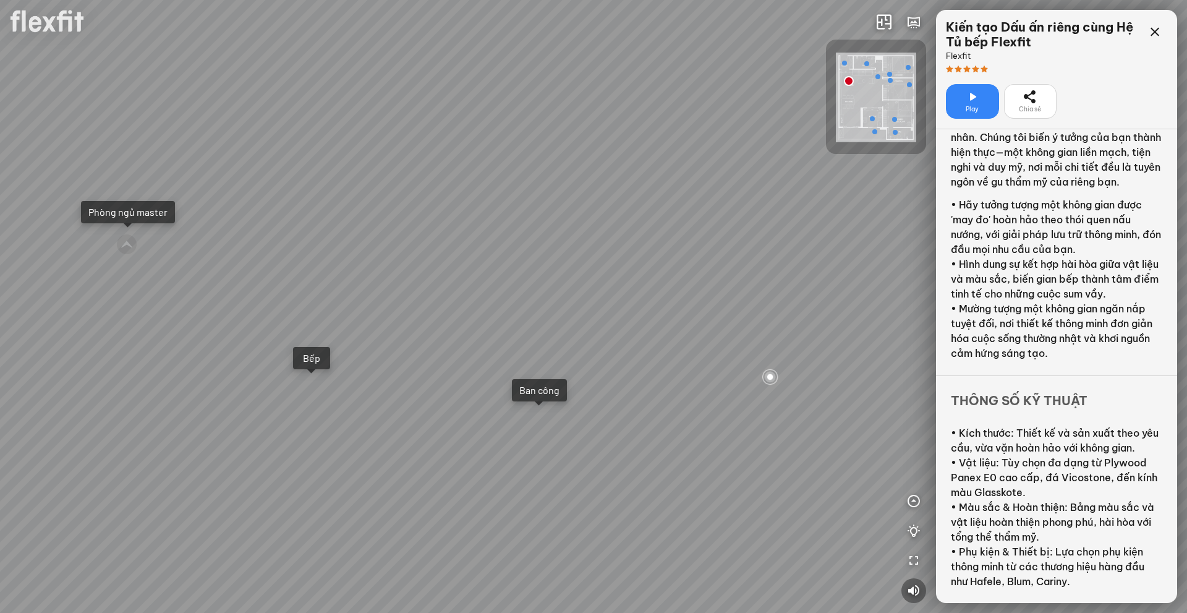
click at [509, 251] on div "Ban công Bếp Phòng ngủ master Phòng ngủ nhỏ 1 Phòng ngủ nhỏ 2" at bounding box center [593, 306] width 1187 height 613
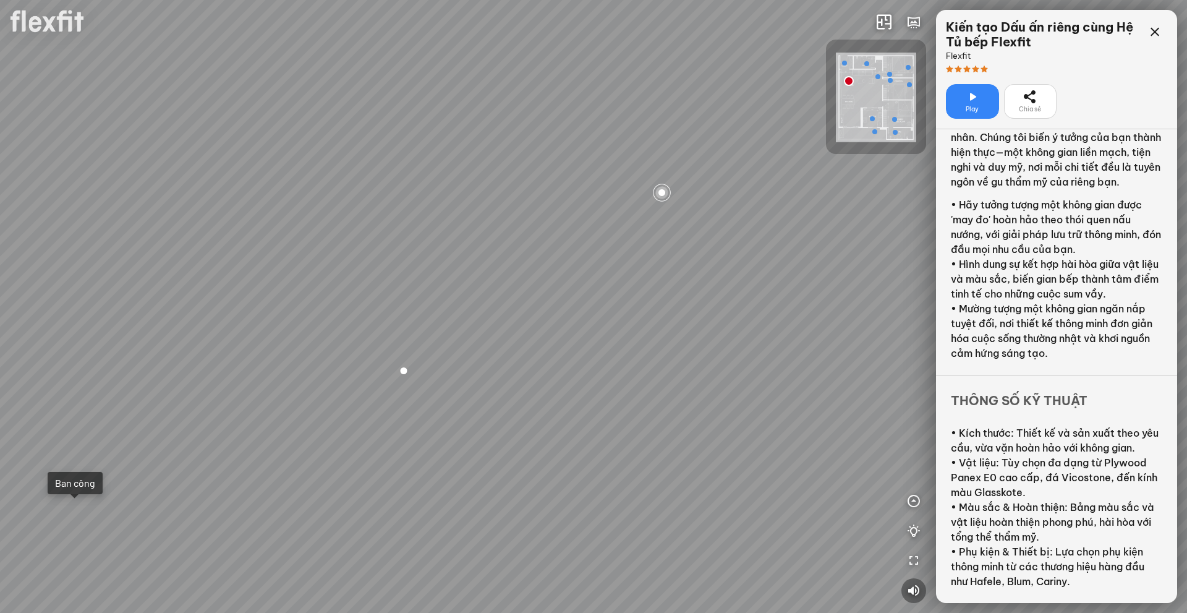
click at [526, 239] on div "Ban công Bếp Phòng ngủ master Phòng ngủ nhỏ 1 Phòng ngủ nhỏ 2" at bounding box center [593, 306] width 1187 height 613
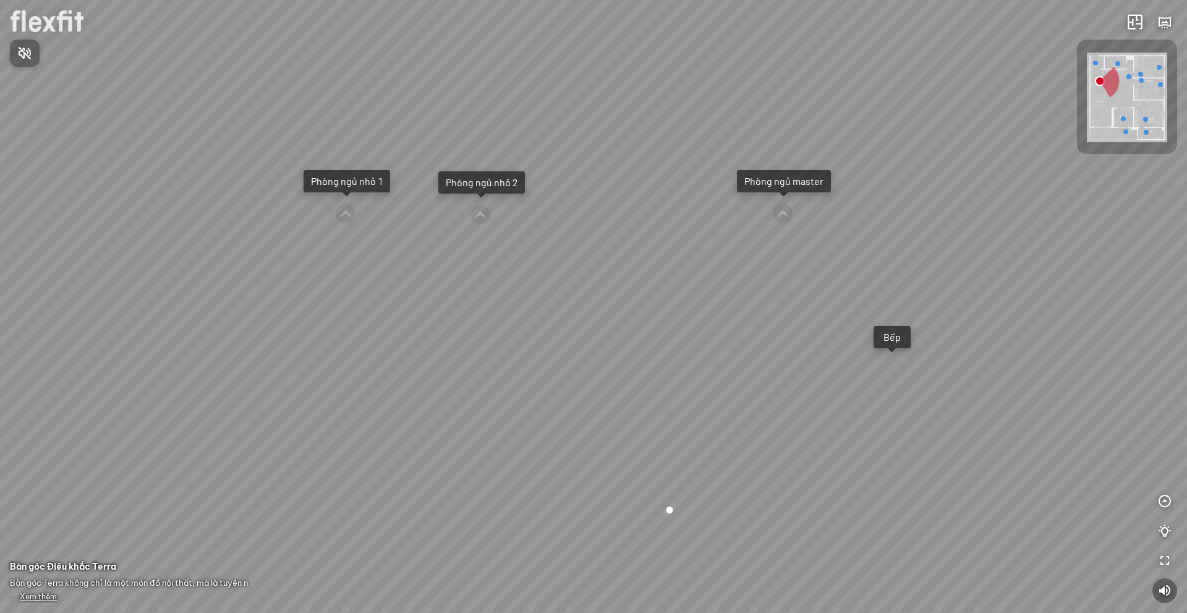
click at [342, 212] on div at bounding box center [593, 306] width 1187 height 613
click at [346, 189] on div "Phòng ngủ nhỏ 1" at bounding box center [347, 181] width 87 height 22
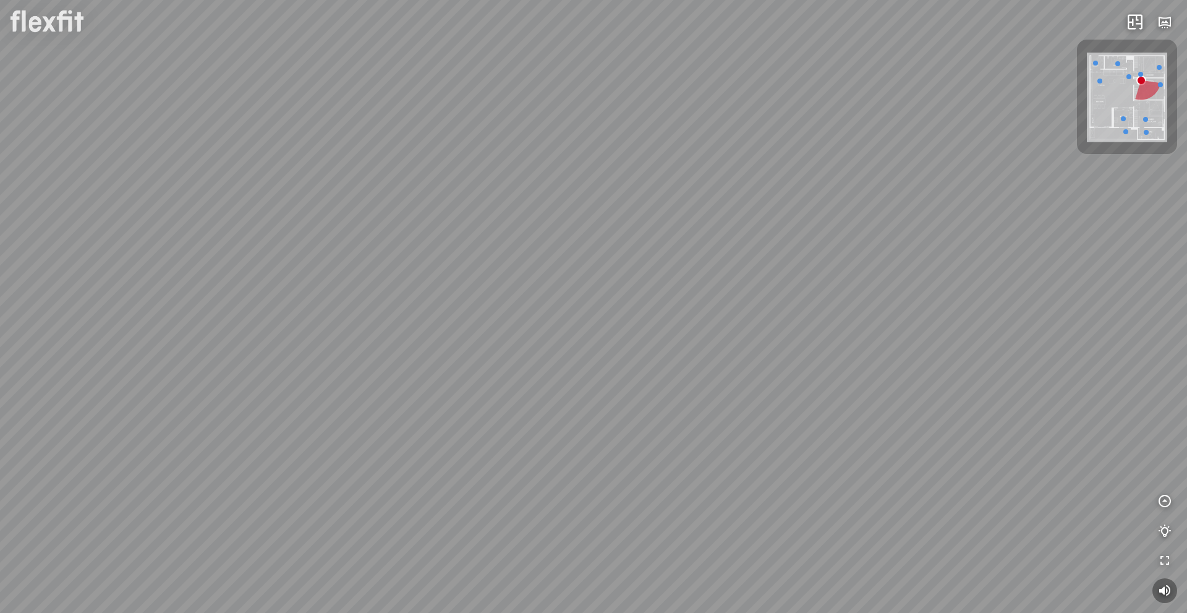
drag, startPoint x: 566, startPoint y: 260, endPoint x: 506, endPoint y: 327, distance: 90.2
click at [506, 327] on div "Phòng khách" at bounding box center [593, 306] width 1187 height 613
drag, startPoint x: 551, startPoint y: 261, endPoint x: 528, endPoint y: 268, distance: 24.5
click at [528, 268] on div "Phòng khách" at bounding box center [593, 306] width 1187 height 613
drag, startPoint x: 749, startPoint y: 375, endPoint x: 579, endPoint y: 353, distance: 172.1
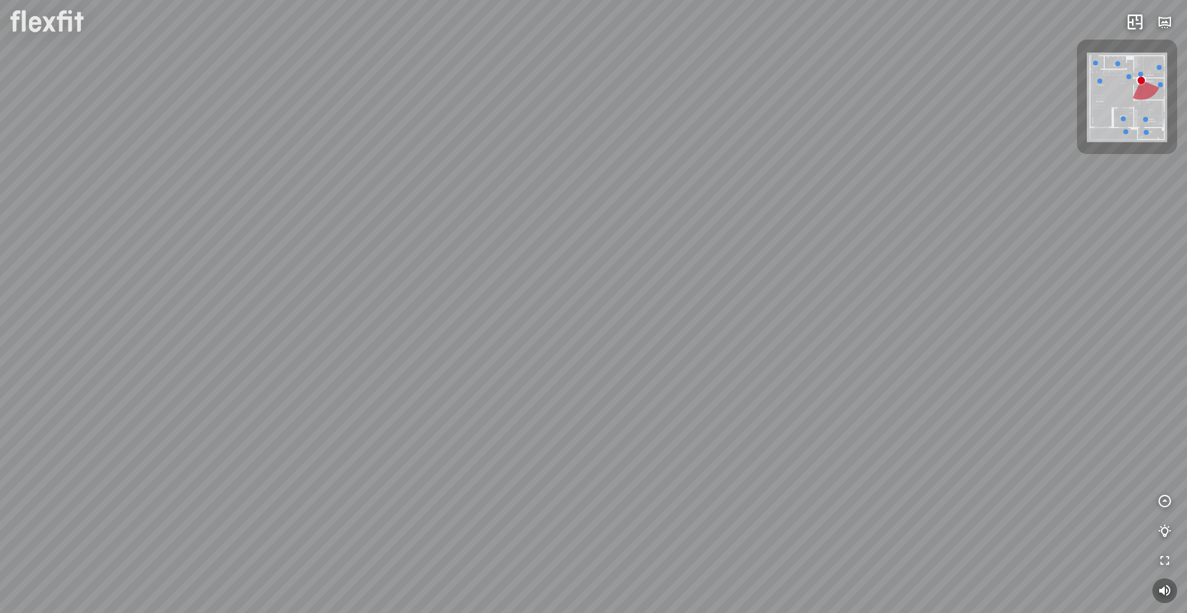
click at [576, 352] on div "Phòng khách" at bounding box center [593, 306] width 1187 height 613
drag, startPoint x: 505, startPoint y: 356, endPoint x: 581, endPoint y: 371, distance: 77.5
click at [581, 371] on div "Phòng khách" at bounding box center [593, 306] width 1187 height 613
drag, startPoint x: 567, startPoint y: 419, endPoint x: 843, endPoint y: 430, distance: 276.6
click at [833, 431] on div "Phòng khách" at bounding box center [593, 306] width 1187 height 613
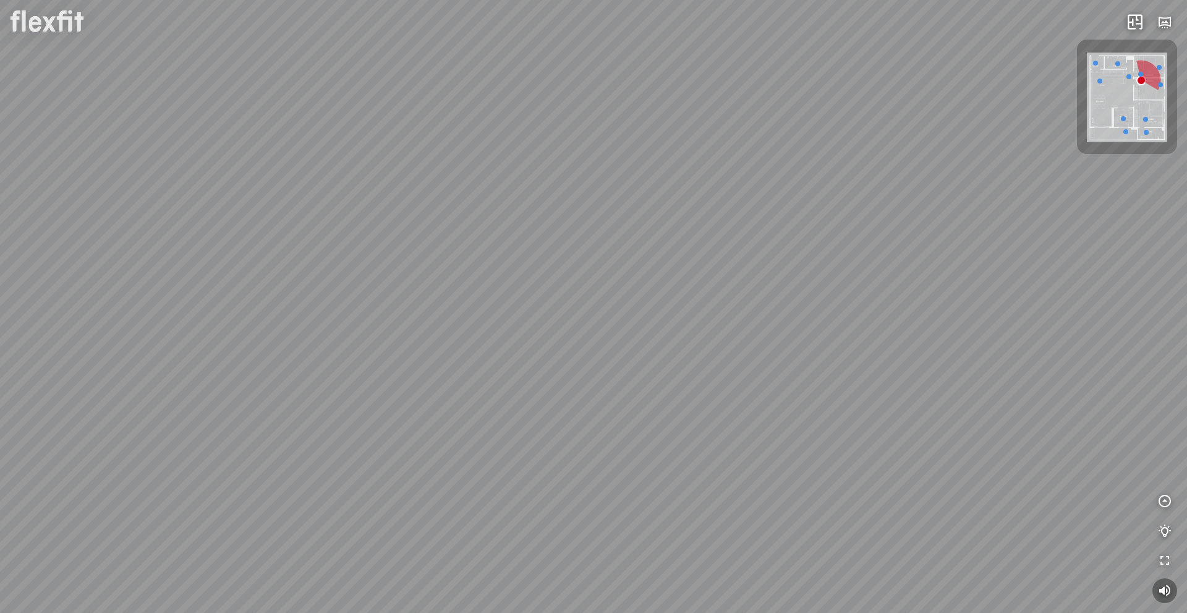
click at [511, 416] on div "Phòng khách" at bounding box center [593, 306] width 1187 height 613
click at [520, 420] on div "Phòng khách" at bounding box center [593, 306] width 1187 height 613
drag, startPoint x: 690, startPoint y: 426, endPoint x: 606, endPoint y: 431, distance: 84.2
click at [632, 431] on div "Phòng khách" at bounding box center [593, 306] width 1187 height 613
click at [655, 321] on div "Phòng khách" at bounding box center [593, 306] width 1187 height 613
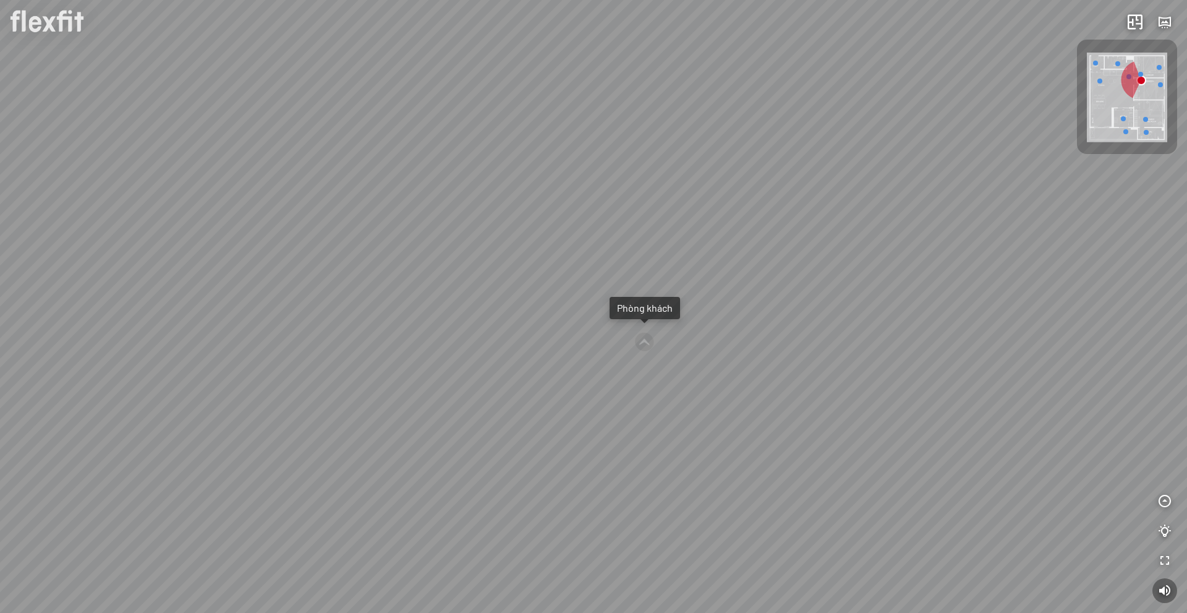
click at [654, 329] on div "Phòng khách" at bounding box center [593, 306] width 1187 height 613
click at [642, 341] on div at bounding box center [644, 348] width 20 height 20
drag, startPoint x: 561, startPoint y: 410, endPoint x: 732, endPoint y: 408, distance: 171.2
click at [728, 409] on div at bounding box center [593, 306] width 1187 height 613
click at [699, 418] on div "Bếp WC Phòng ngủ master Phòng ngủ nhỏ 2 Phòng ngủ nhỏ 1" at bounding box center [593, 306] width 1187 height 613
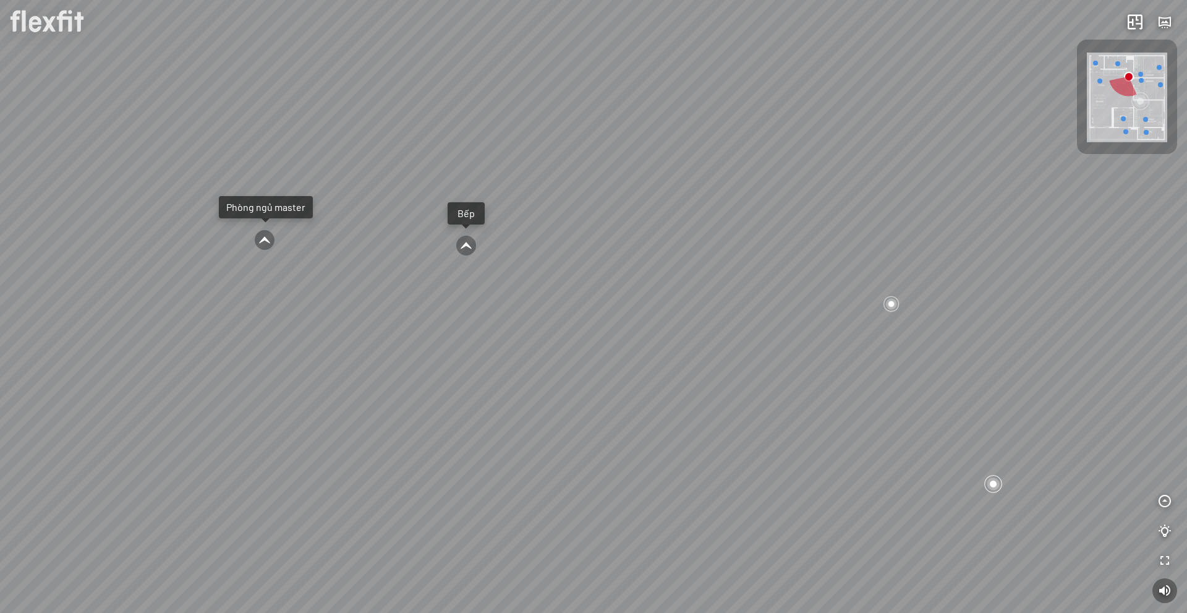
drag, startPoint x: 503, startPoint y: 406, endPoint x: 684, endPoint y: 431, distance: 183.6
click at [665, 425] on div "Bếp WC Phòng ngủ master Phòng ngủ nhỏ 2 Phòng ngủ nhỏ 1" at bounding box center [593, 306] width 1187 height 613
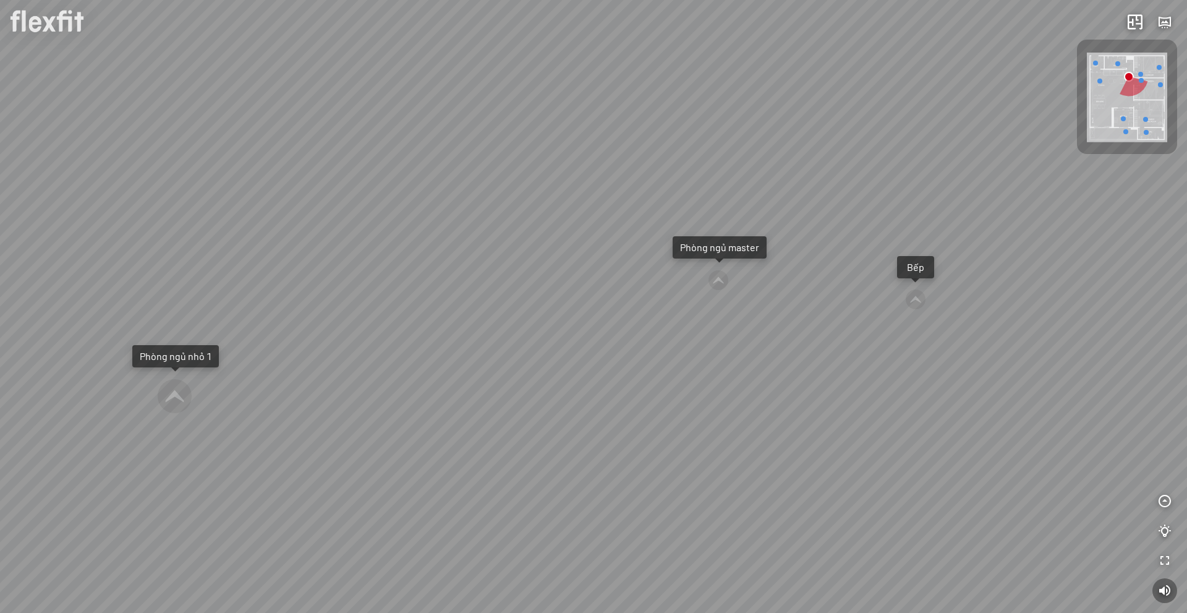
click at [190, 394] on div at bounding box center [174, 395] width 35 height 35
click at [556, 401] on div "Phòng khách" at bounding box center [593, 306] width 1187 height 613
drag, startPoint x: 809, startPoint y: 415, endPoint x: 311, endPoint y: 289, distance: 513.4
click at [178, 262] on div "Phòng khách" at bounding box center [593, 306] width 1187 height 613
click at [632, 137] on div "Phòng khách" at bounding box center [593, 306] width 1187 height 613
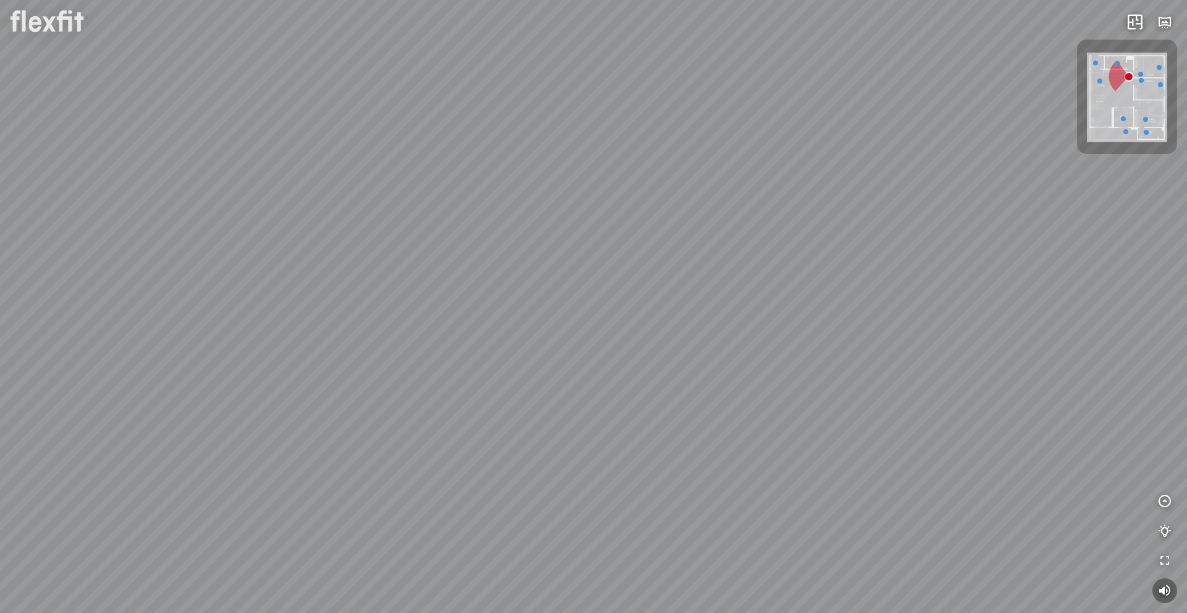
drag, startPoint x: 507, startPoint y: 349, endPoint x: 810, endPoint y: 277, distance: 311.3
click at [790, 283] on div at bounding box center [593, 306] width 1187 height 613
drag, startPoint x: 691, startPoint y: 296, endPoint x: 546, endPoint y: 273, distance: 146.6
click at [302, 281] on div "Bếp WC Phòng ngủ master Phòng ngủ nhỏ 2 Phòng ngủ nhỏ 1" at bounding box center [593, 306] width 1187 height 613
drag, startPoint x: 435, startPoint y: 299, endPoint x: 586, endPoint y: 260, distance: 156.5
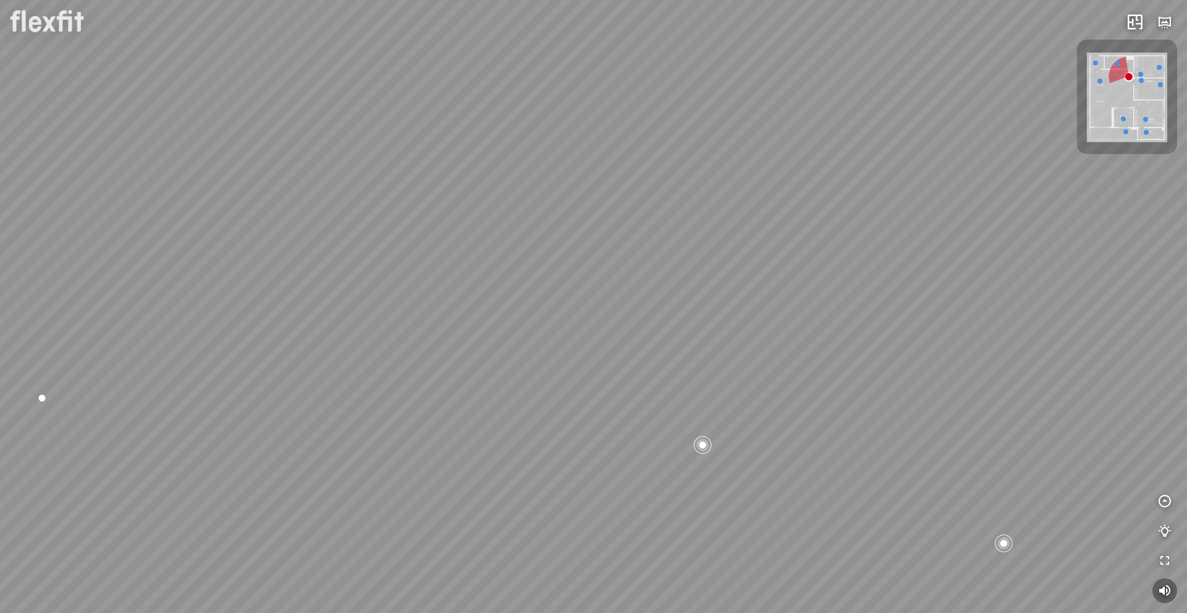
click at [385, 305] on div "Bếp WC Phòng ngủ master Phòng ngủ nhỏ 2 Phòng ngủ nhỏ 1" at bounding box center [593, 306] width 1187 height 613
click at [475, 309] on div "Bếp WC Phòng ngủ master Phòng ngủ nhỏ 2 Phòng ngủ nhỏ 1" at bounding box center [593, 306] width 1187 height 613
click at [783, 269] on div "Bếp WC Phòng ngủ master Phòng ngủ nhỏ 2 Phòng ngủ nhỏ 1" at bounding box center [593, 306] width 1187 height 613
click at [742, 318] on div at bounding box center [738, 334] width 35 height 35
drag, startPoint x: 555, startPoint y: 321, endPoint x: 550, endPoint y: 308, distance: 13.9
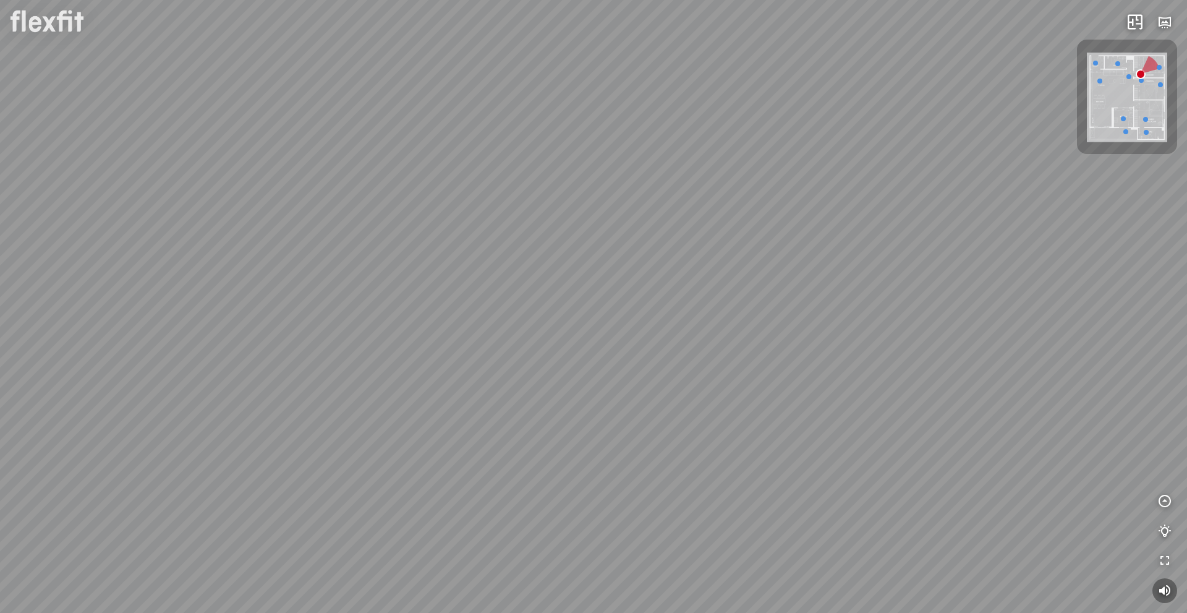
click at [550, 308] on div at bounding box center [593, 306] width 1187 height 613
drag, startPoint x: 568, startPoint y: 320, endPoint x: 604, endPoint y: 324, distance: 36.0
click at [902, 384] on div at bounding box center [593, 306] width 1187 height 613
click at [877, 381] on div at bounding box center [593, 306] width 1187 height 613
drag, startPoint x: 638, startPoint y: 353, endPoint x: 665, endPoint y: 318, distance: 44.5
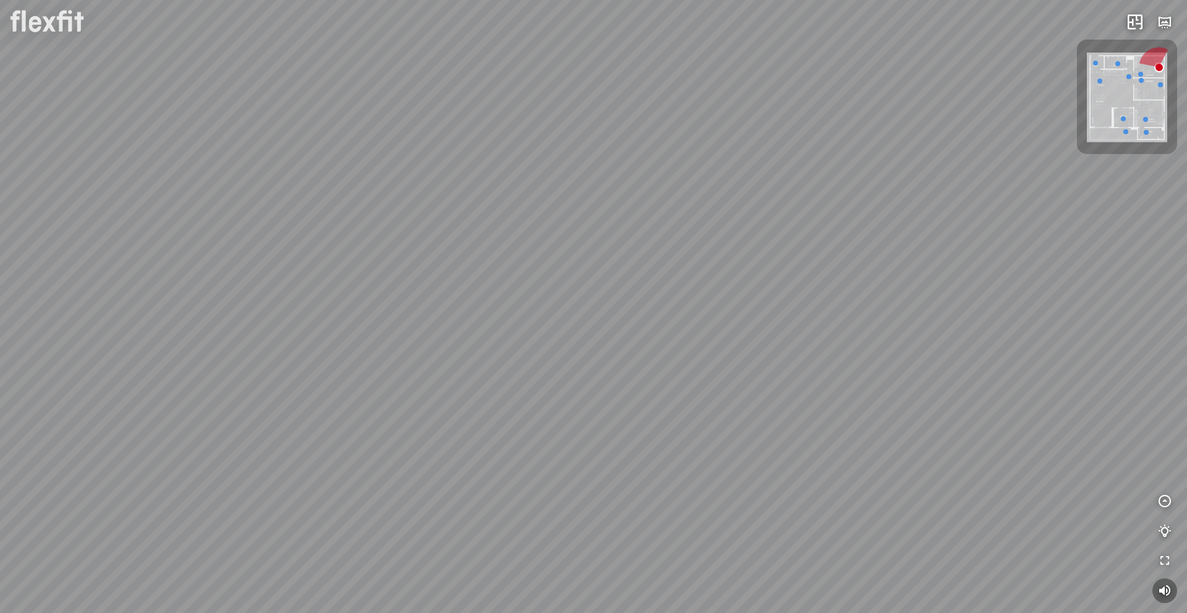
click at [661, 320] on div at bounding box center [593, 306] width 1187 height 613
drag, startPoint x: 608, startPoint y: 369, endPoint x: 640, endPoint y: 431, distance: 70.5
click at [640, 431] on div at bounding box center [593, 306] width 1187 height 613
drag, startPoint x: 682, startPoint y: 322, endPoint x: 658, endPoint y: 274, distance: 54.2
click at [658, 274] on div at bounding box center [593, 306] width 1187 height 613
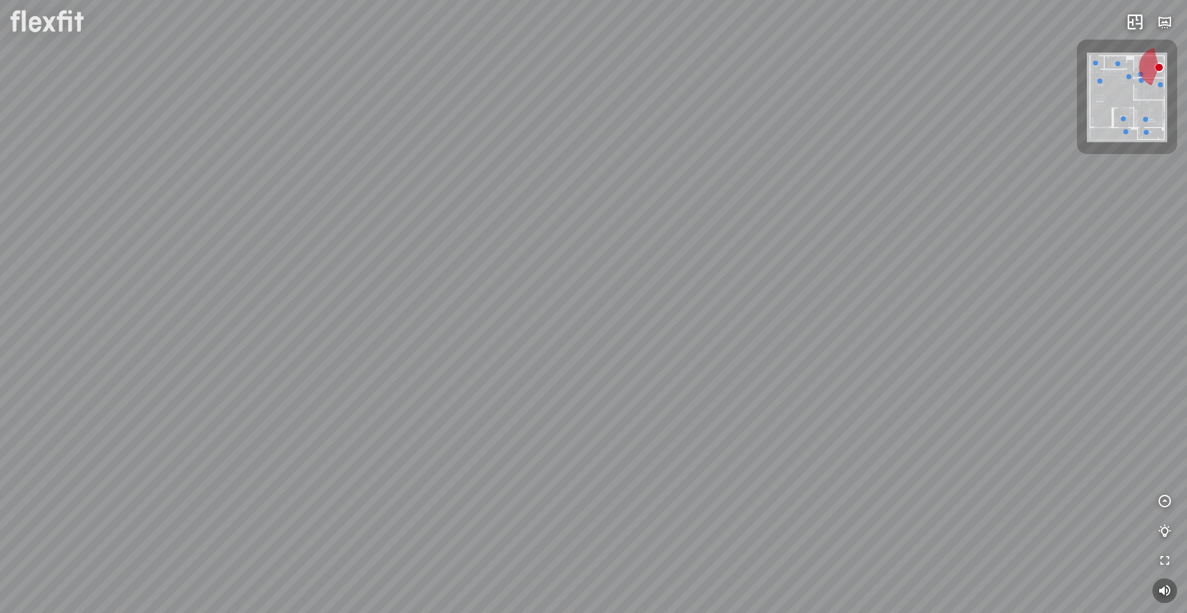
drag, startPoint x: 577, startPoint y: 449, endPoint x: 723, endPoint y: 511, distance: 158.1
click at [744, 523] on div at bounding box center [593, 306] width 1187 height 613
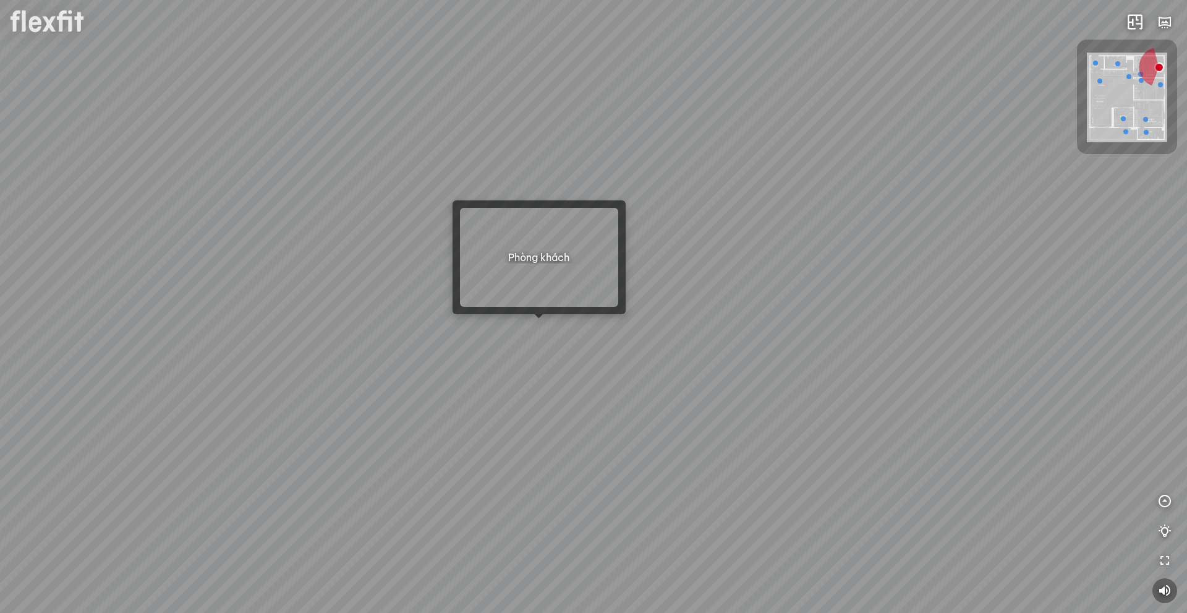
click at [536, 333] on div at bounding box center [593, 306] width 1187 height 613
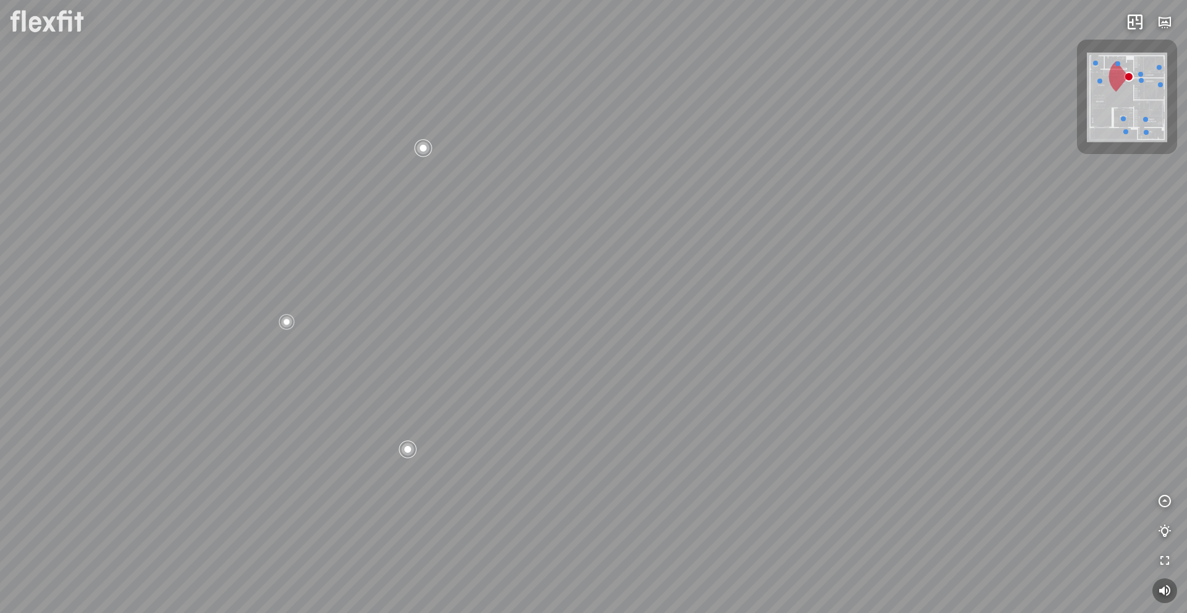
drag, startPoint x: 652, startPoint y: 395, endPoint x: 757, endPoint y: 484, distance: 138.2
click at [718, 466] on div "Bếp WC Phòng ngủ master Phòng ngủ nhỏ 2 Phòng ngủ nhỏ 1" at bounding box center [593, 306] width 1187 height 613
drag, startPoint x: 845, startPoint y: 480, endPoint x: 844, endPoint y: 383, distance: 97.1
click at [838, 378] on div "Bếp WC Phòng ngủ master Phòng ngủ nhỏ 2 Phòng ngủ nhỏ 1" at bounding box center [593, 306] width 1187 height 613
drag, startPoint x: 561, startPoint y: 384, endPoint x: 658, endPoint y: 391, distance: 96.7
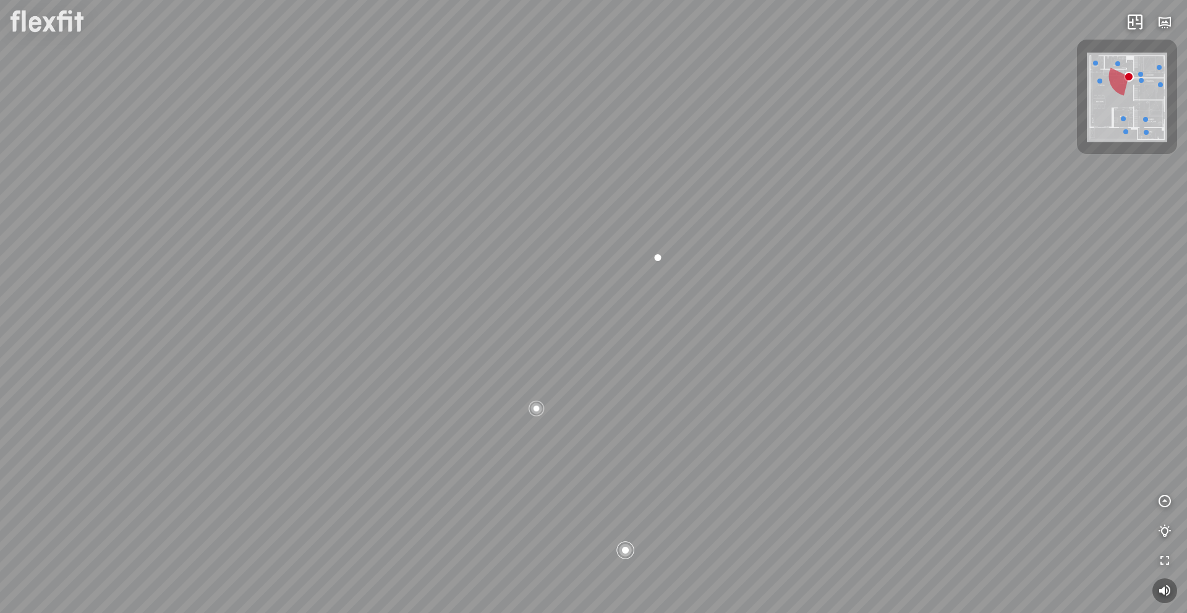
click at [642, 390] on div "Bếp WC Phòng ngủ master Phòng ngủ nhỏ 2 Phòng ngủ nhỏ 1" at bounding box center [593, 306] width 1187 height 613
drag, startPoint x: 453, startPoint y: 409, endPoint x: 577, endPoint y: 407, distance: 124.9
click at [573, 407] on div "Bếp WC Phòng ngủ master Phòng ngủ nhỏ 2 Phòng ngủ nhỏ 1" at bounding box center [593, 306] width 1187 height 613
click at [487, 340] on div "Bếp" at bounding box center [498, 339] width 37 height 22
drag, startPoint x: 428, startPoint y: 425, endPoint x: 506, endPoint y: 394, distance: 83.6
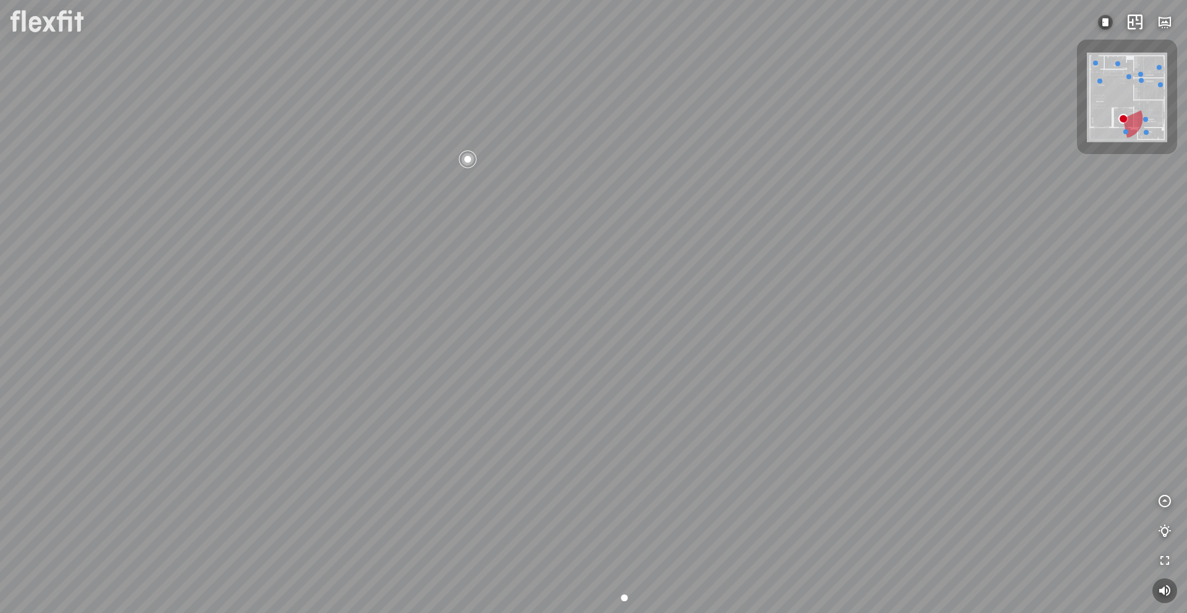
click at [503, 401] on div at bounding box center [593, 306] width 1187 height 613
drag, startPoint x: 639, startPoint y: 446, endPoint x: 506, endPoint y: 365, distance: 155.1
click at [506, 365] on div at bounding box center [593, 306] width 1187 height 613
drag, startPoint x: 528, startPoint y: 389, endPoint x: 639, endPoint y: 457, distance: 130.1
click at [639, 457] on div at bounding box center [593, 306] width 1187 height 613
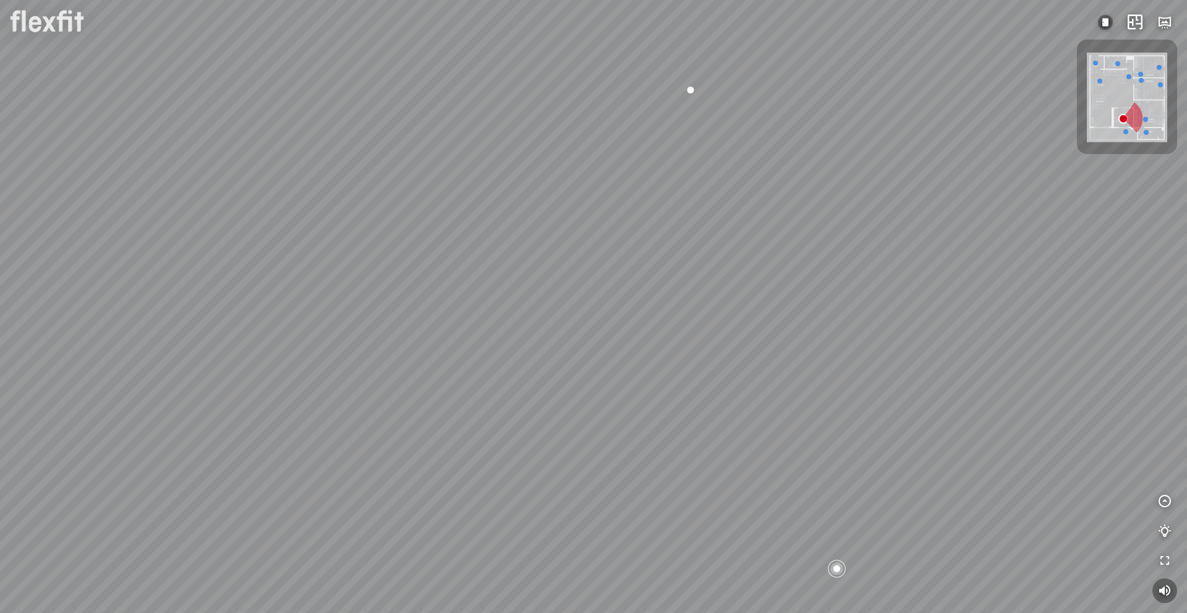
drag, startPoint x: 827, startPoint y: 430, endPoint x: 560, endPoint y: 387, distance: 269.9
click at [532, 403] on div at bounding box center [593, 306] width 1187 height 613
drag, startPoint x: 744, startPoint y: 307, endPoint x: 358, endPoint y: 433, distance: 405.7
click at [501, 402] on div at bounding box center [593, 306] width 1187 height 613
drag, startPoint x: 794, startPoint y: 393, endPoint x: 554, endPoint y: 377, distance: 240.4
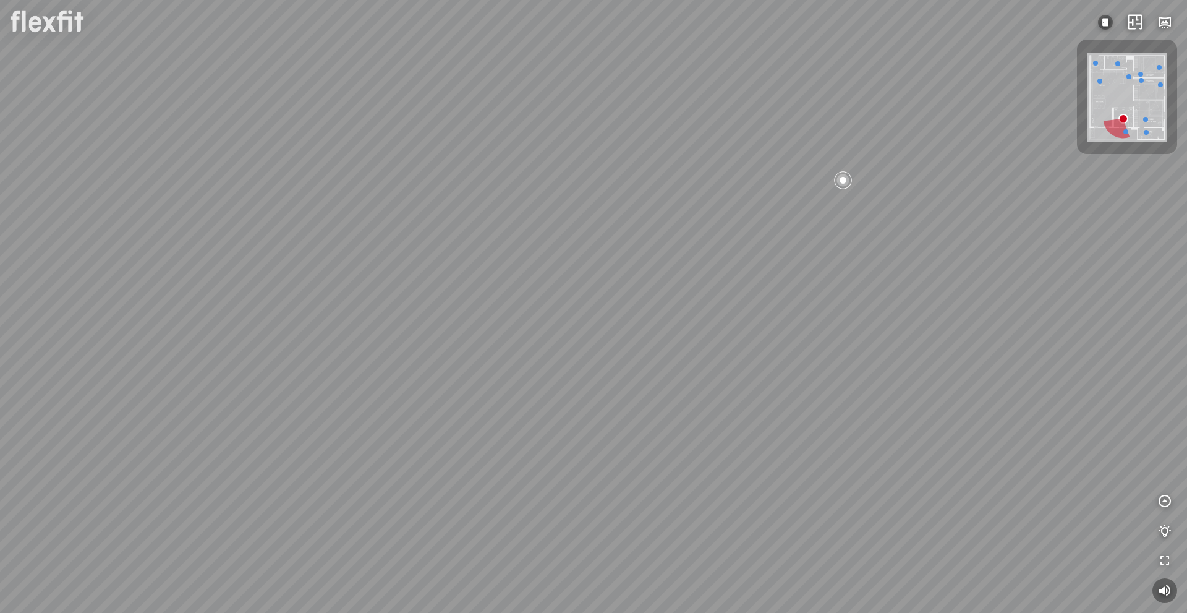
click at [508, 378] on div at bounding box center [593, 306] width 1187 height 613
drag, startPoint x: 655, startPoint y: 447, endPoint x: 638, endPoint y: 421, distance: 30.9
click at [638, 421] on div at bounding box center [593, 306] width 1187 height 613
drag, startPoint x: 715, startPoint y: 467, endPoint x: 501, endPoint y: 420, distance: 219.0
click at [538, 424] on div at bounding box center [593, 306] width 1187 height 613
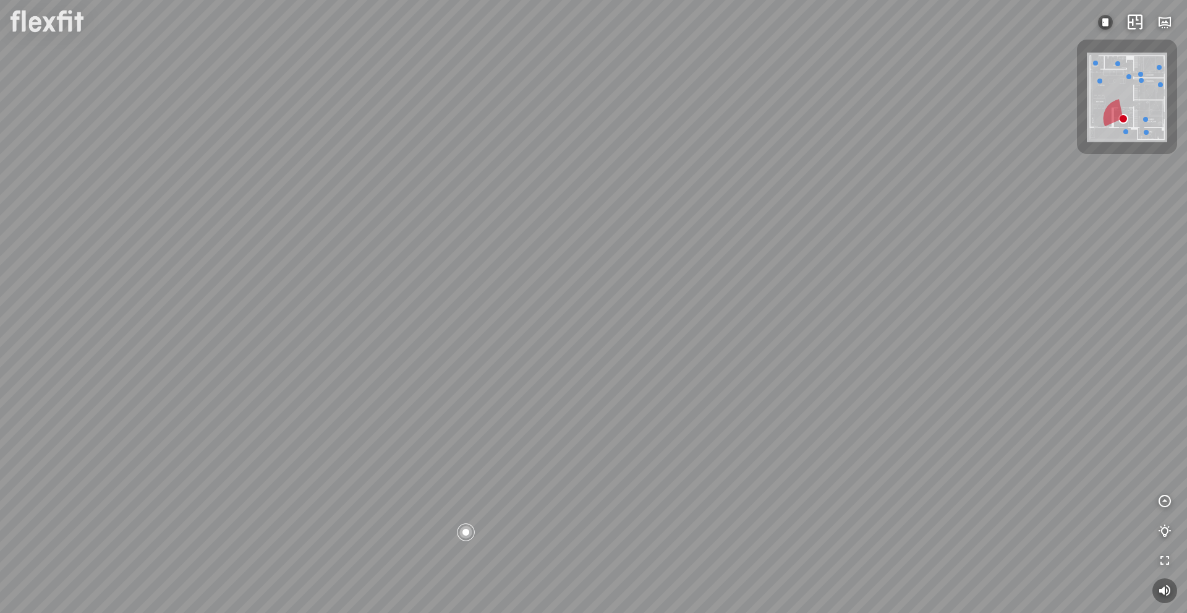
drag, startPoint x: 707, startPoint y: 453, endPoint x: 859, endPoint y: 422, distance: 155.8
click at [855, 422] on div at bounding box center [593, 306] width 1187 height 613
drag, startPoint x: 772, startPoint y: 401, endPoint x: 652, endPoint y: 478, distance: 142.9
click at [652, 476] on div at bounding box center [593, 306] width 1187 height 613
drag, startPoint x: 646, startPoint y: 427, endPoint x: 697, endPoint y: 341, distance: 100.6
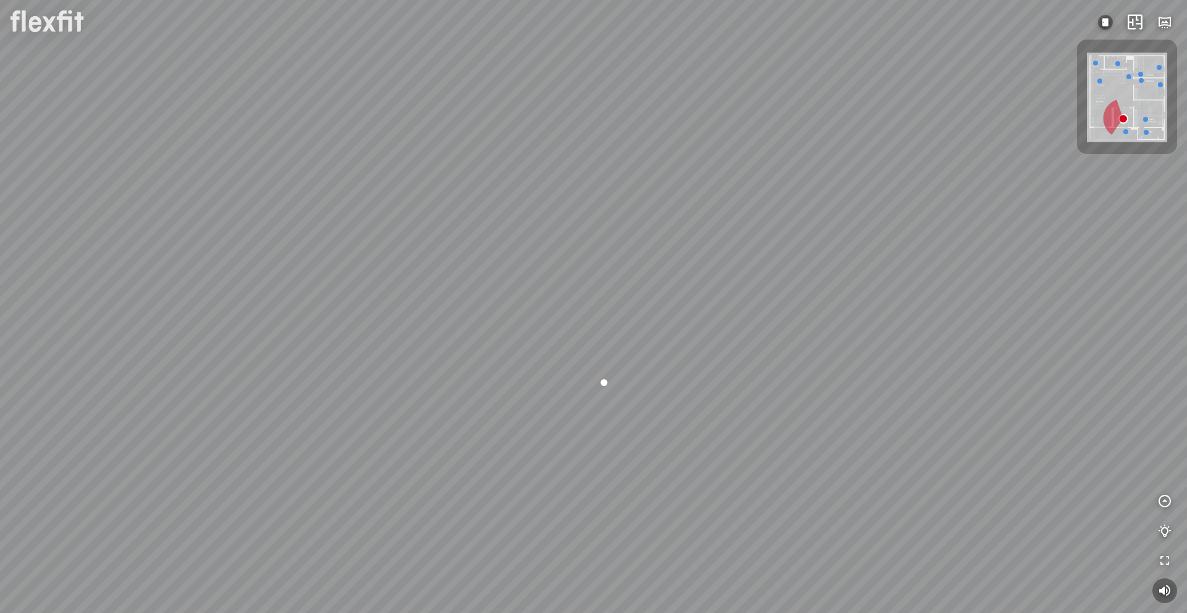
click at [695, 338] on div at bounding box center [593, 306] width 1187 height 613
drag, startPoint x: 659, startPoint y: 279, endPoint x: 652, endPoint y: 375, distance: 96.1
click at [652, 375] on div at bounding box center [593, 306] width 1187 height 613
drag, startPoint x: 645, startPoint y: 315, endPoint x: 678, endPoint y: 423, distance: 112.9
click at [678, 423] on div at bounding box center [593, 306] width 1187 height 613
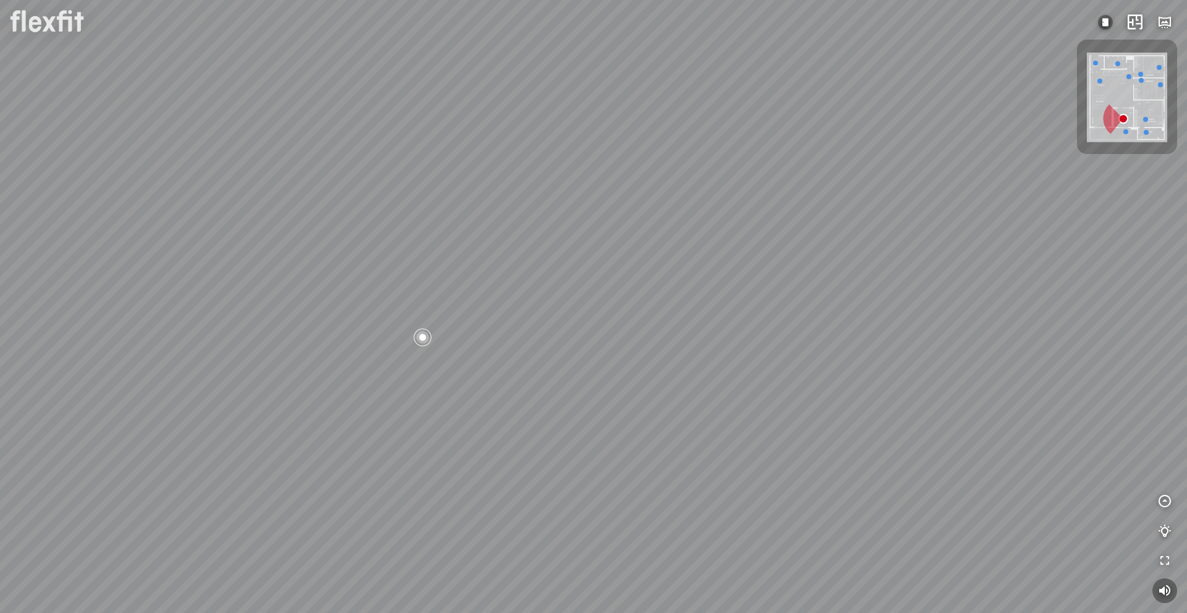
drag, startPoint x: 677, startPoint y: 302, endPoint x: 668, endPoint y: 228, distance: 74.8
click at [668, 228] on div at bounding box center [593, 306] width 1187 height 613
click at [1128, 76] on div at bounding box center [1128, 76] width 5 height 5
click at [1102, 80] on img at bounding box center [1127, 98] width 80 height 90
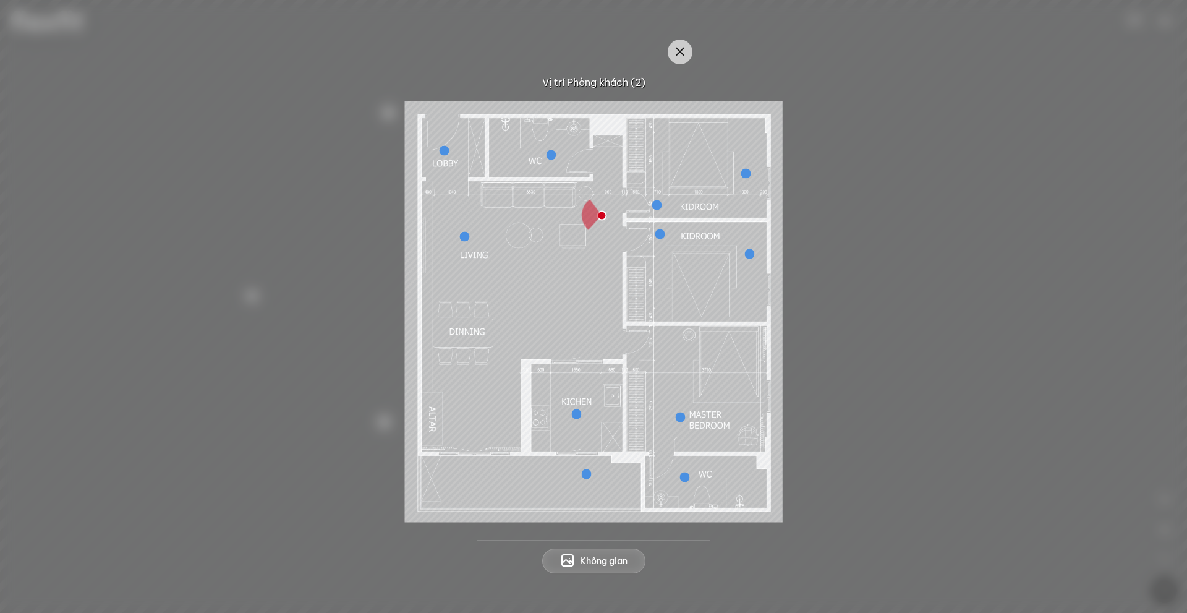
click at [464, 229] on img at bounding box center [594, 311] width 378 height 421
click at [463, 234] on div at bounding box center [464, 237] width 10 height 10
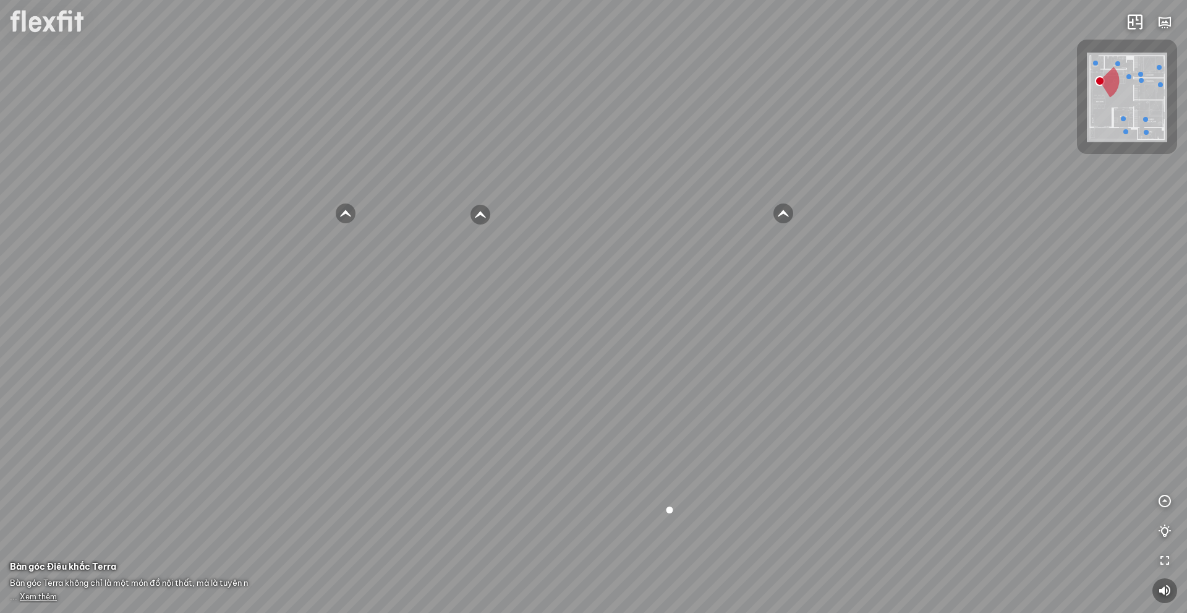
click at [886, 338] on div "Ban công Bếp Phòng ngủ master Phòng ngủ nhỏ 1 Phòng ngủ nhỏ 2" at bounding box center [593, 306] width 1187 height 613
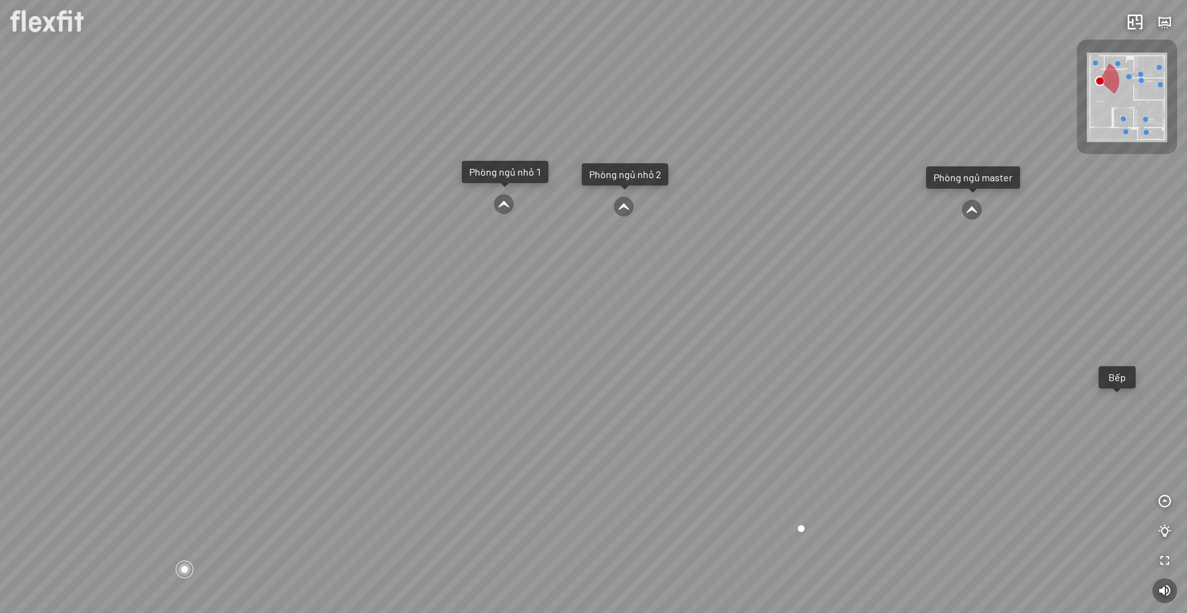
drag, startPoint x: 885, startPoint y: 317, endPoint x: 541, endPoint y: 280, distance: 345.6
click at [400, 291] on div "Ban công Bếp Phòng ngủ master Phòng ngủ nhỏ 1 Phòng ngủ nhỏ 2" at bounding box center [593, 306] width 1187 height 613
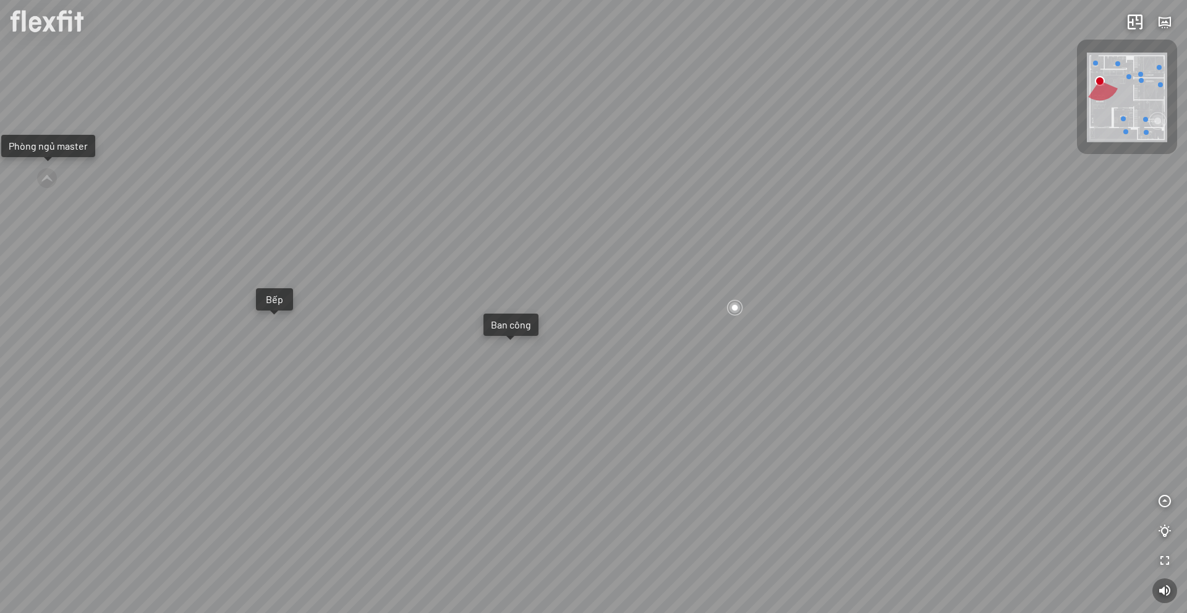
drag, startPoint x: 527, startPoint y: 290, endPoint x: 374, endPoint y: 312, distance: 154.8
click at [391, 310] on div "Ban công Bếp Phòng ngủ master Phòng ngủ nhỏ 1 Phòng ngủ nhỏ 2" at bounding box center [593, 306] width 1187 height 613
click at [1095, 62] on div at bounding box center [1095, 63] width 5 height 5
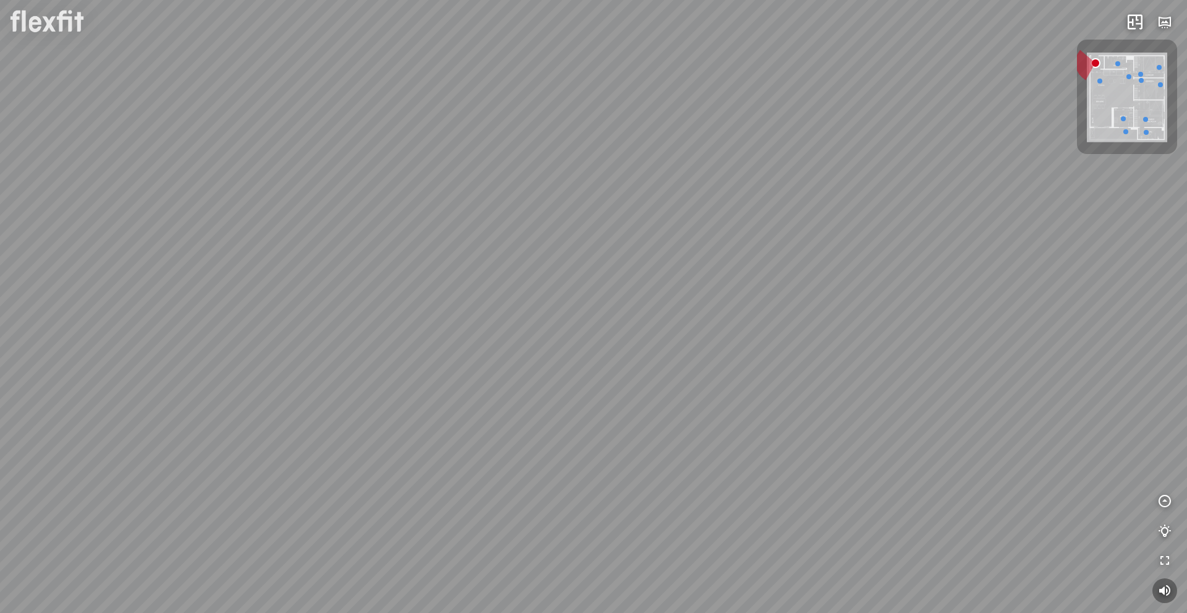
drag, startPoint x: 712, startPoint y: 327, endPoint x: 538, endPoint y: 303, distance: 176.0
click at [565, 303] on div at bounding box center [593, 306] width 1187 height 613
drag, startPoint x: 730, startPoint y: 308, endPoint x: 580, endPoint y: 299, distance: 150.5
click at [382, 313] on div at bounding box center [593, 306] width 1187 height 613
